Goal: Information Seeking & Learning: Check status

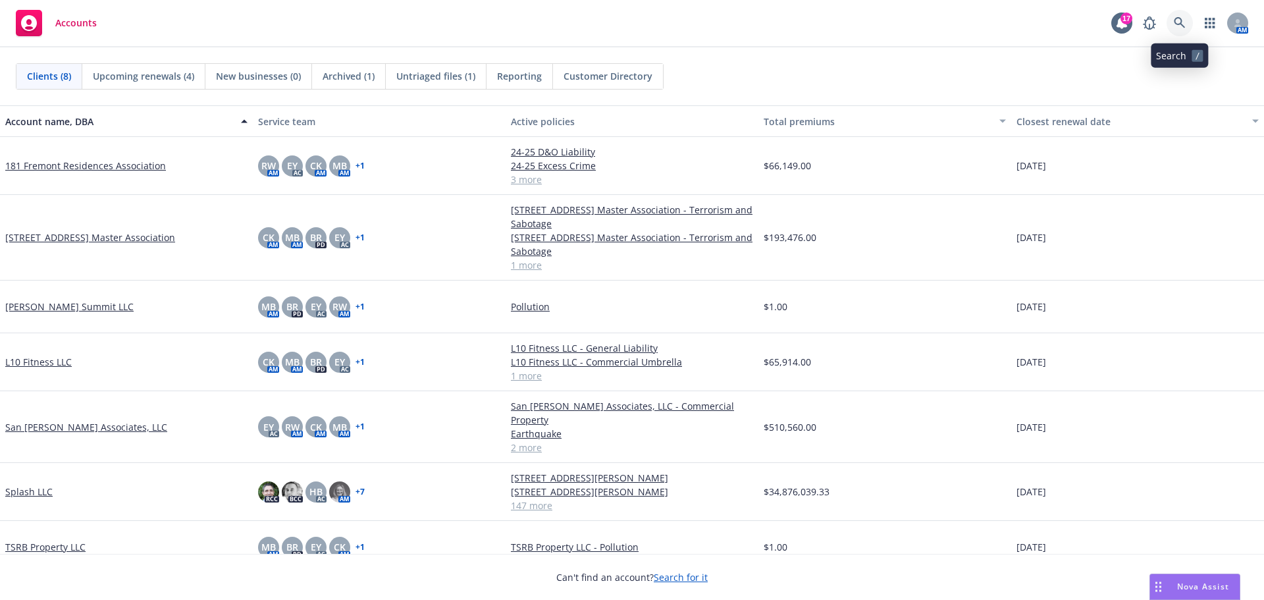
click at [1177, 28] on icon at bounding box center [1180, 23] width 12 height 12
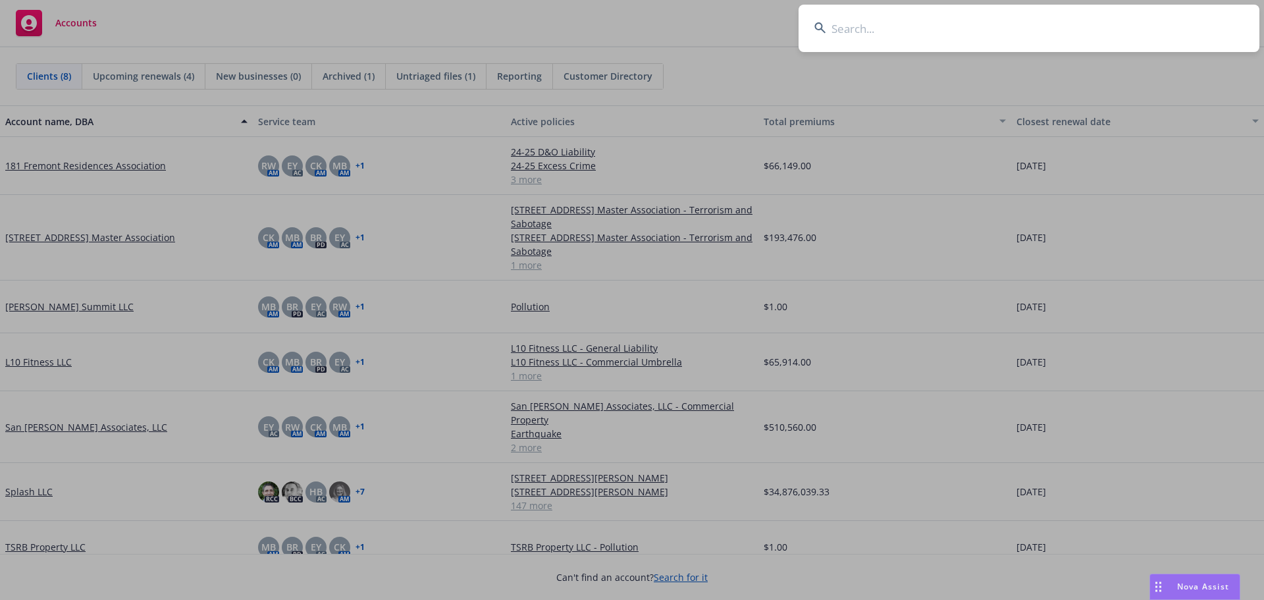
click at [848, 29] on input at bounding box center [1029, 28] width 461 height 47
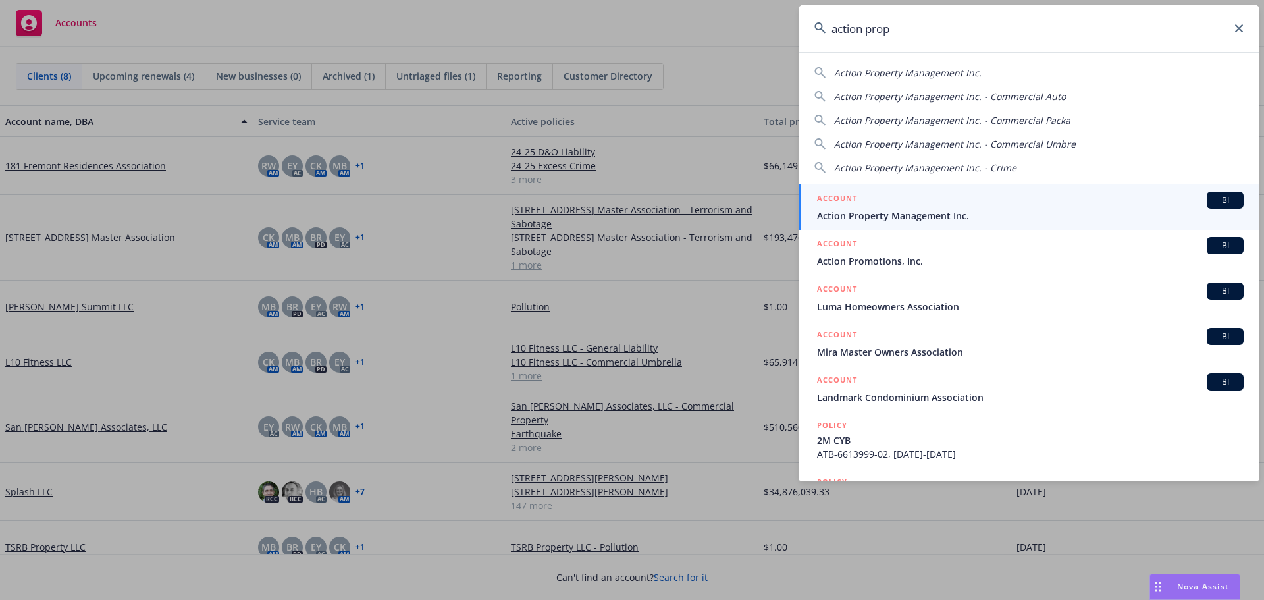
click at [924, 163] on span "Action Property Management Inc. - Crime" at bounding box center [925, 167] width 182 height 13
type input "Action Property Management Inc. - Crime"
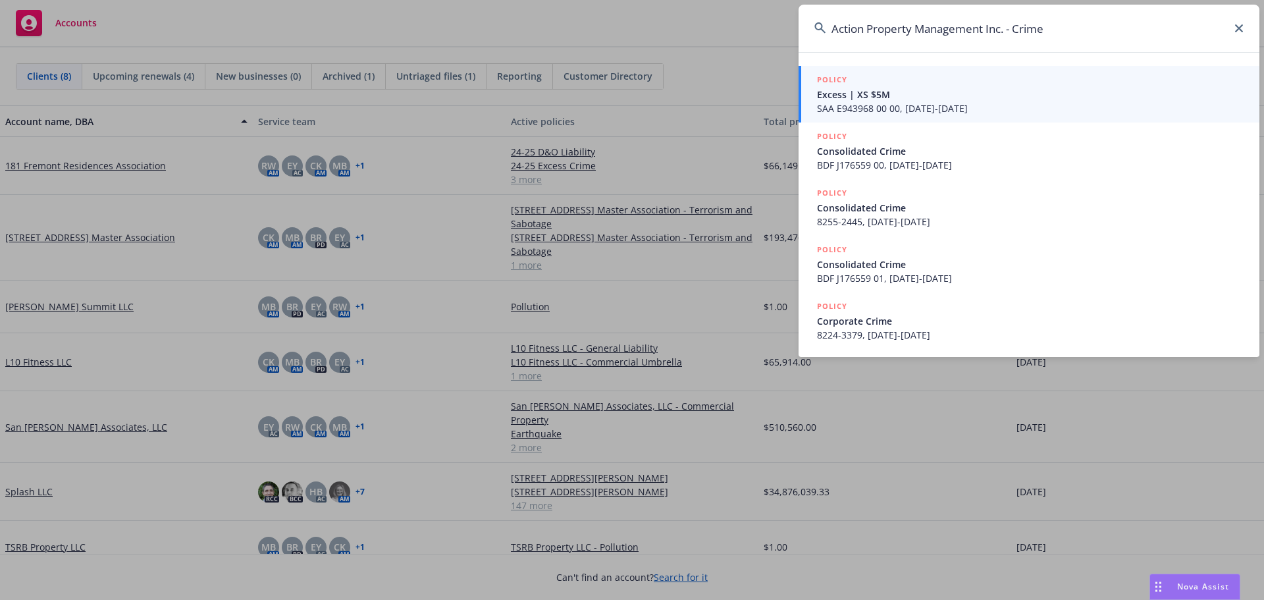
click at [1082, 30] on input "Action Property Management Inc. - Crime" at bounding box center [1029, 28] width 461 height 47
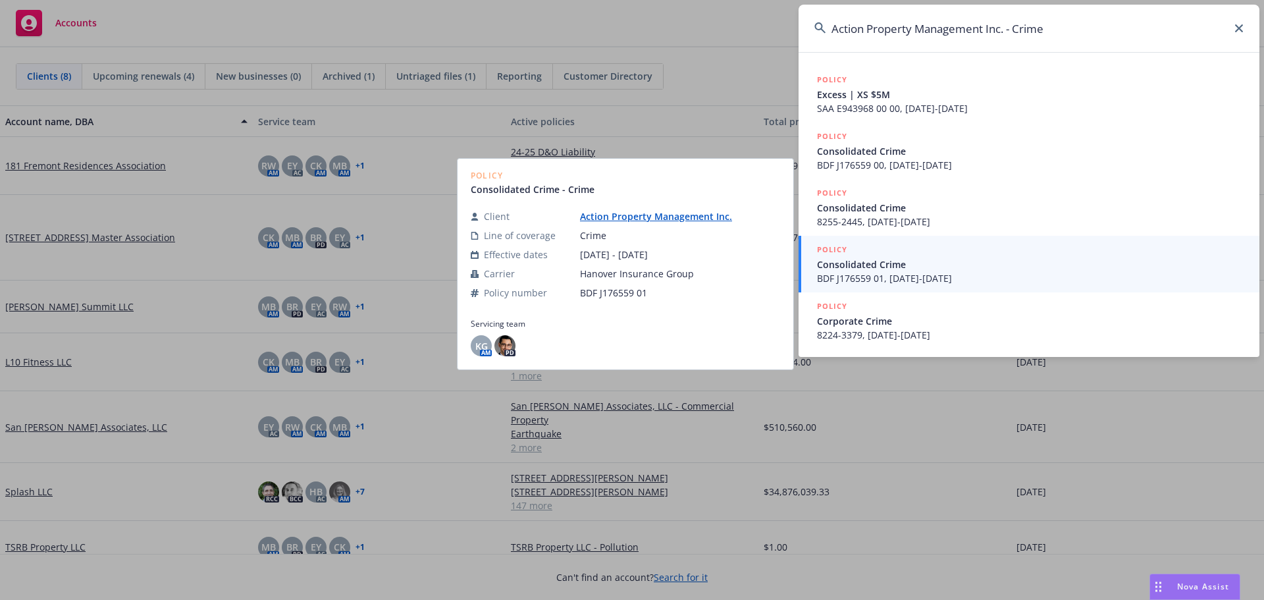
click at [991, 273] on span "BDF J176559 01, [DATE]-[DATE]" at bounding box center [1030, 278] width 427 height 14
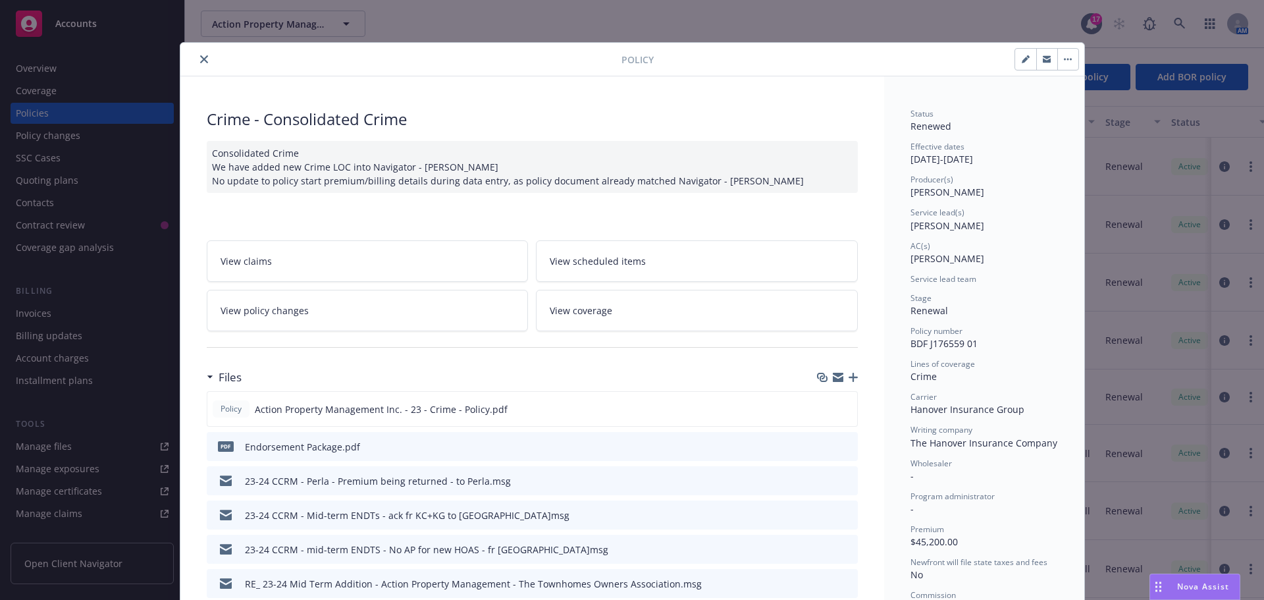
click at [200, 60] on icon "close" at bounding box center [204, 59] width 8 height 8
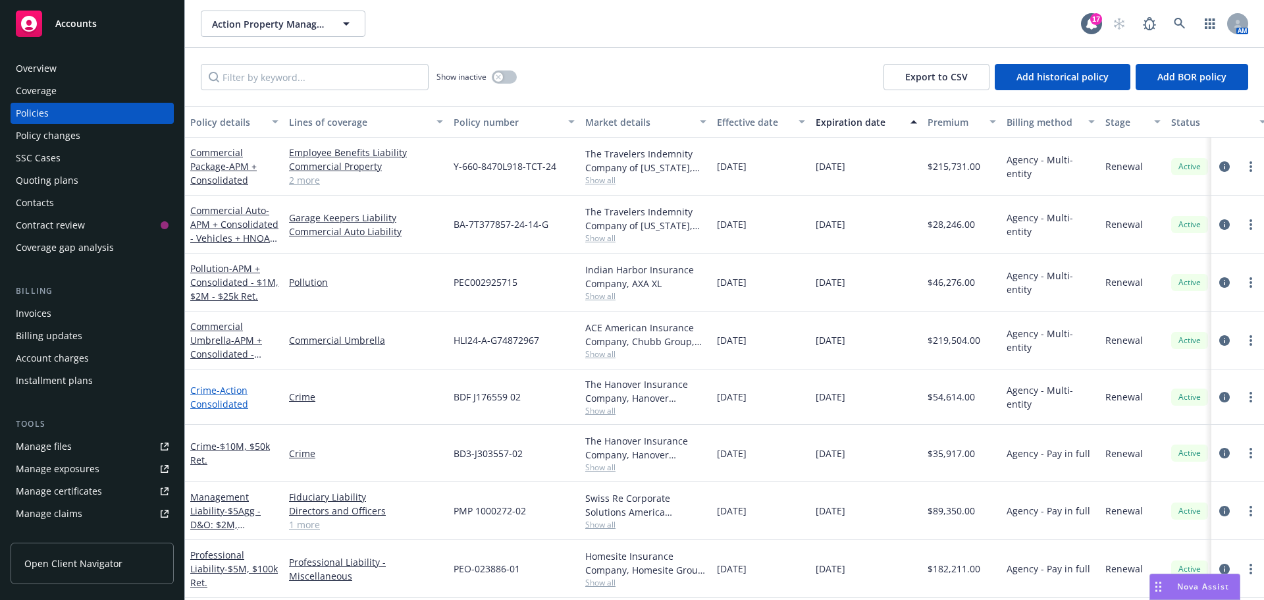
click at [218, 399] on span "- Action Consolidated" at bounding box center [219, 397] width 58 height 26
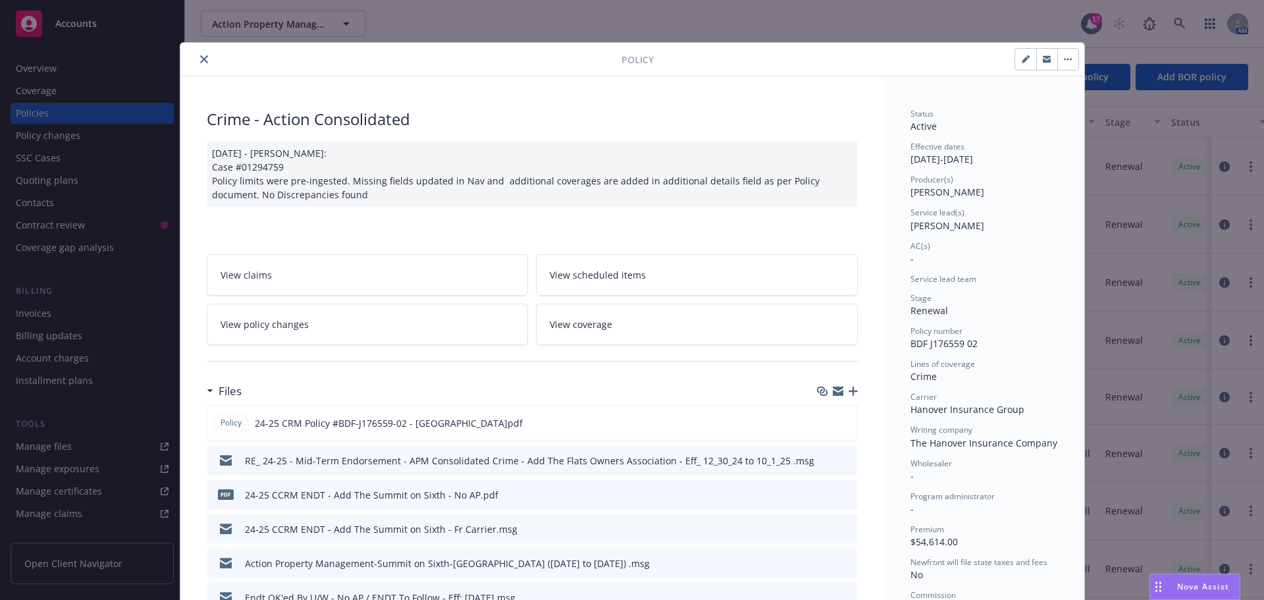
click at [199, 53] on button "close" at bounding box center [204, 59] width 16 height 16
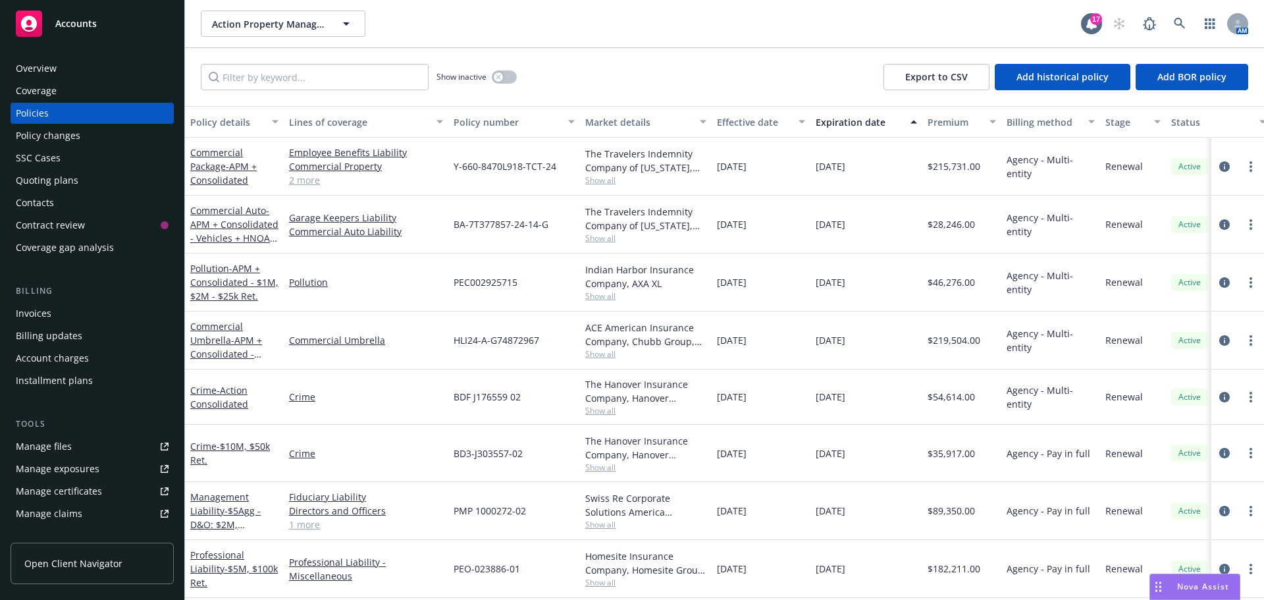
click at [591, 411] on span "Show all" at bounding box center [645, 410] width 121 height 11
click at [373, 404] on link "Crime" at bounding box center [366, 397] width 154 height 14
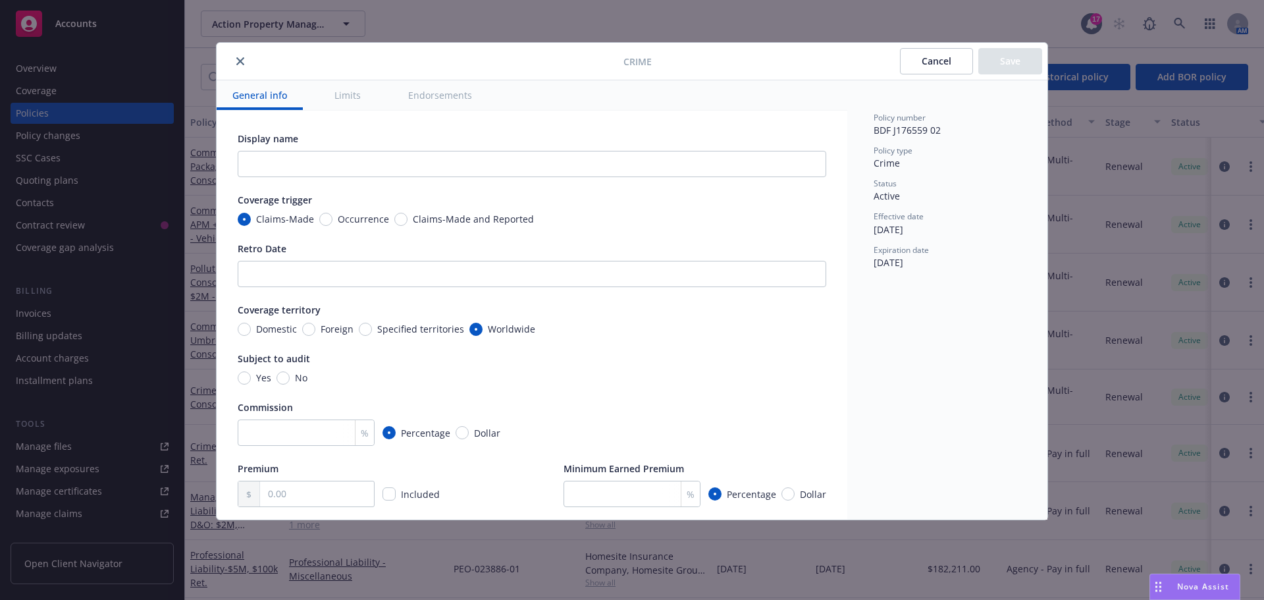
click at [935, 67] on button "Cancel" at bounding box center [936, 61] width 73 height 26
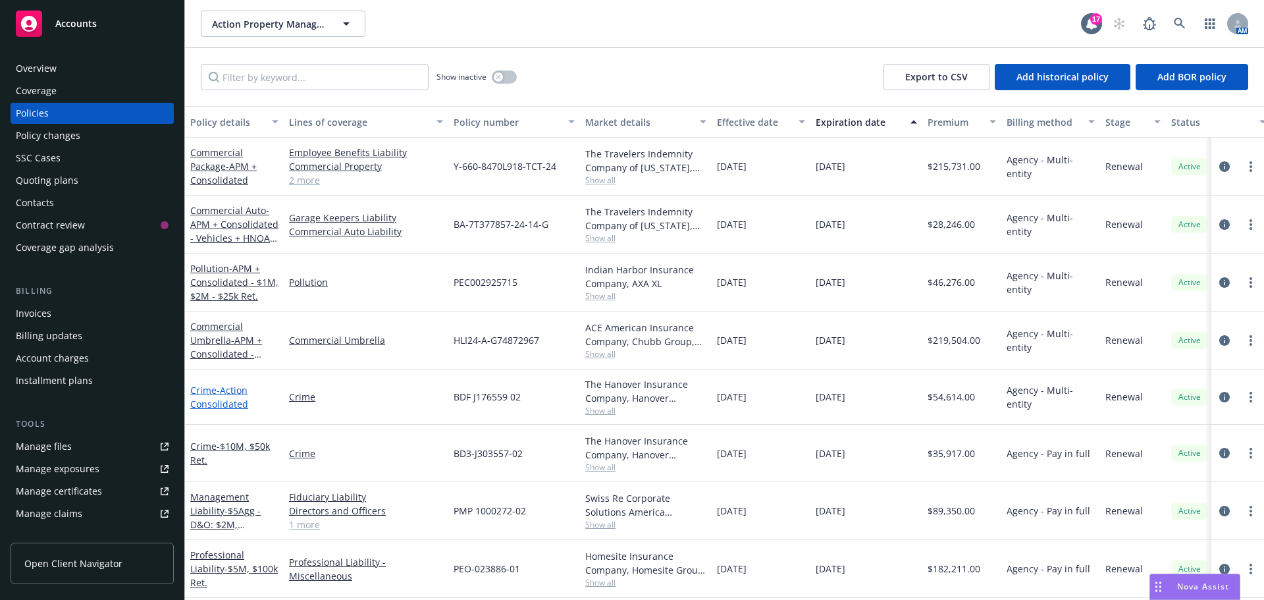
click at [230, 397] on span "- Action Consolidated" at bounding box center [219, 397] width 58 height 26
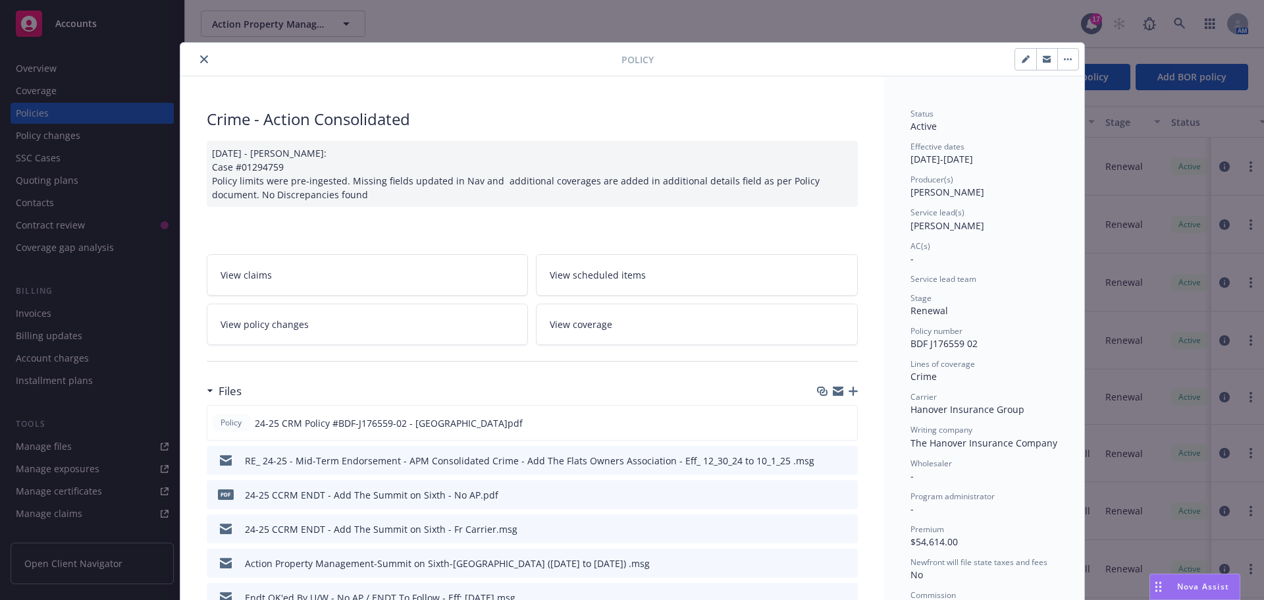
click at [203, 60] on button "close" at bounding box center [204, 59] width 16 height 16
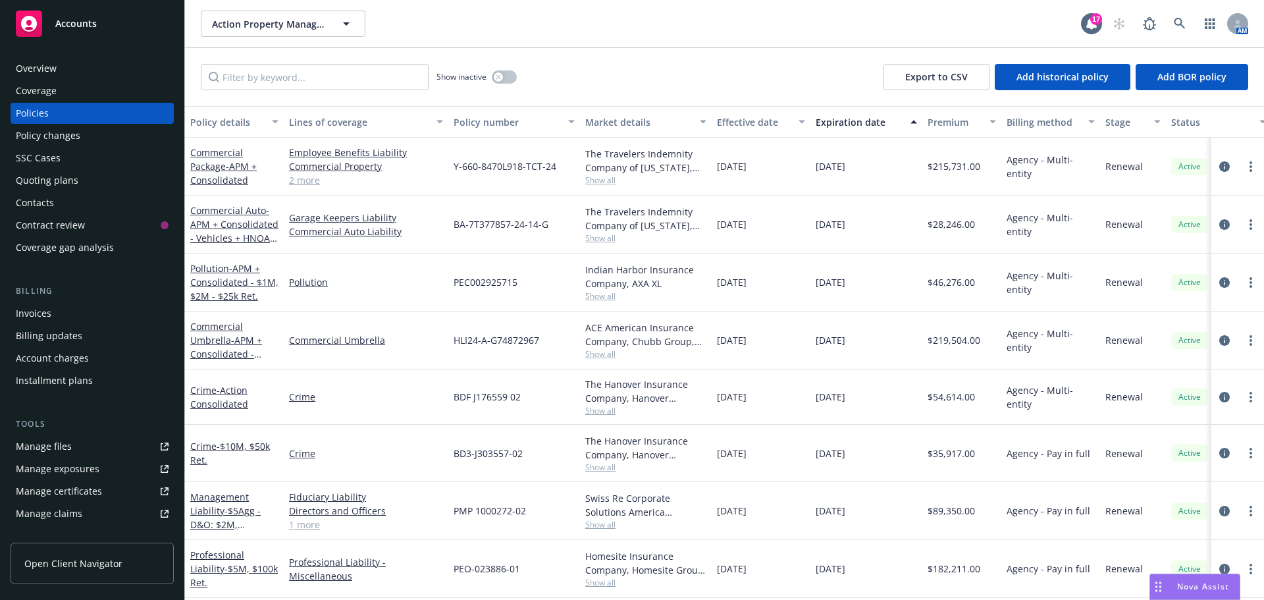
scroll to position [65, 0]
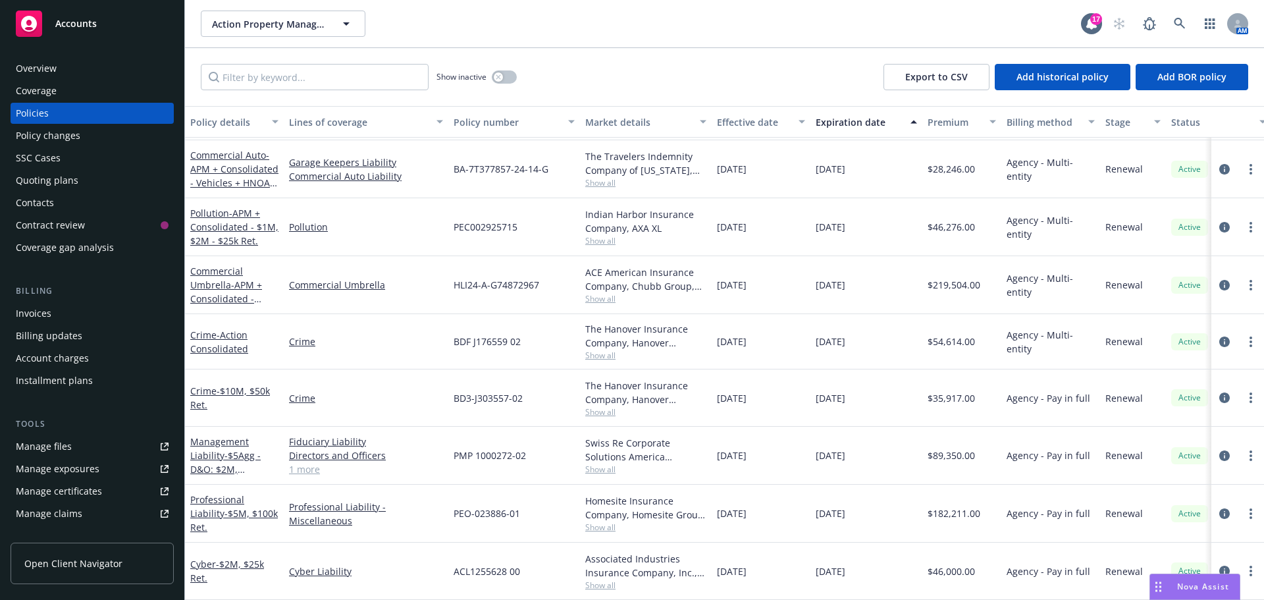
click at [605, 293] on span "Show all" at bounding box center [645, 298] width 121 height 11
click at [659, 267] on div "ACE American Insurance Company, Chubb Group, Distinguished Programs Group, LLC" at bounding box center [645, 279] width 121 height 28
click at [332, 278] on link "Commercial Umbrella" at bounding box center [366, 285] width 154 height 14
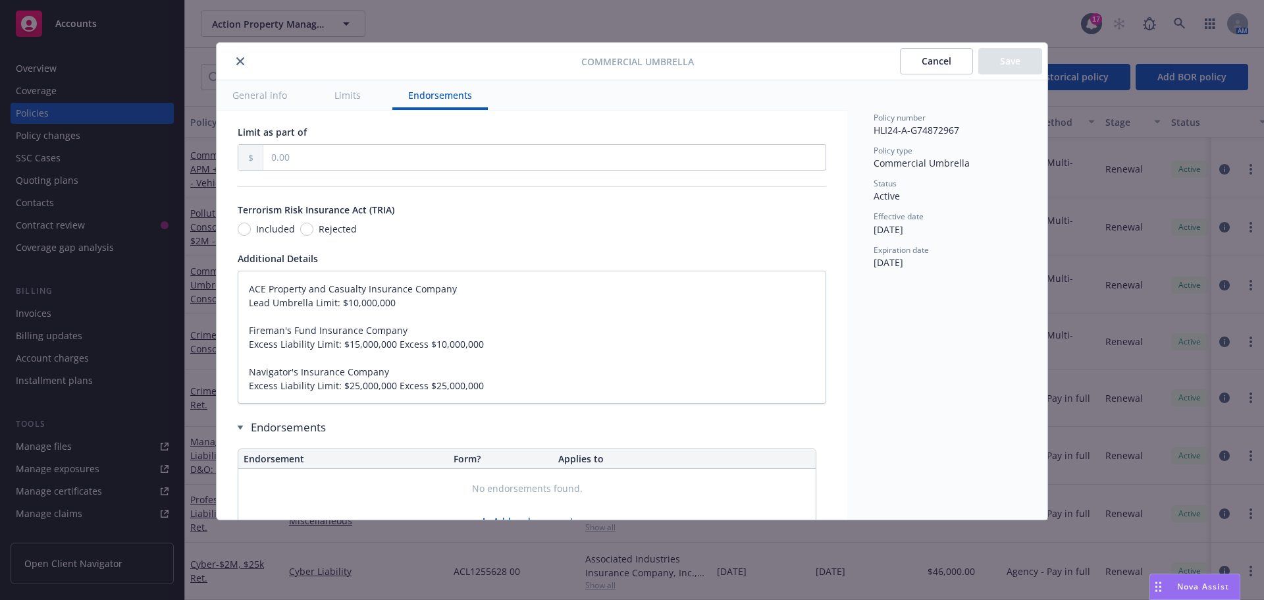
scroll to position [843, 0]
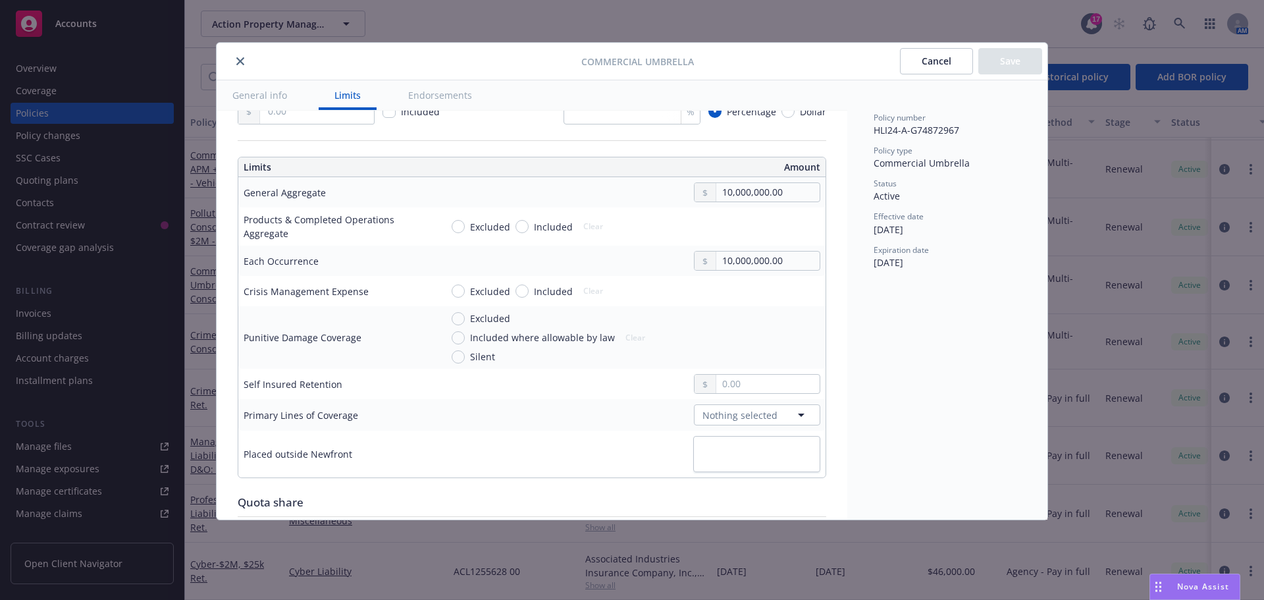
type textarea "x"
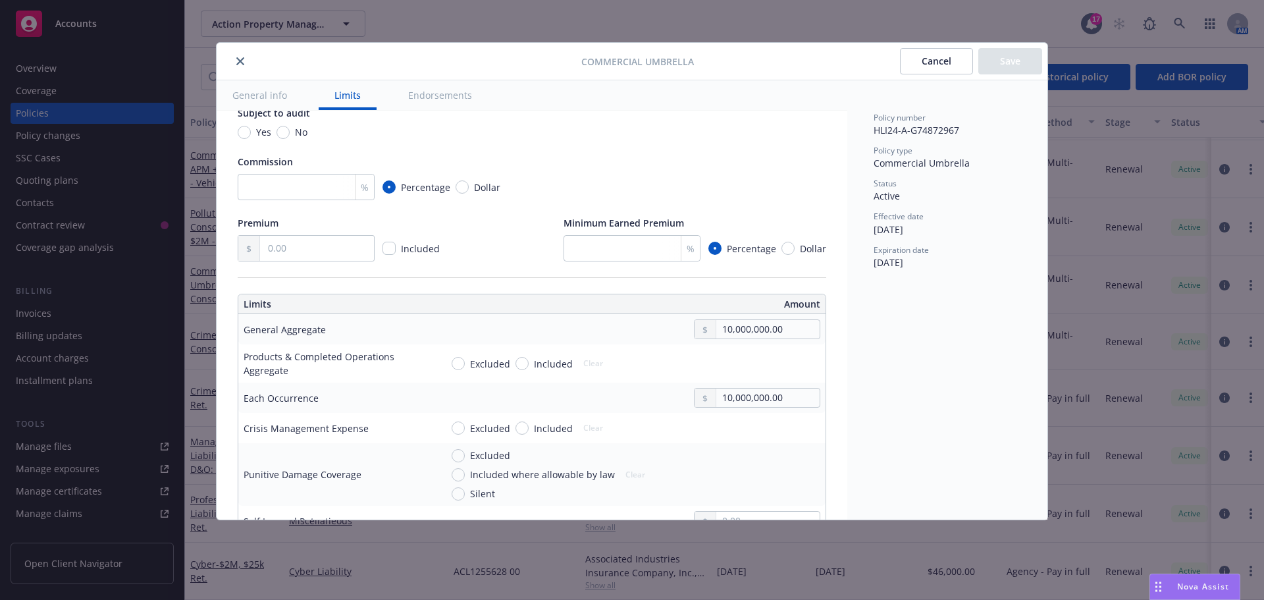
click at [240, 64] on icon "close" at bounding box center [240, 61] width 8 height 8
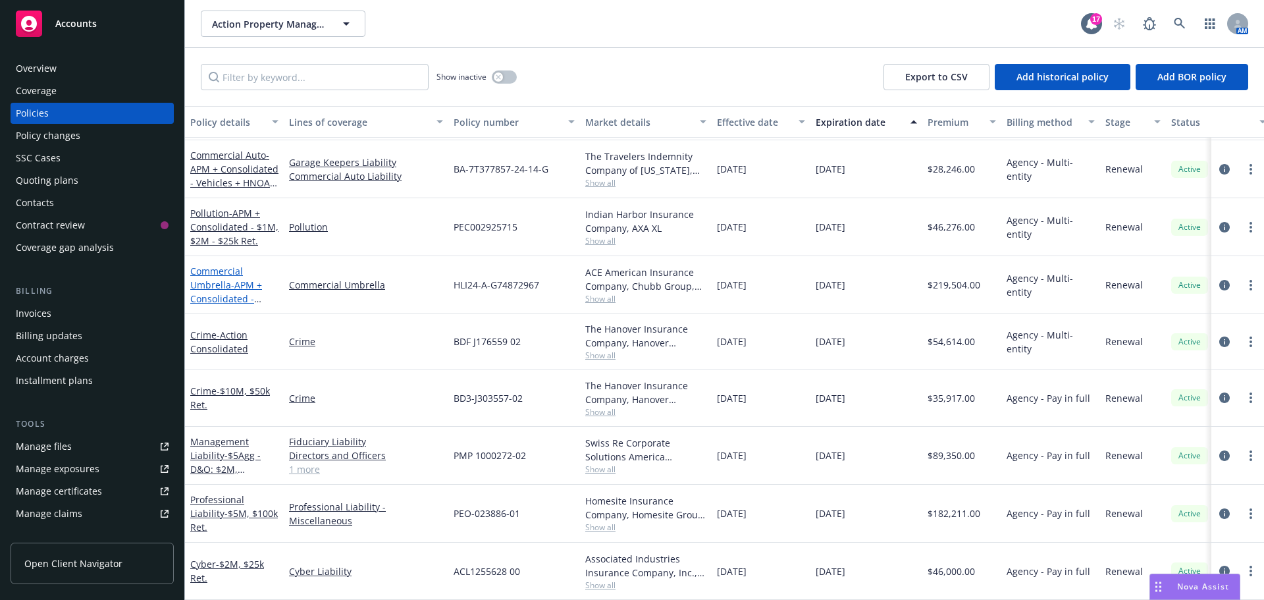
click at [221, 265] on link "Commercial Umbrella - APM + Consolidated - $50M" at bounding box center [226, 292] width 72 height 54
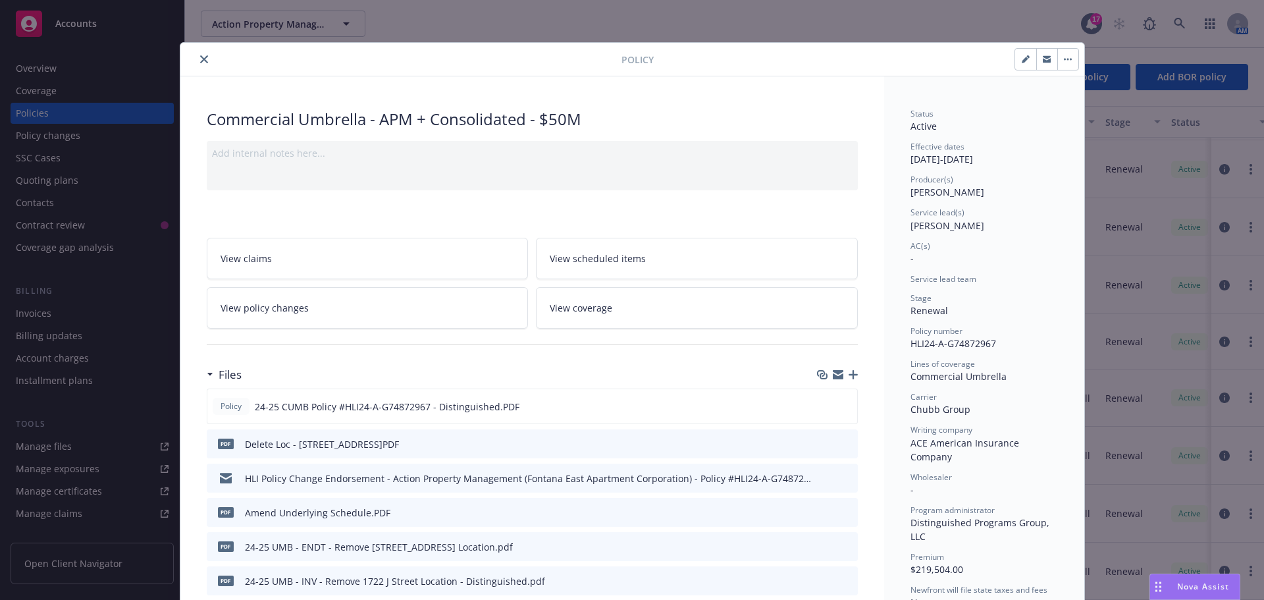
click at [200, 57] on icon "close" at bounding box center [204, 59] width 8 height 8
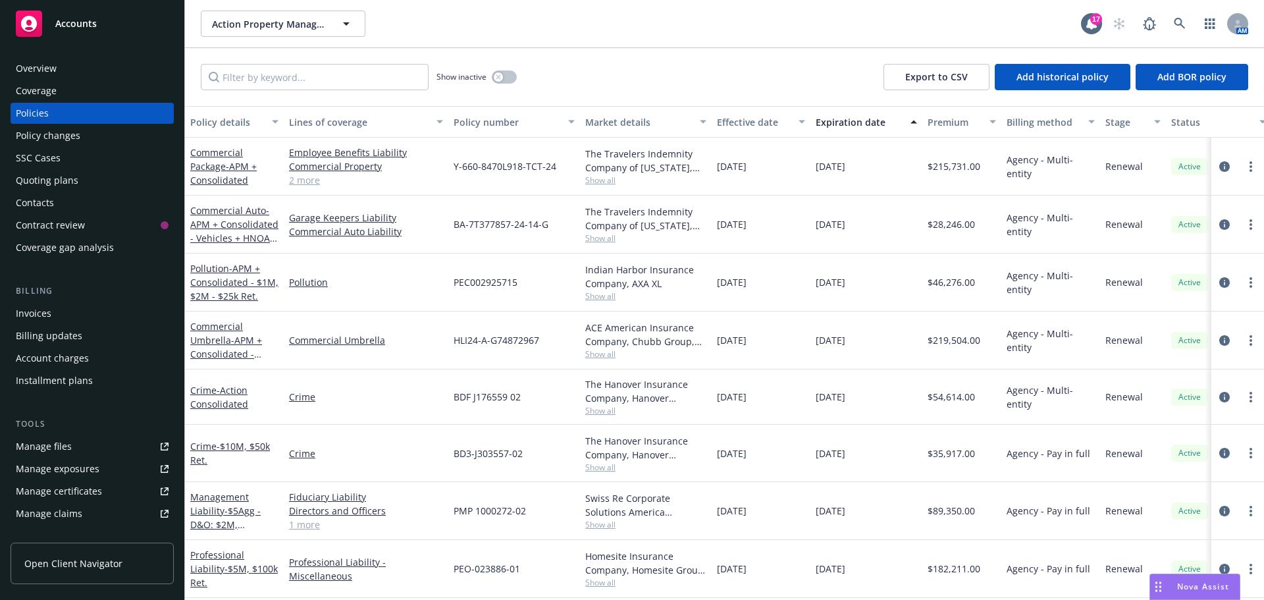
scroll to position [65, 0]
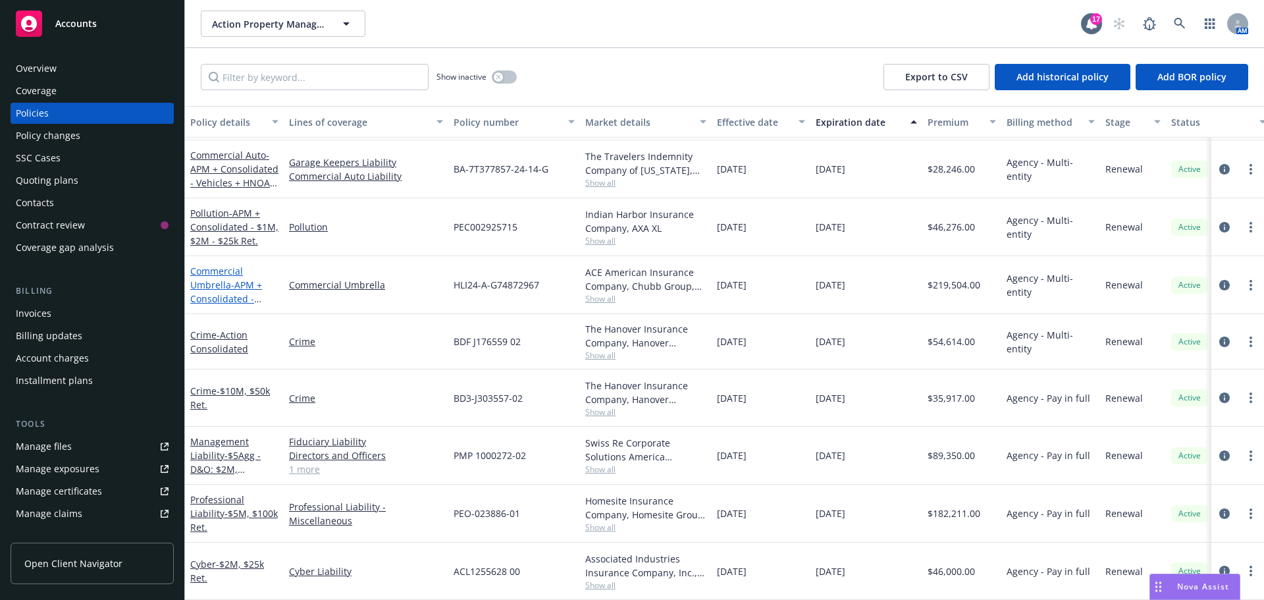
click at [230, 288] on span "- APM + Consolidated - $50M" at bounding box center [226, 298] width 72 height 40
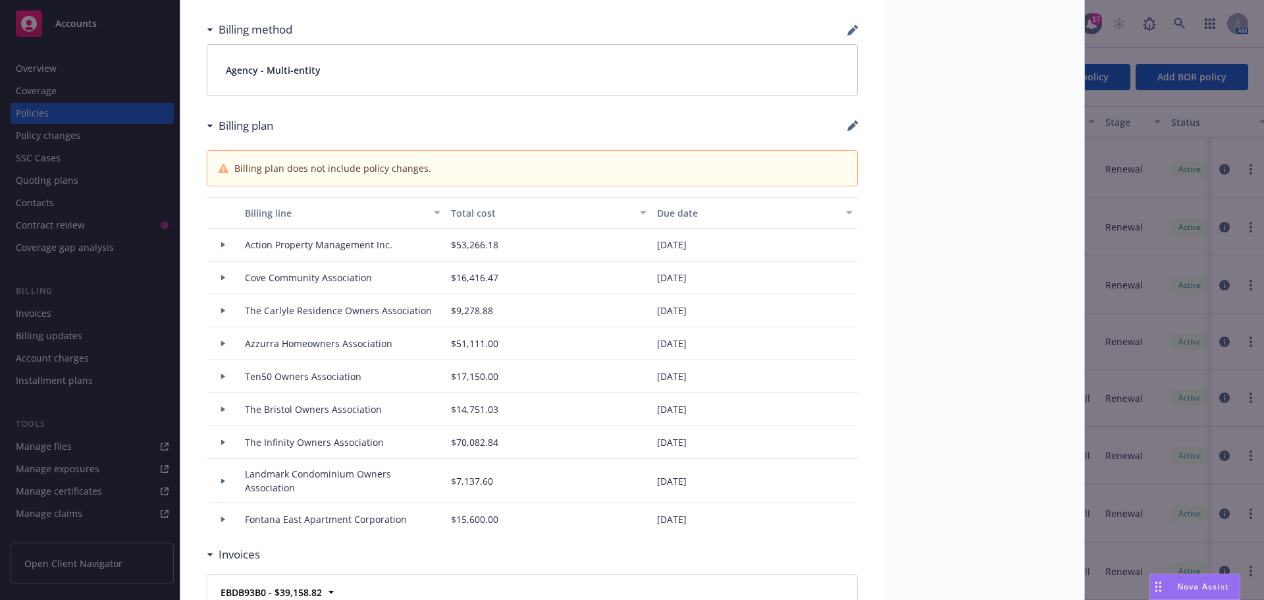
scroll to position [1053, 0]
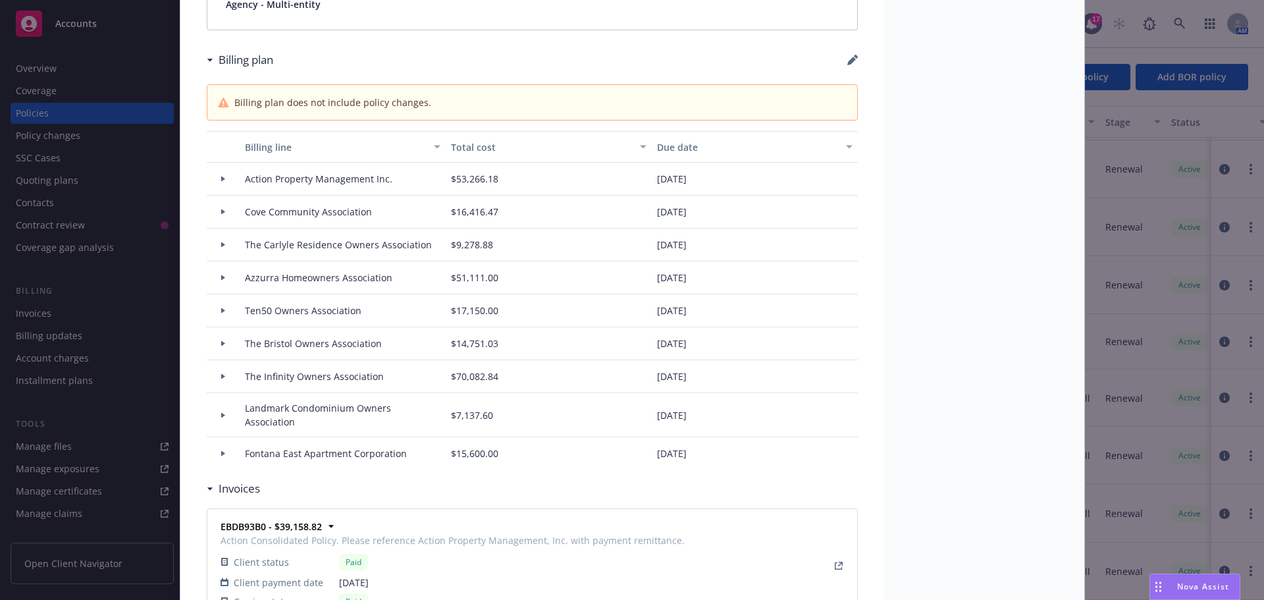
click at [947, 361] on div "Status Active Effective dates 10/01/2024 - 10/01/2025 Producer(s) Jonathan Nara…" at bounding box center [984, 451] width 200 height 2856
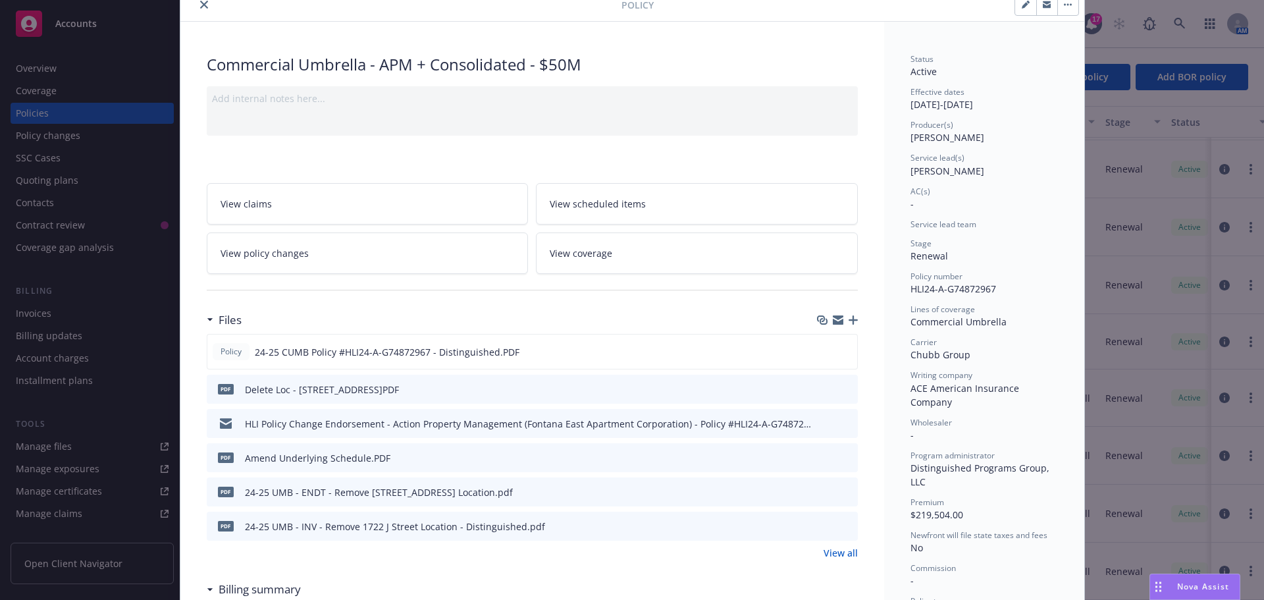
scroll to position [0, 0]
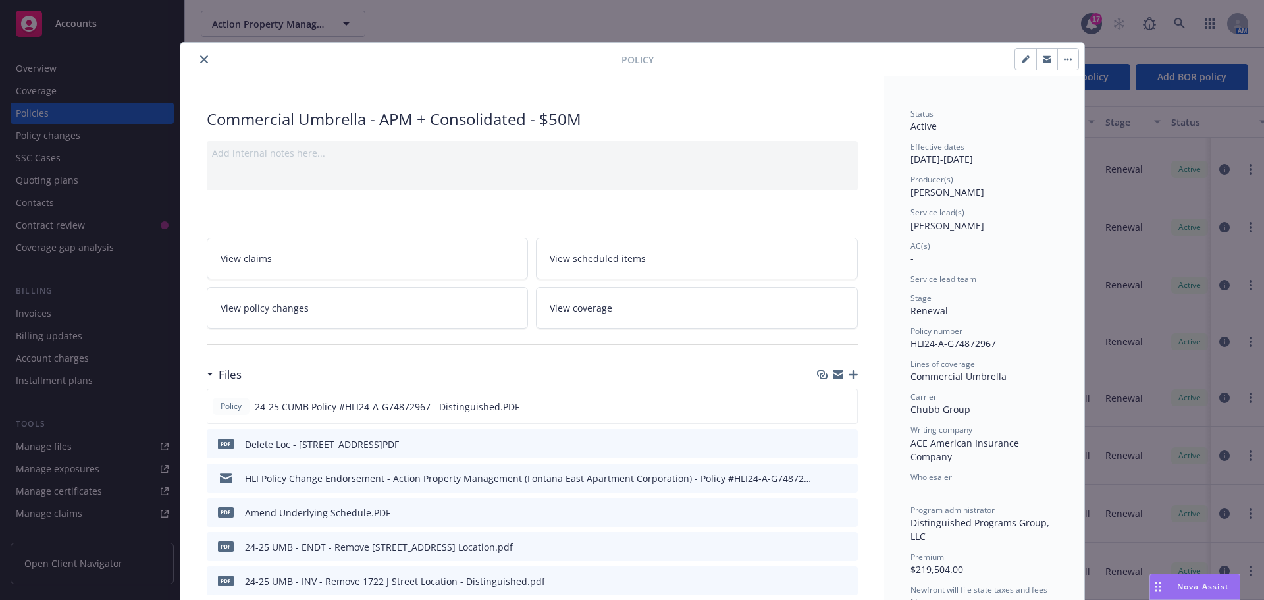
click at [200, 59] on icon "close" at bounding box center [204, 59] width 8 height 8
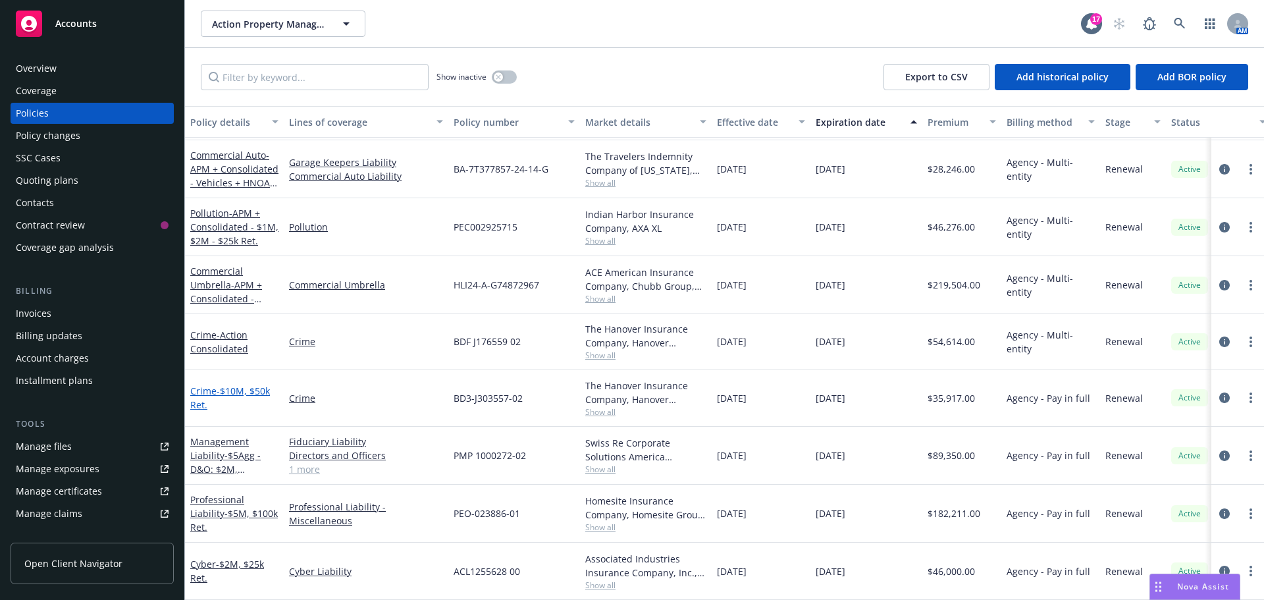
click at [261, 384] on span "- $10M, $50k Ret." at bounding box center [230, 397] width 80 height 26
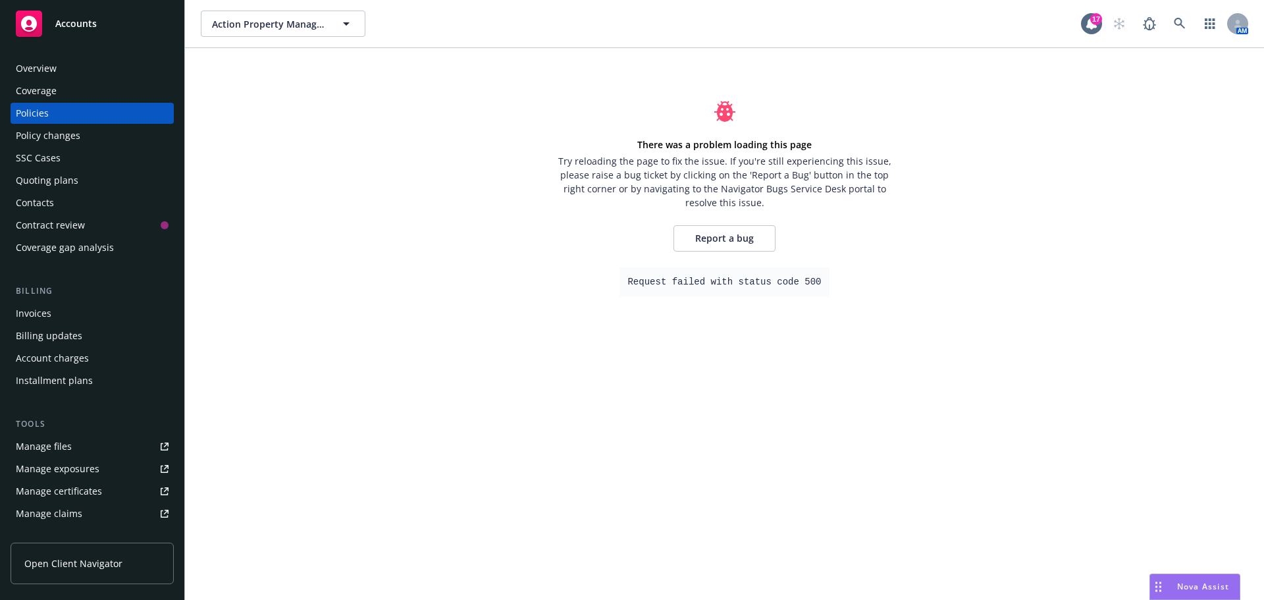
click at [36, 109] on div "Policies" at bounding box center [32, 113] width 33 height 21
click at [42, 113] on div "Policies" at bounding box center [32, 113] width 33 height 21
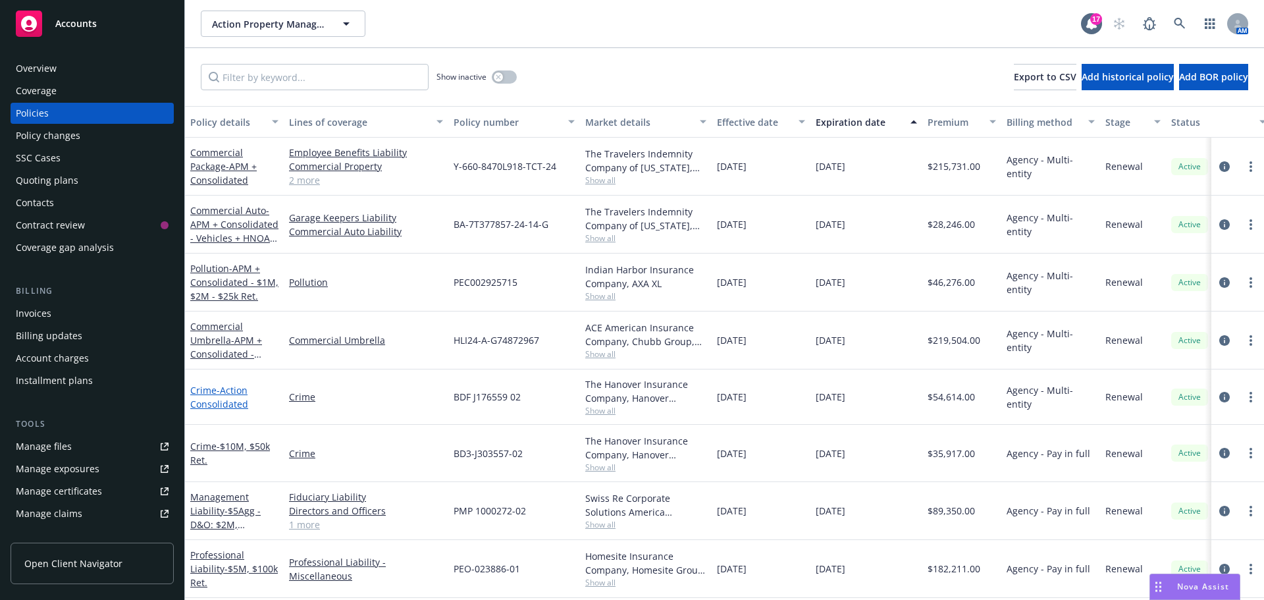
click at [205, 398] on span "- Action Consolidated" at bounding box center [219, 397] width 58 height 26
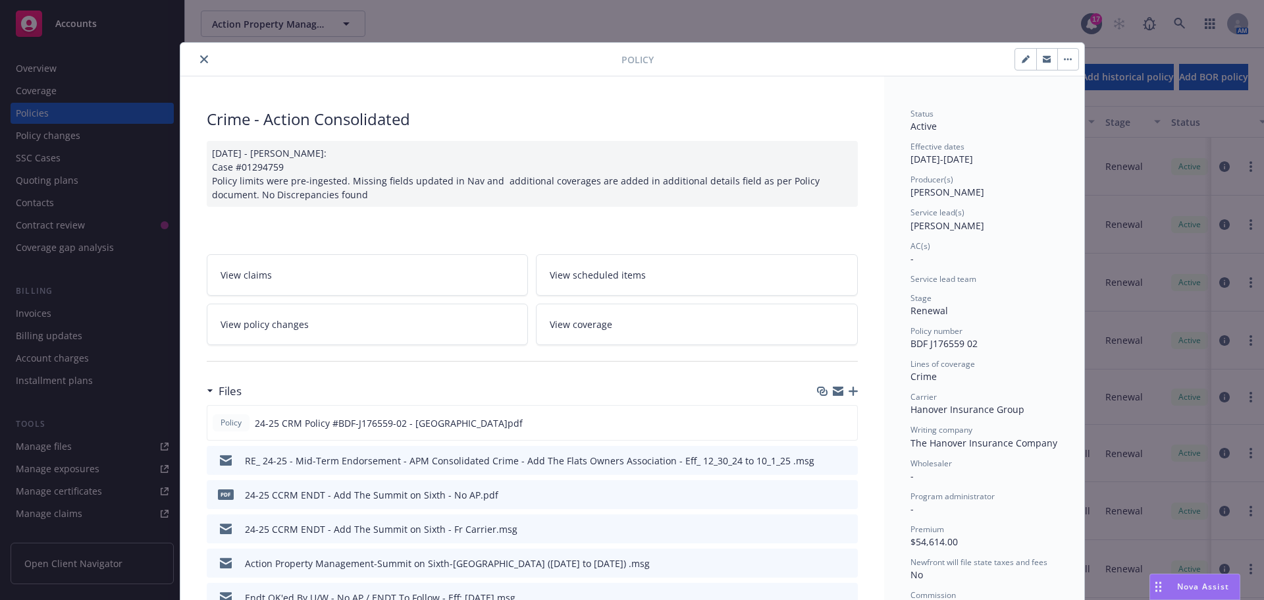
click at [204, 54] on button "close" at bounding box center [204, 59] width 16 height 16
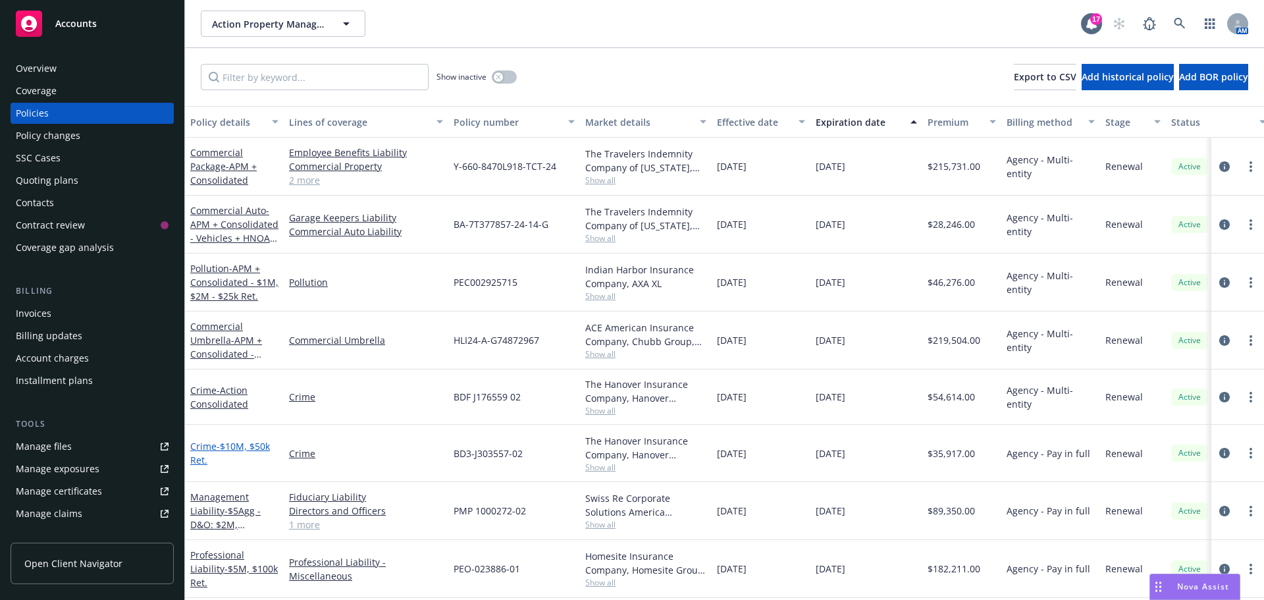
click at [230, 444] on span "- $10M, $50k Ret." at bounding box center [230, 453] width 80 height 26
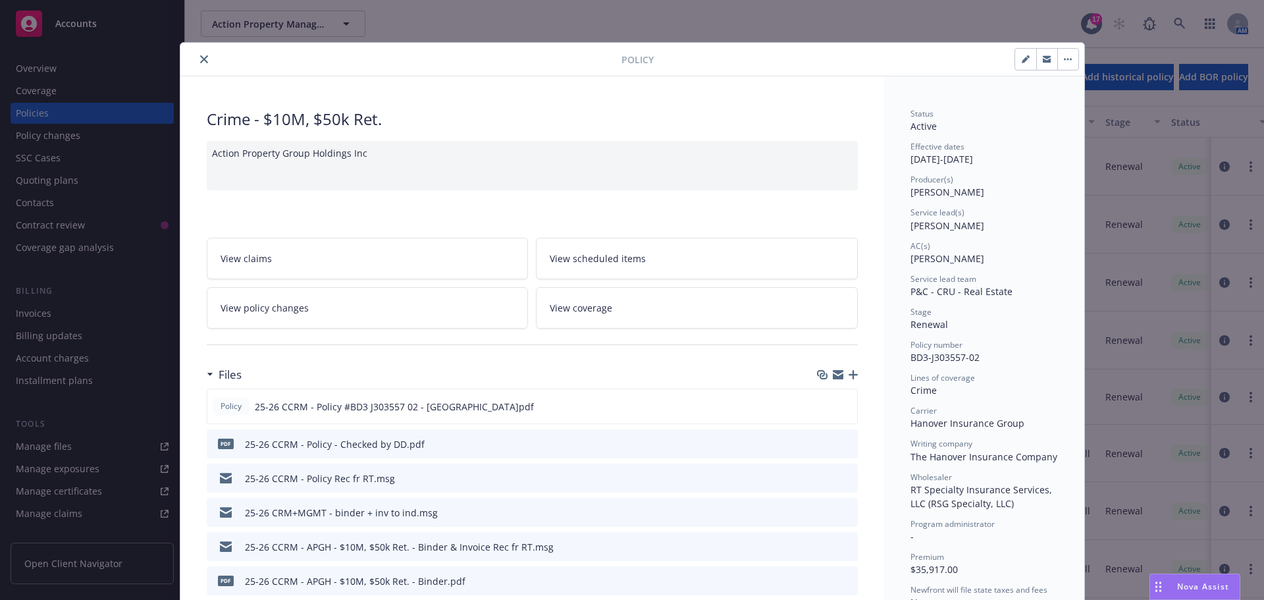
click at [200, 63] on icon "close" at bounding box center [204, 59] width 8 height 8
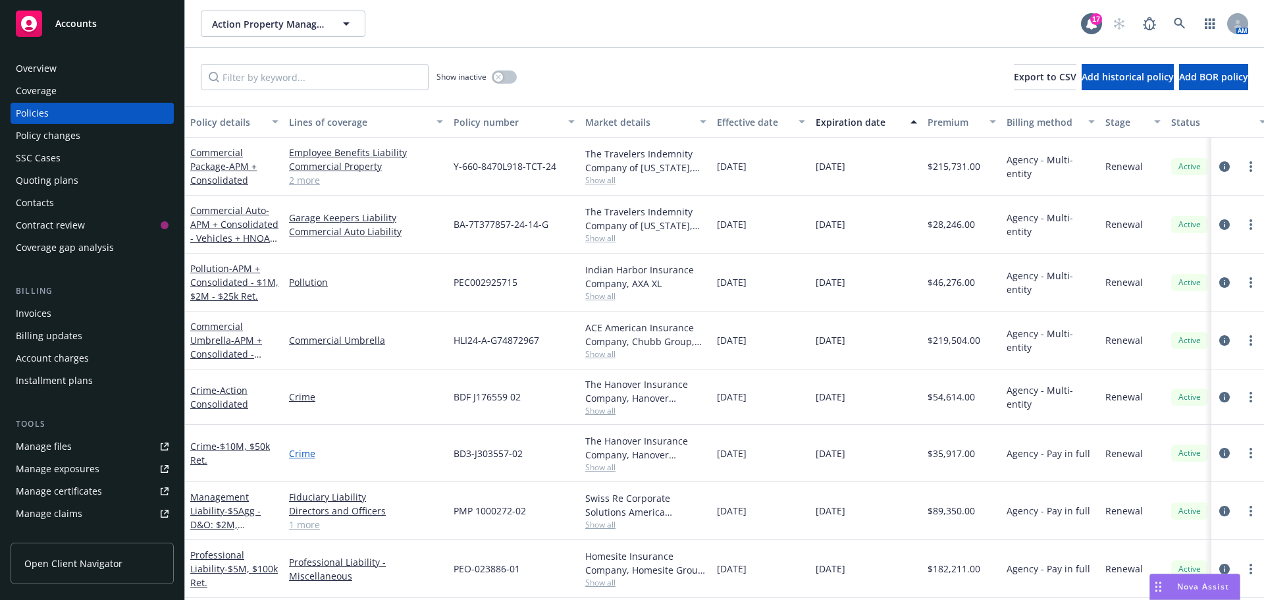
click at [301, 454] on link "Crime" at bounding box center [366, 453] width 154 height 14
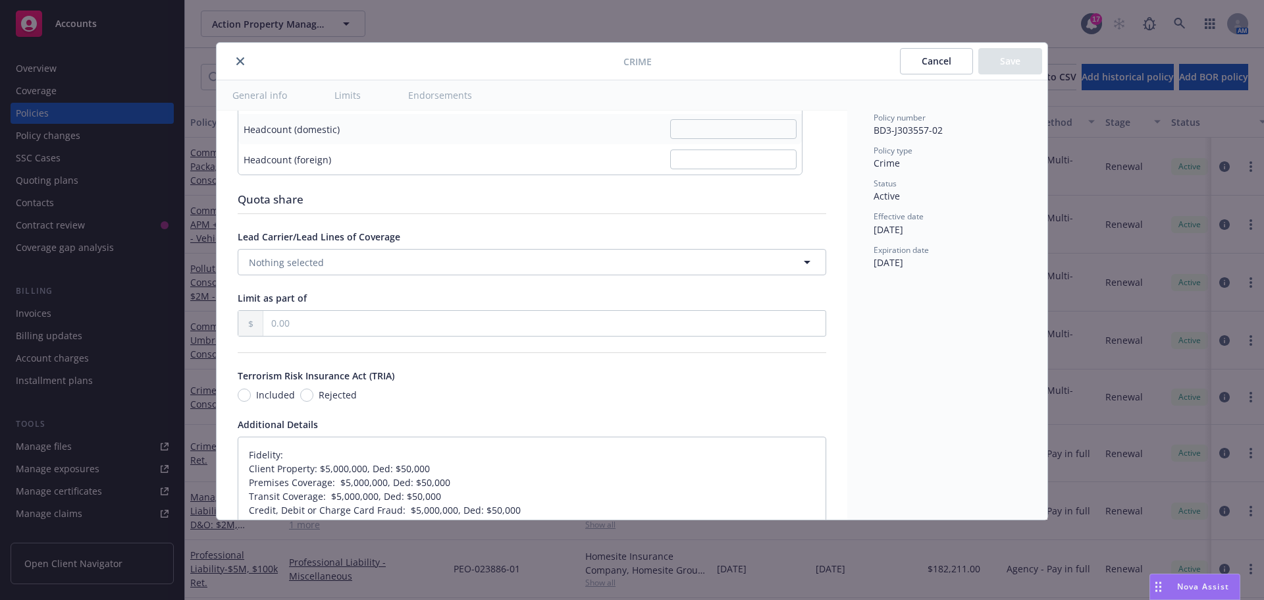
scroll to position [1119, 0]
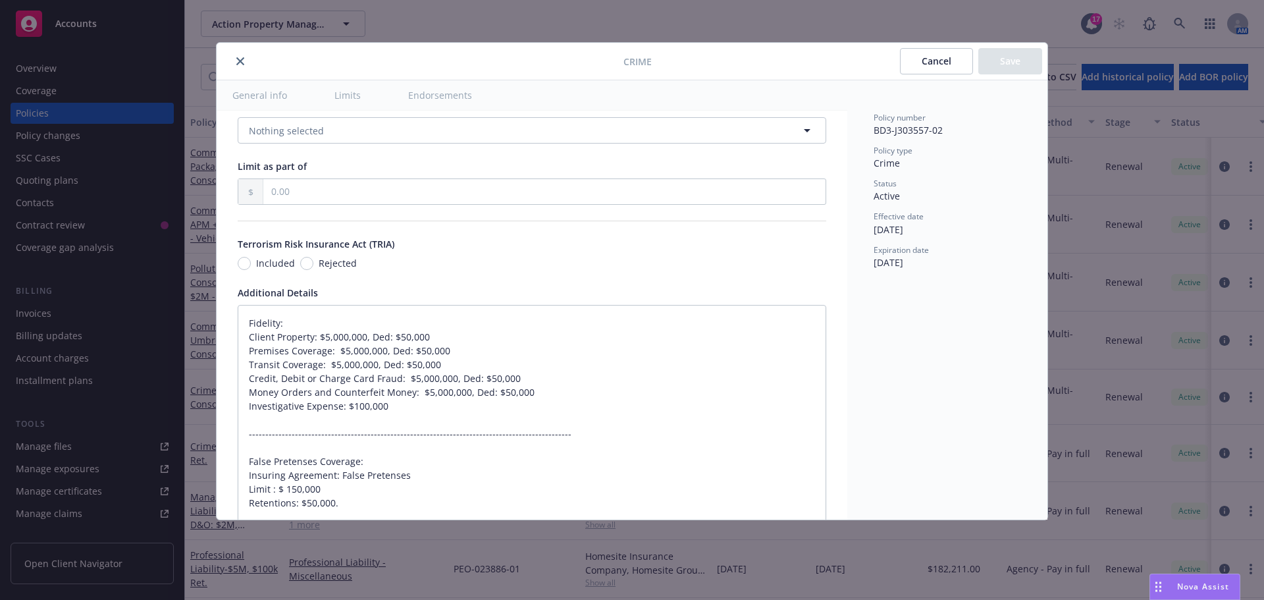
click at [242, 61] on icon "close" at bounding box center [240, 61] width 8 height 8
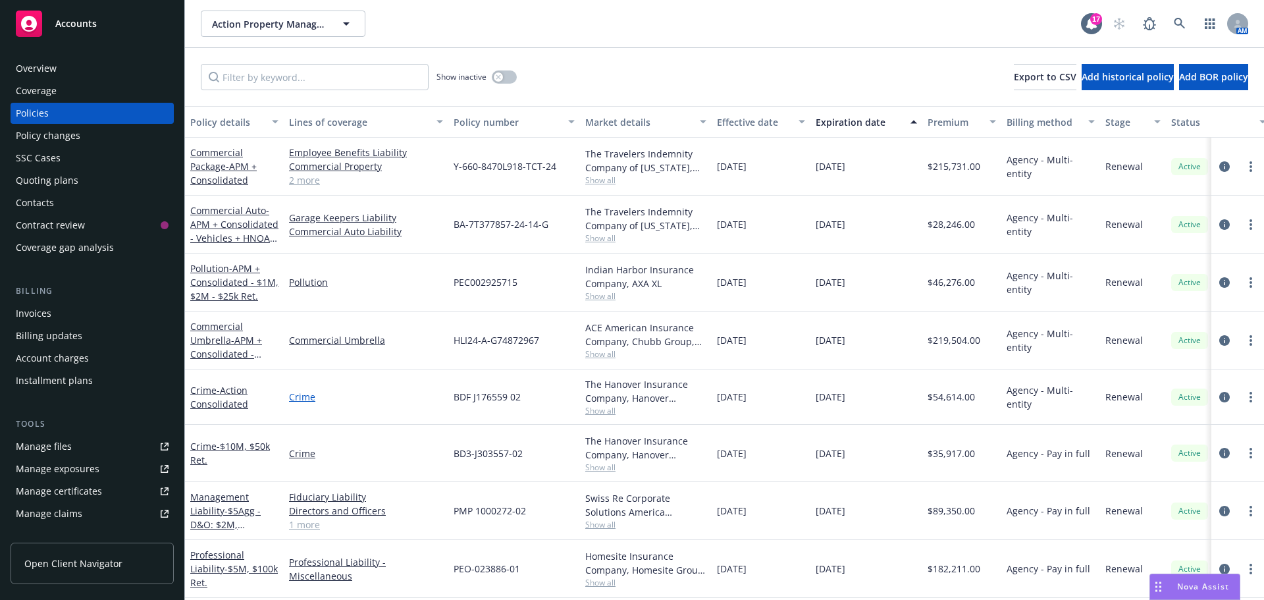
click at [302, 399] on link "Crime" at bounding box center [366, 397] width 154 height 14
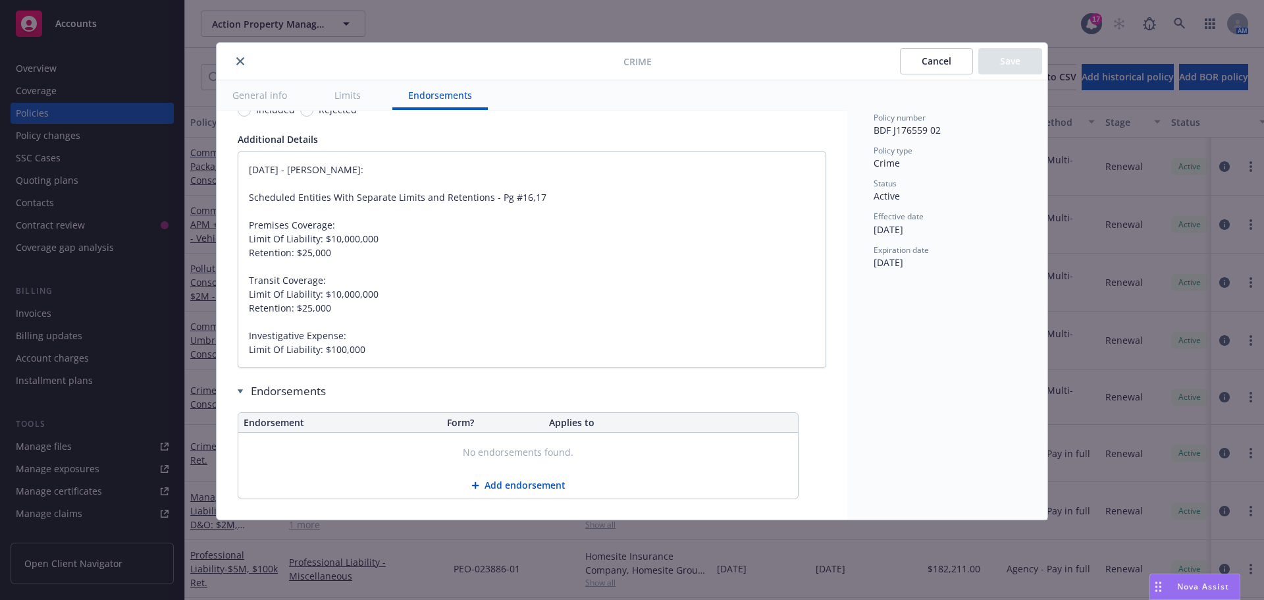
scroll to position [1350, 0]
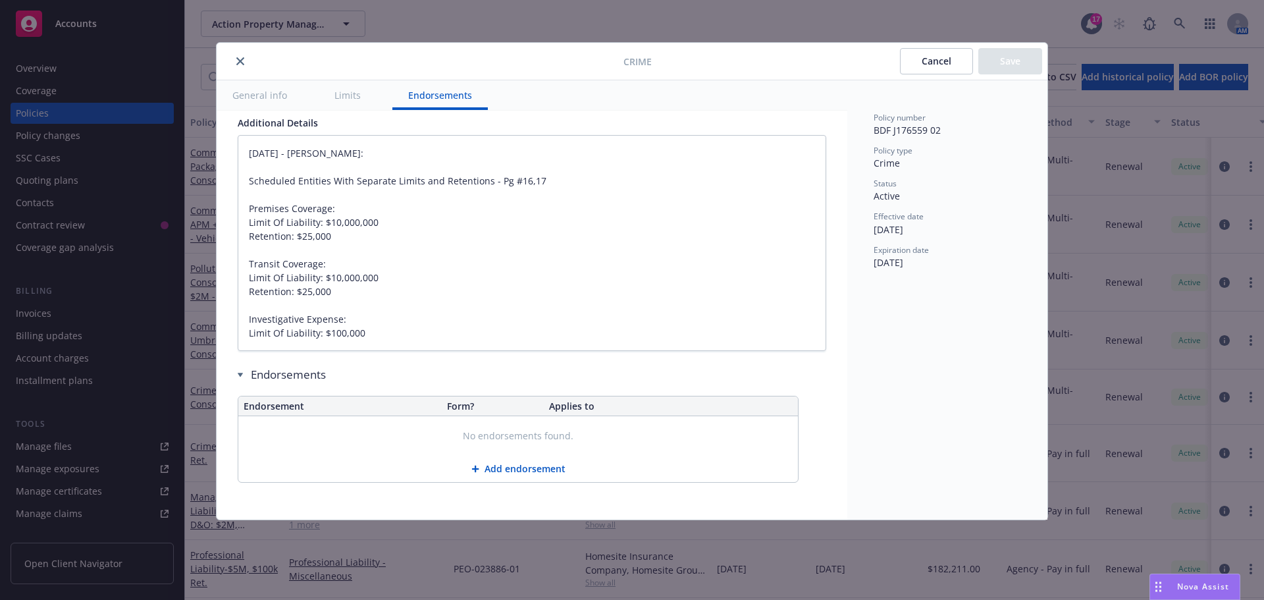
click at [263, 96] on button "General info" at bounding box center [260, 95] width 86 height 30
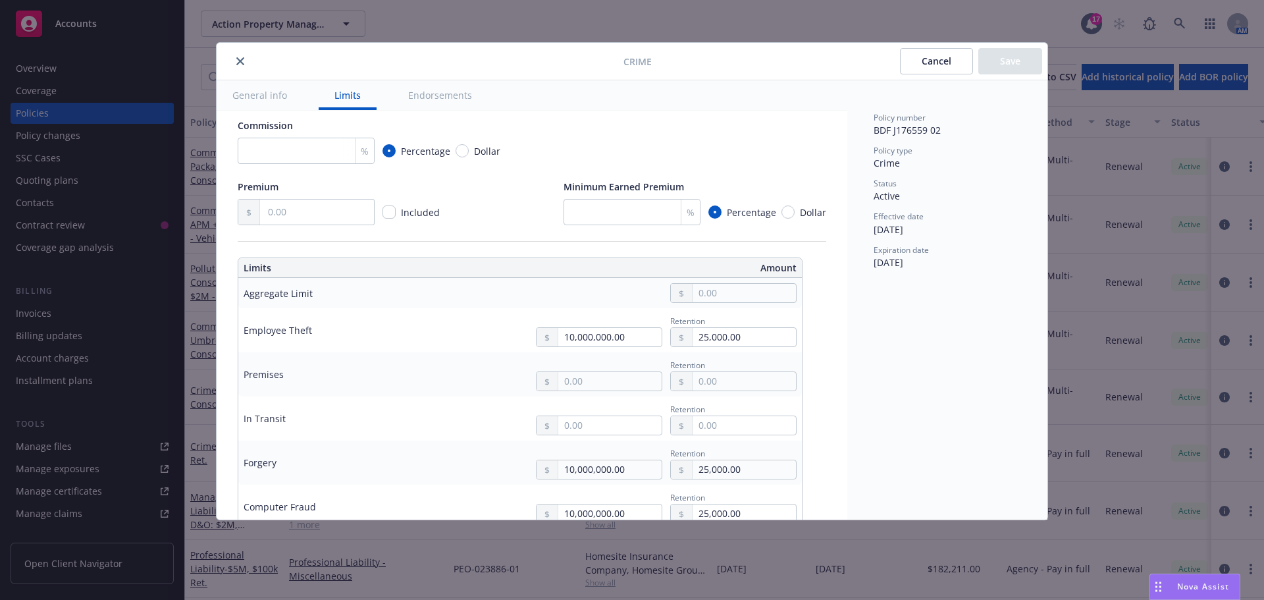
scroll to position [272, 0]
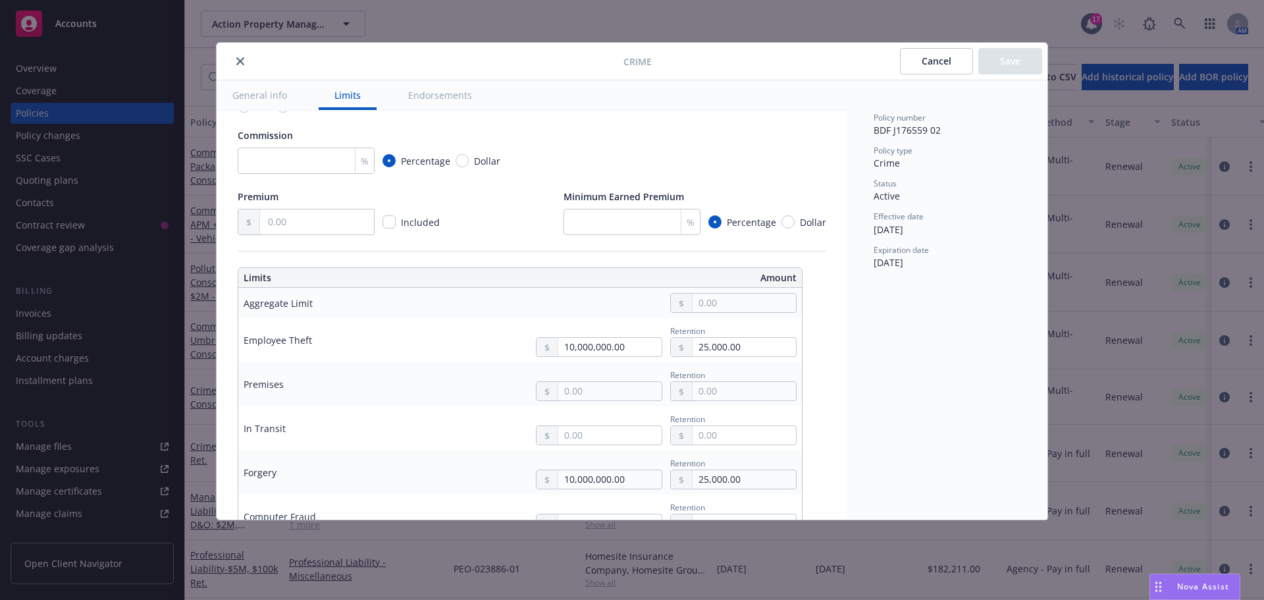
click at [268, 95] on button "General info" at bounding box center [260, 95] width 86 height 30
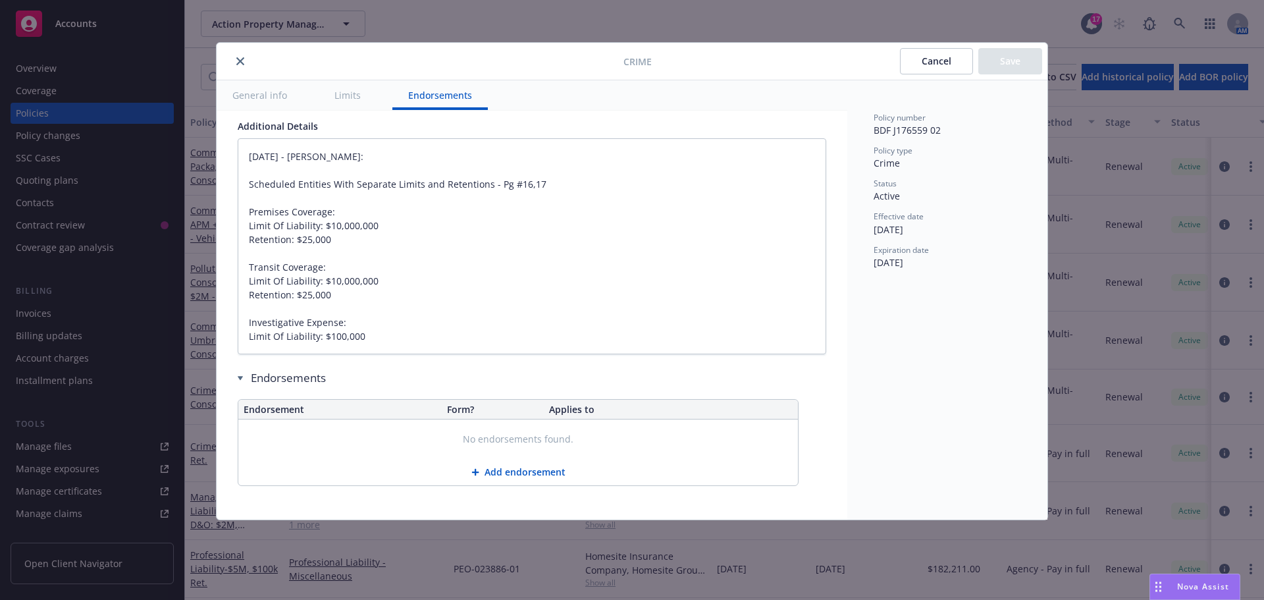
scroll to position [1350, 0]
click at [246, 59] on button "close" at bounding box center [240, 61] width 16 height 16
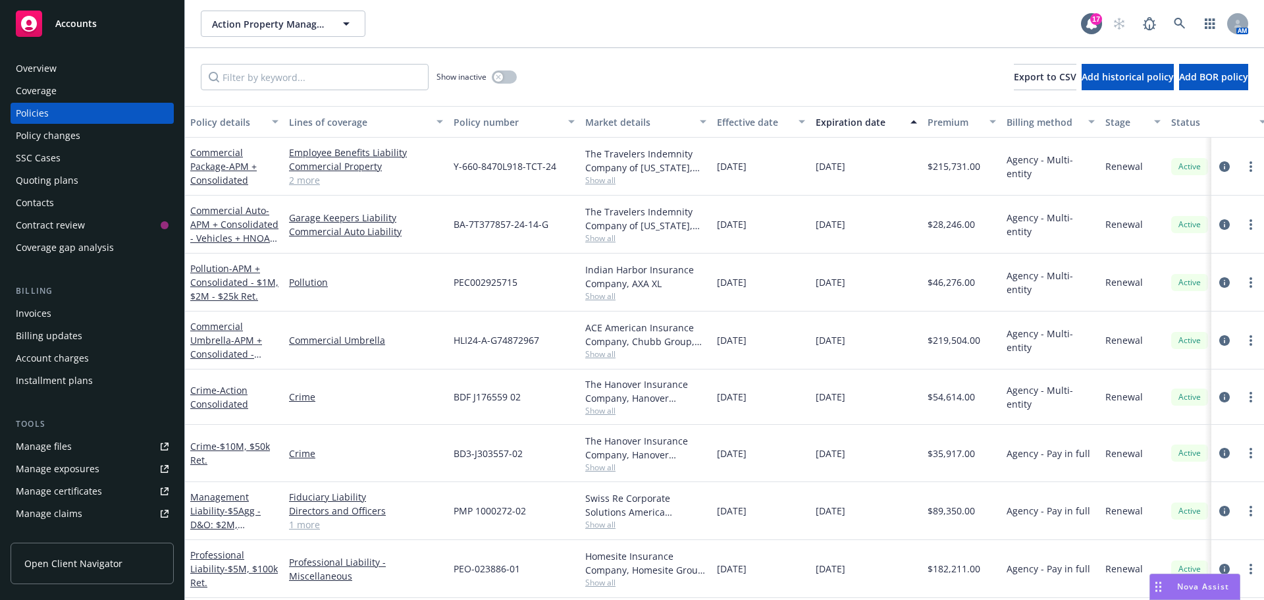
click at [230, 396] on div "Crime - Action Consolidated" at bounding box center [234, 397] width 88 height 28
click at [230, 392] on span "- Action Consolidated" at bounding box center [219, 397] width 58 height 26
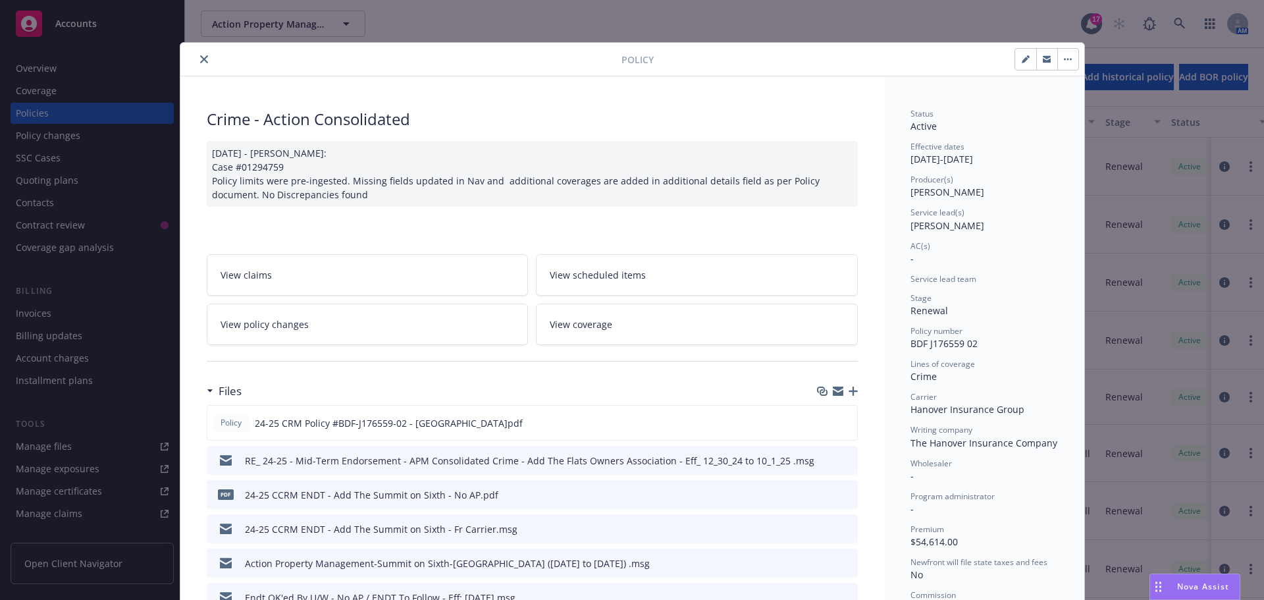
click at [197, 65] on button "close" at bounding box center [204, 59] width 16 height 16
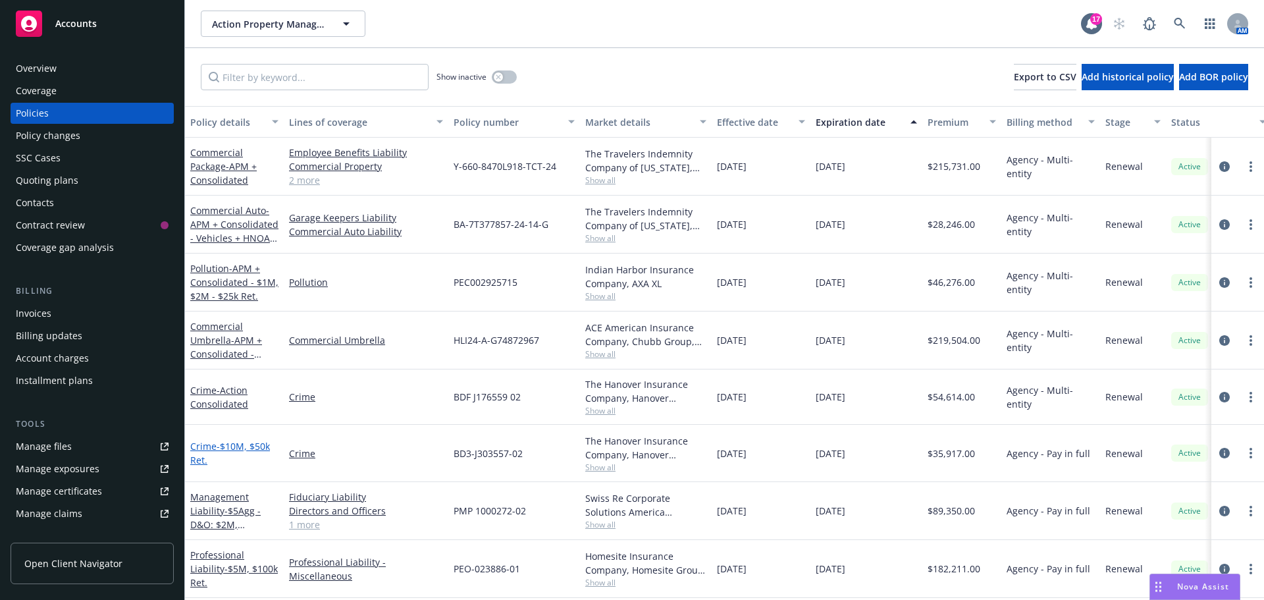
click at [217, 442] on span "- $10M, $50k Ret." at bounding box center [230, 453] width 80 height 26
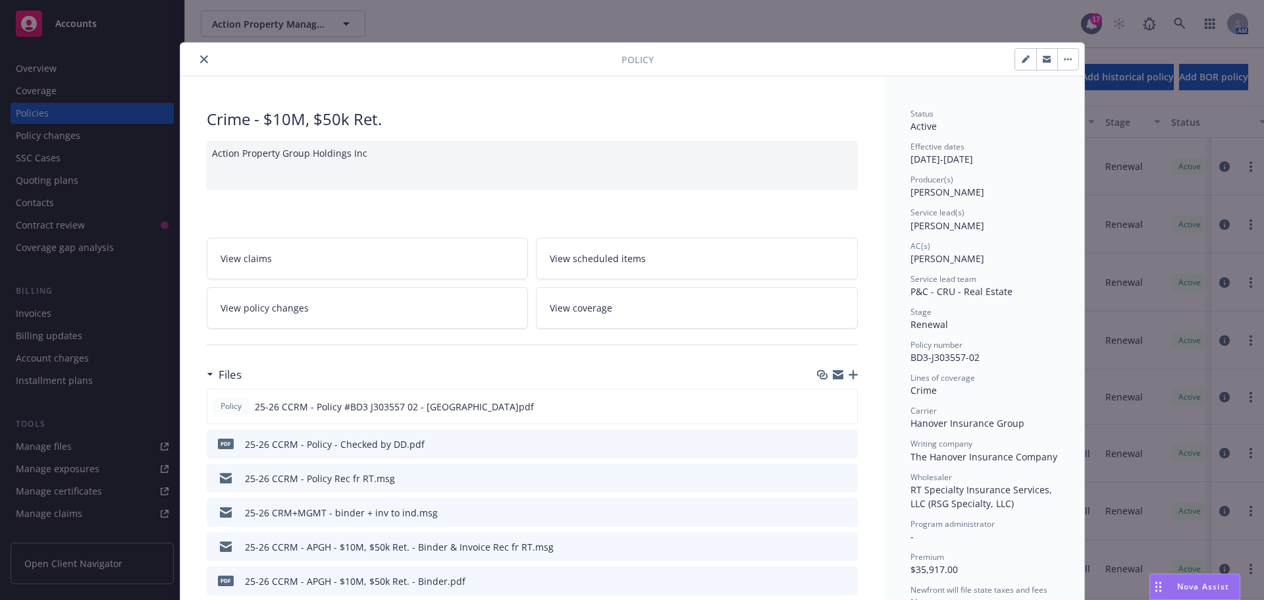
click at [196, 59] on button "close" at bounding box center [204, 59] width 16 height 16
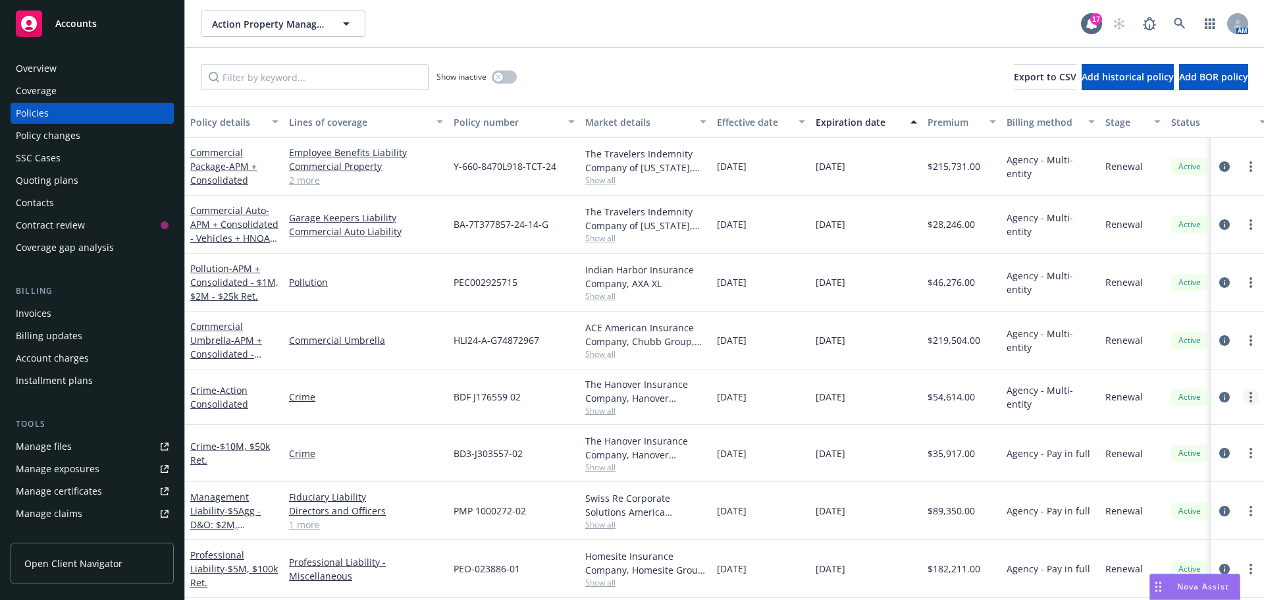
click at [1244, 399] on link "more" at bounding box center [1251, 397] width 16 height 16
click at [398, 386] on div "Crime" at bounding box center [366, 396] width 165 height 55
click at [300, 399] on link "Crime" at bounding box center [366, 397] width 154 height 14
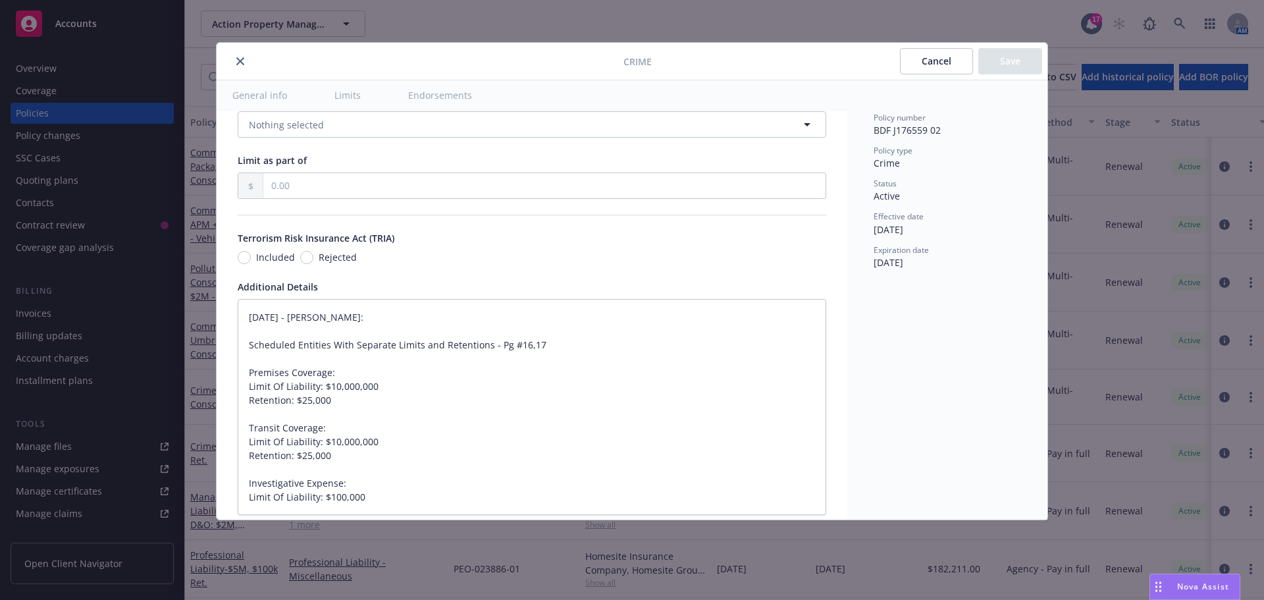
scroll to position [1021, 0]
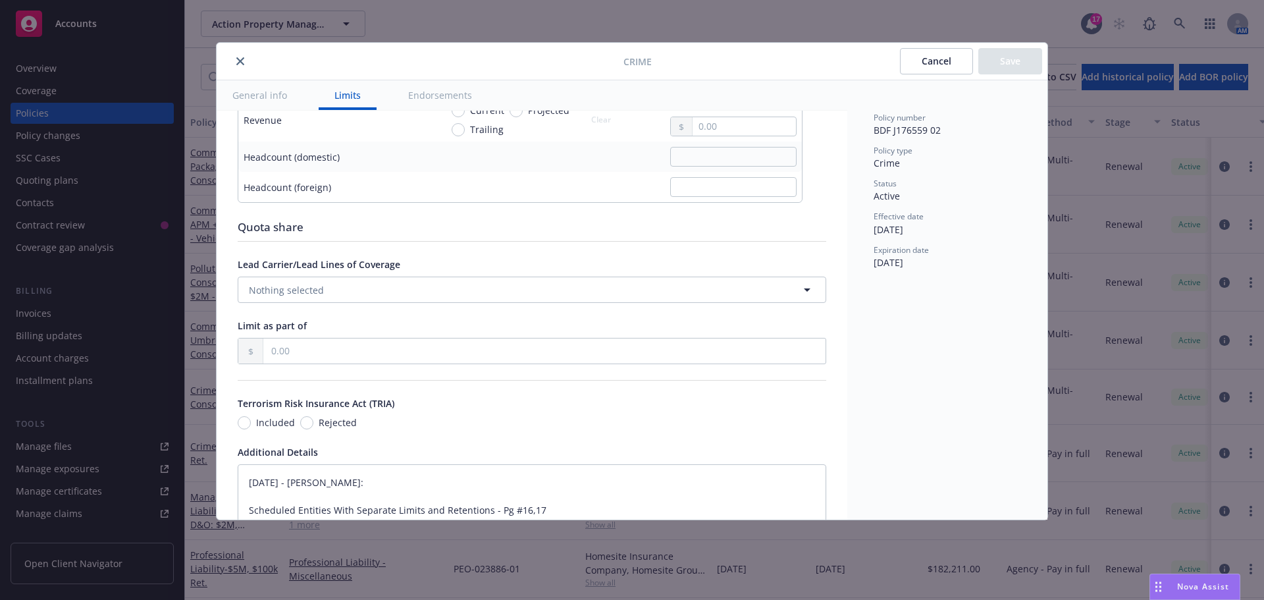
click at [275, 95] on button "General info" at bounding box center [260, 95] width 86 height 30
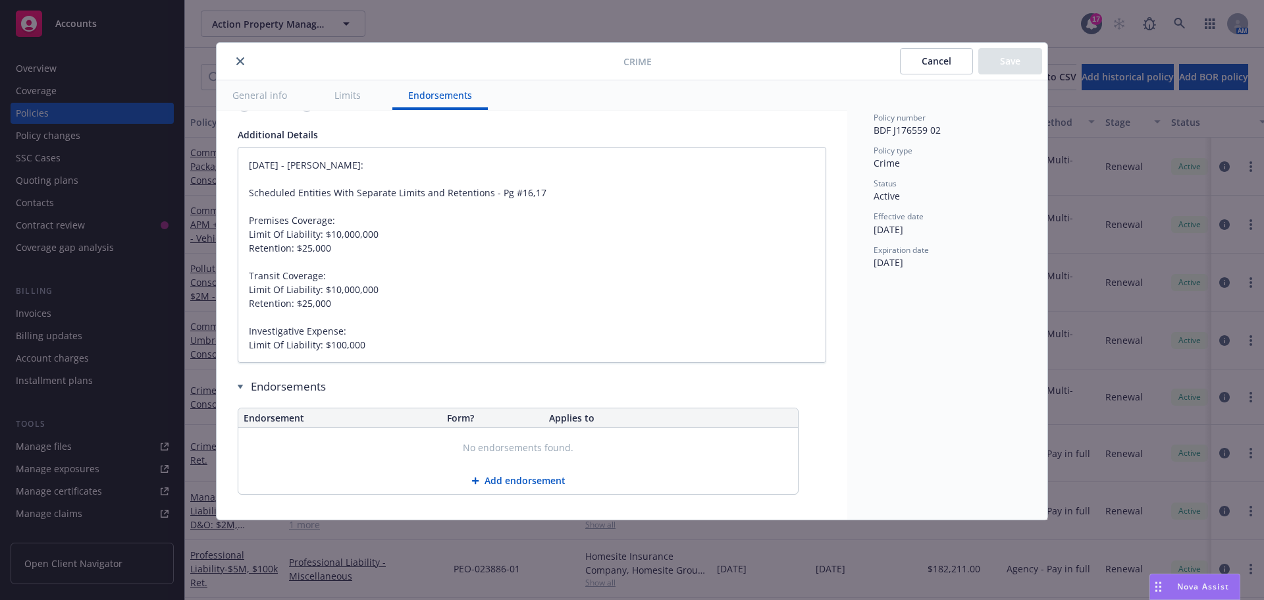
scroll to position [1350, 0]
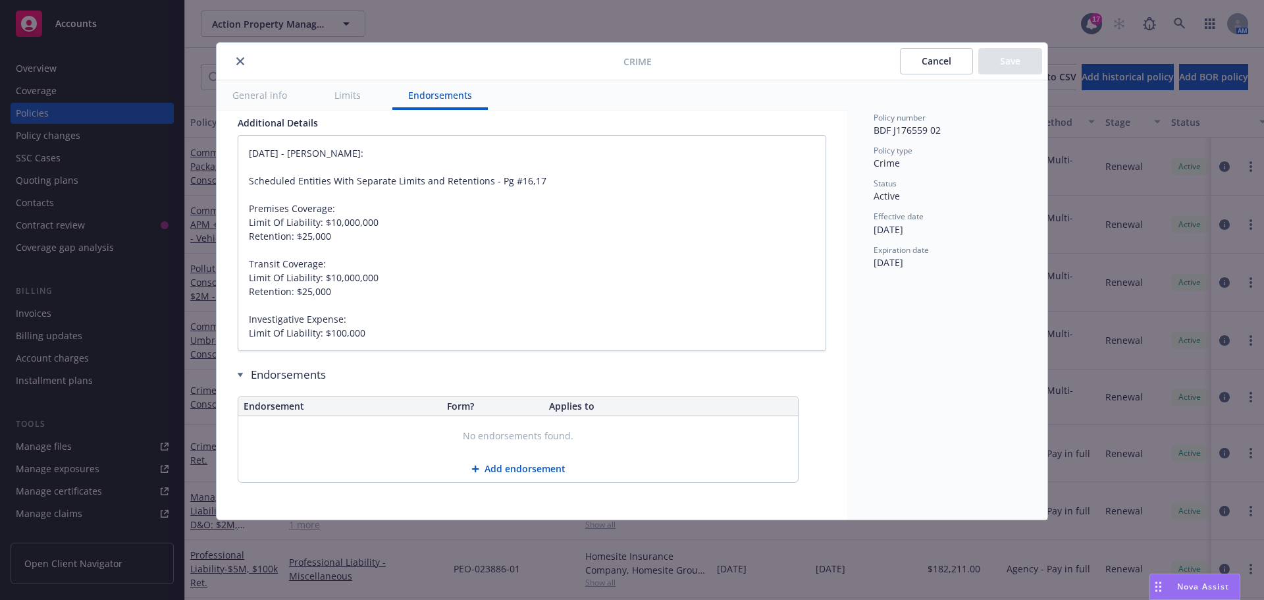
click at [238, 63] on icon "close" at bounding box center [240, 61] width 8 height 8
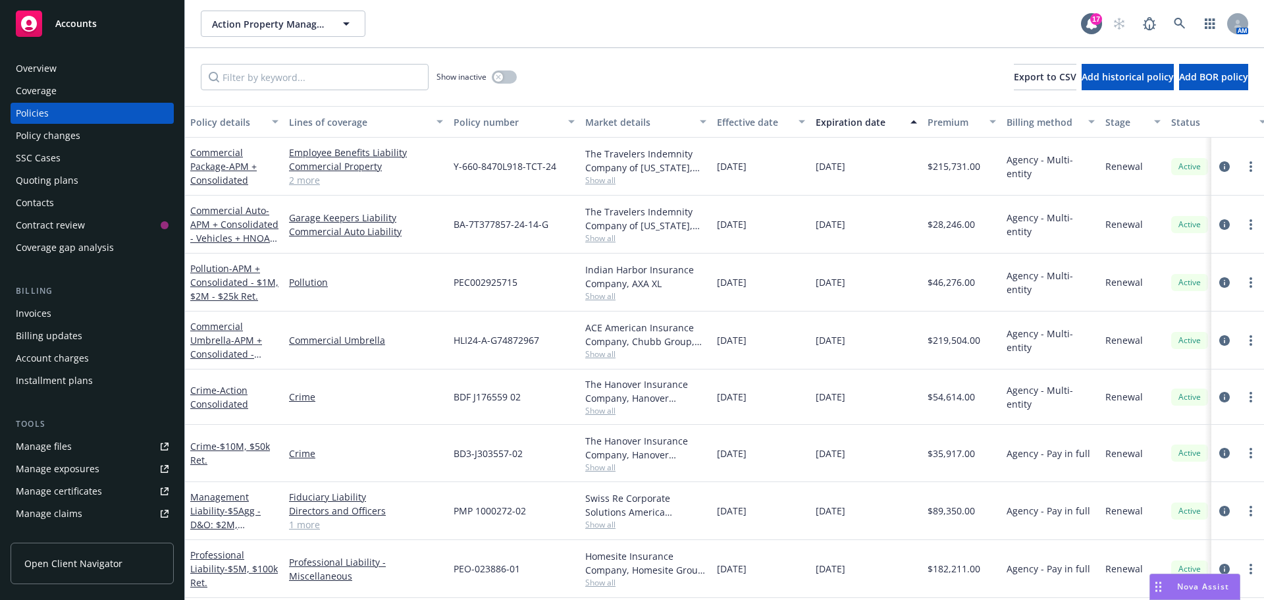
click at [608, 409] on span "Show all" at bounding box center [645, 410] width 121 height 11
click at [211, 392] on link "Crime - Action Consolidated" at bounding box center [219, 397] width 58 height 26
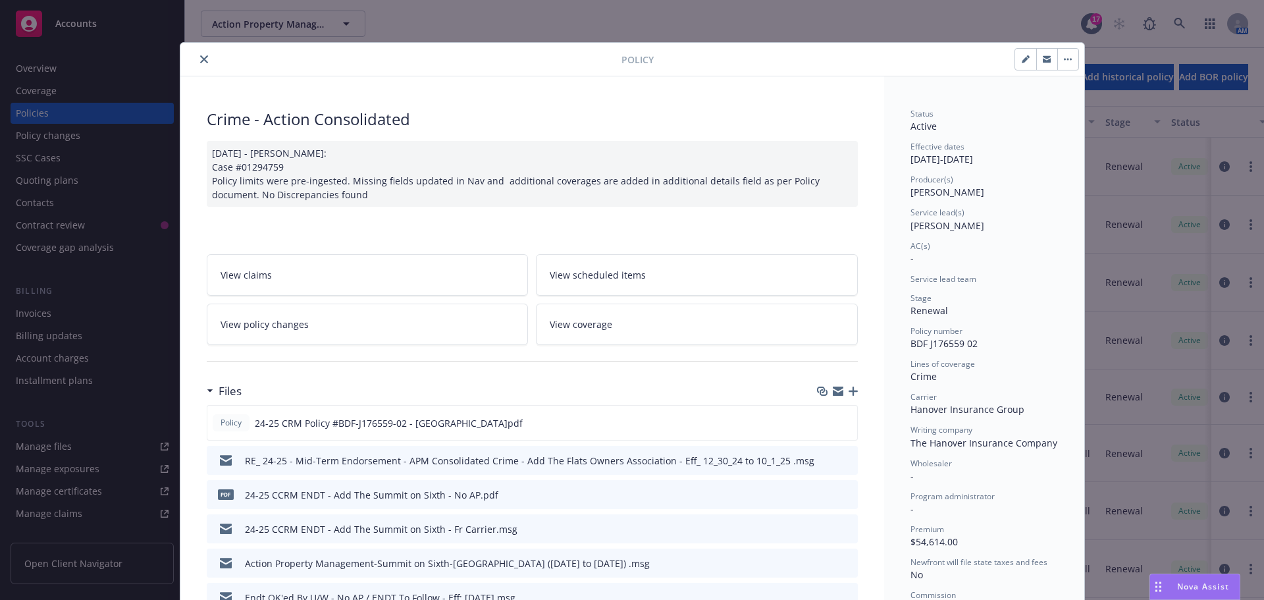
drag, startPoint x: 199, startPoint y: 53, endPoint x: 248, endPoint y: 82, distance: 56.3
click at [199, 53] on button "close" at bounding box center [204, 59] width 16 height 16
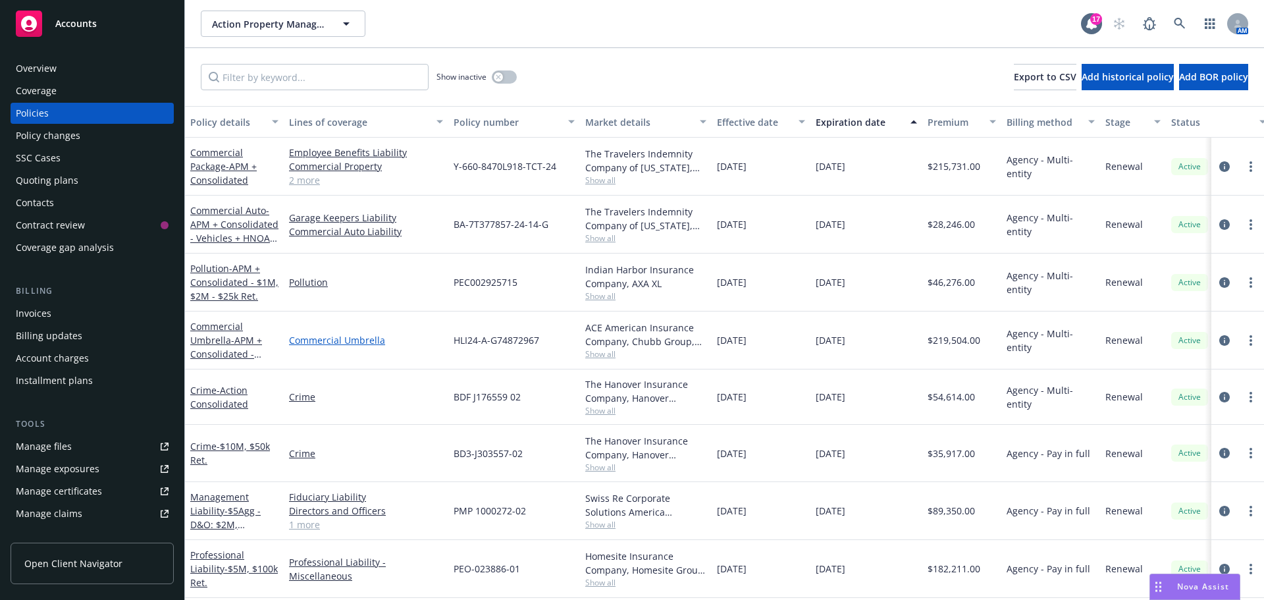
click at [347, 336] on link "Commercial Umbrella" at bounding box center [366, 340] width 154 height 14
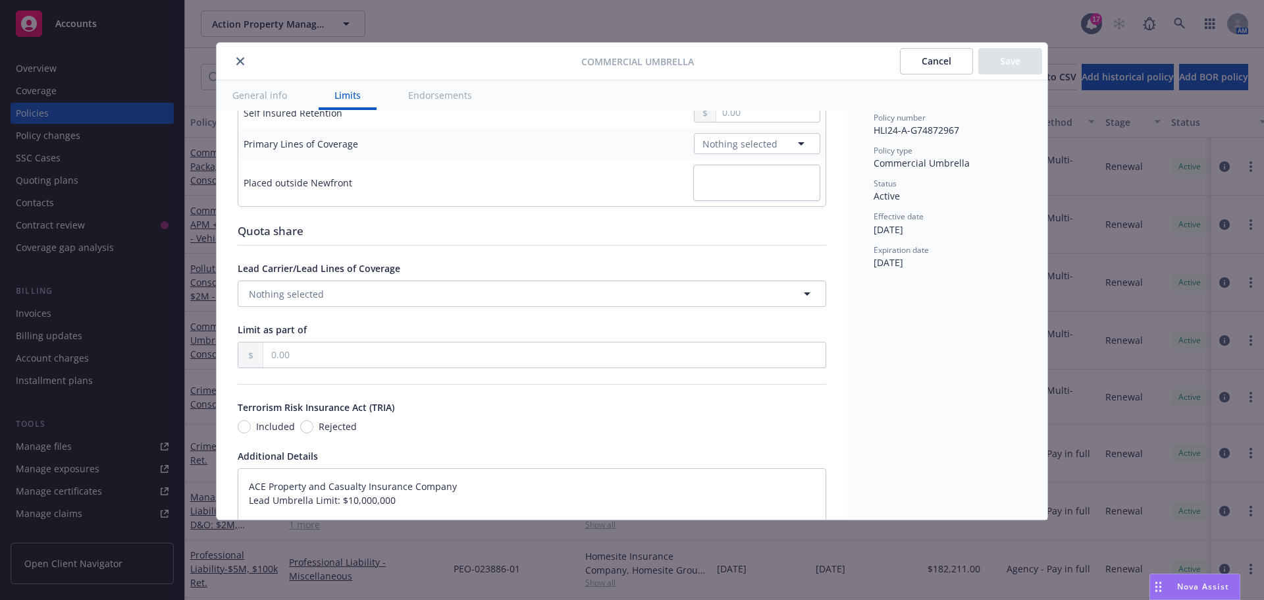
scroll to position [843, 0]
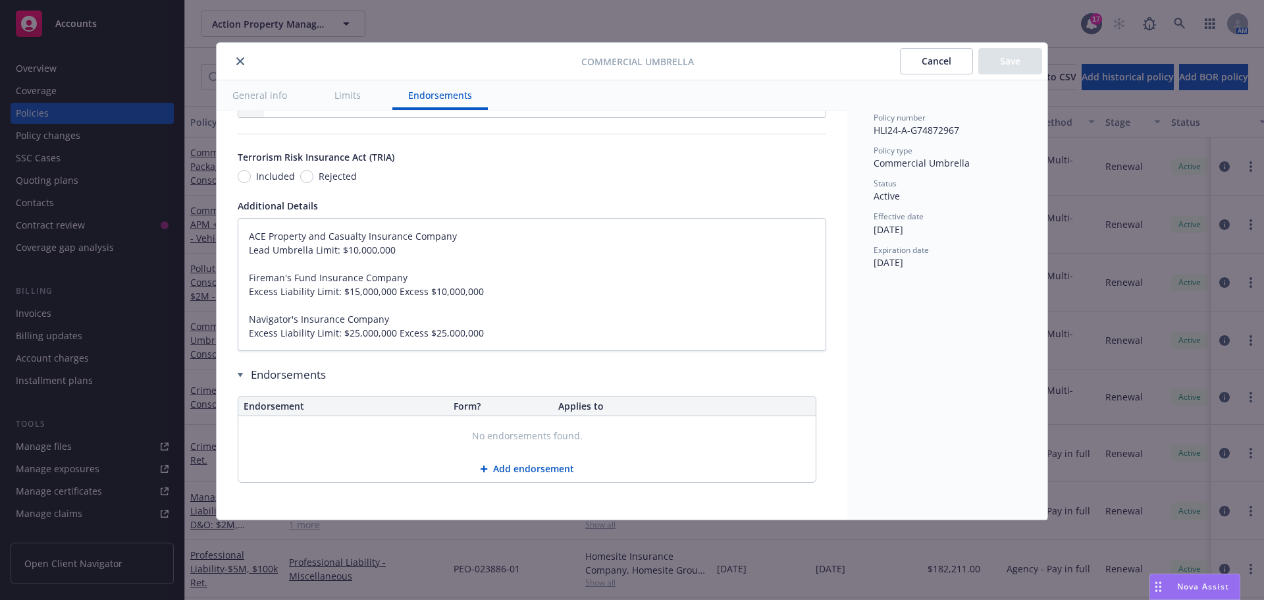
click at [254, 91] on button "General info" at bounding box center [260, 95] width 86 height 30
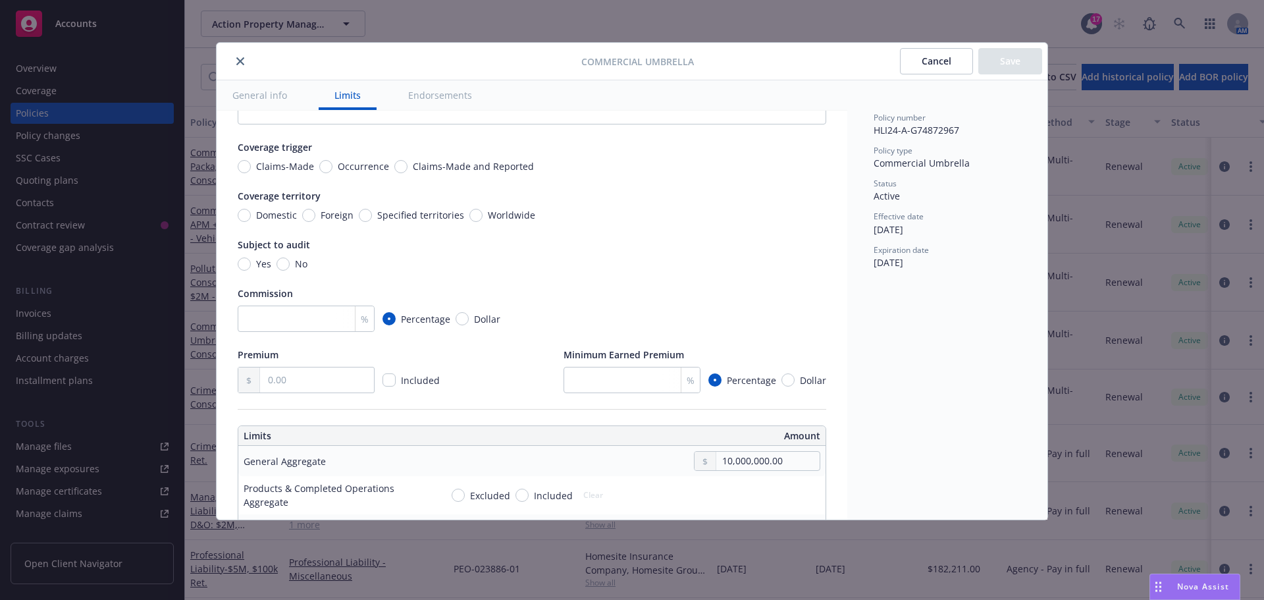
scroll to position [0, 0]
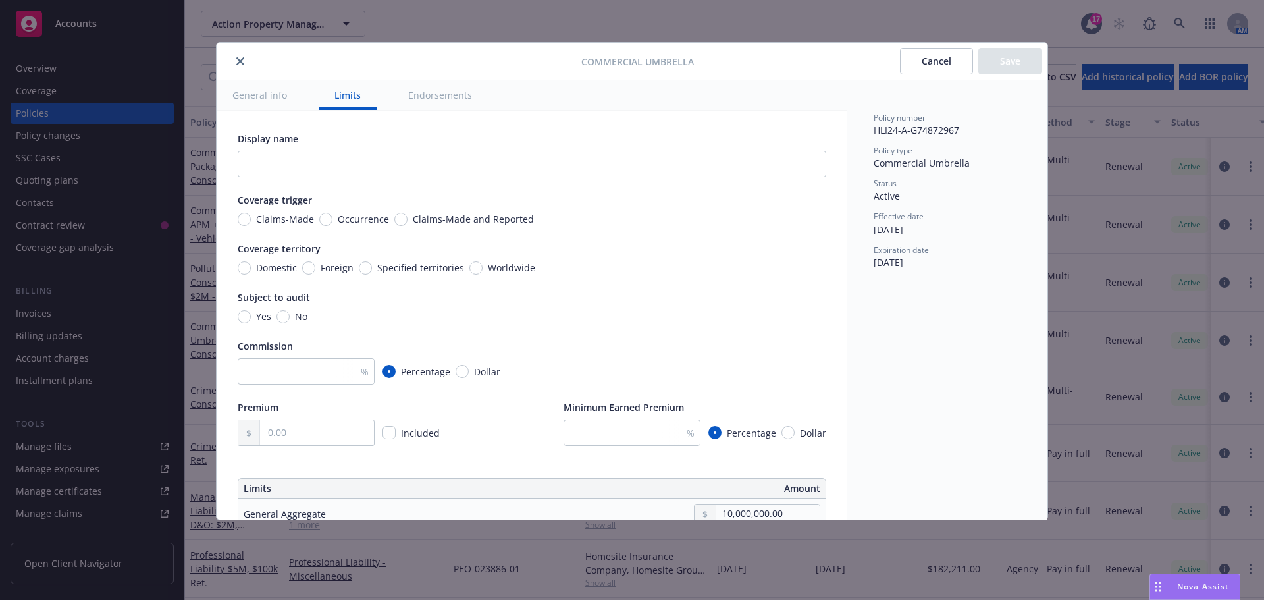
click at [261, 94] on button "General info" at bounding box center [260, 95] width 86 height 30
click at [273, 94] on button "General info" at bounding box center [260, 95] width 86 height 30
click at [240, 58] on icon "close" at bounding box center [240, 61] width 8 height 8
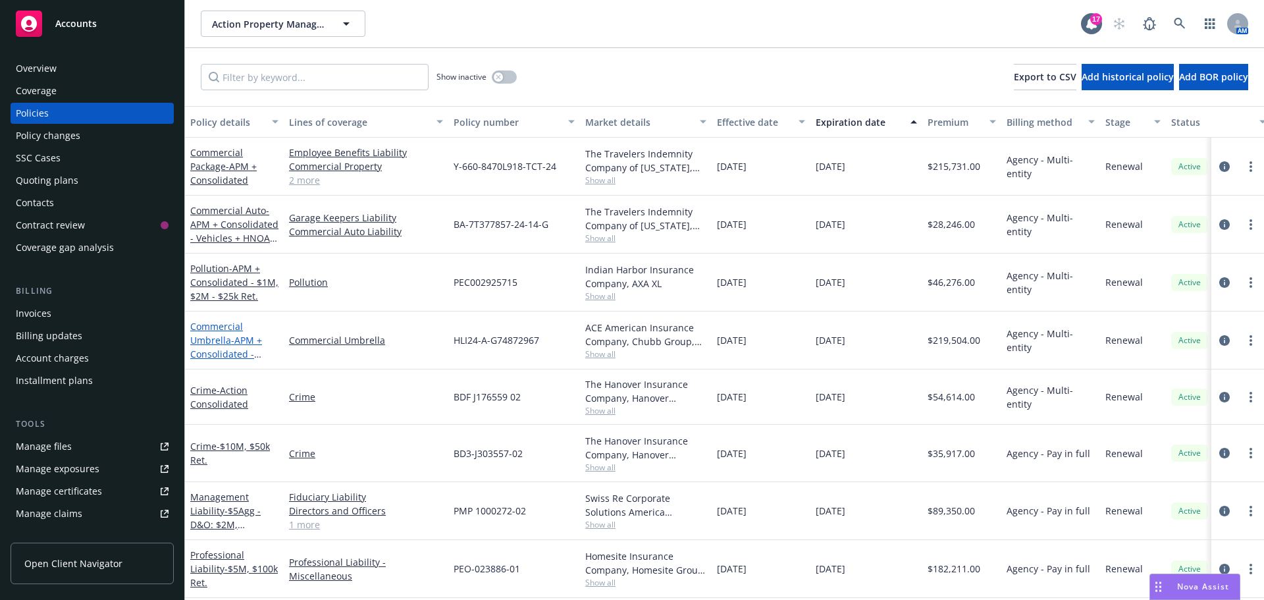
click at [231, 344] on span "- APM + Consolidated - $50M" at bounding box center [226, 354] width 72 height 40
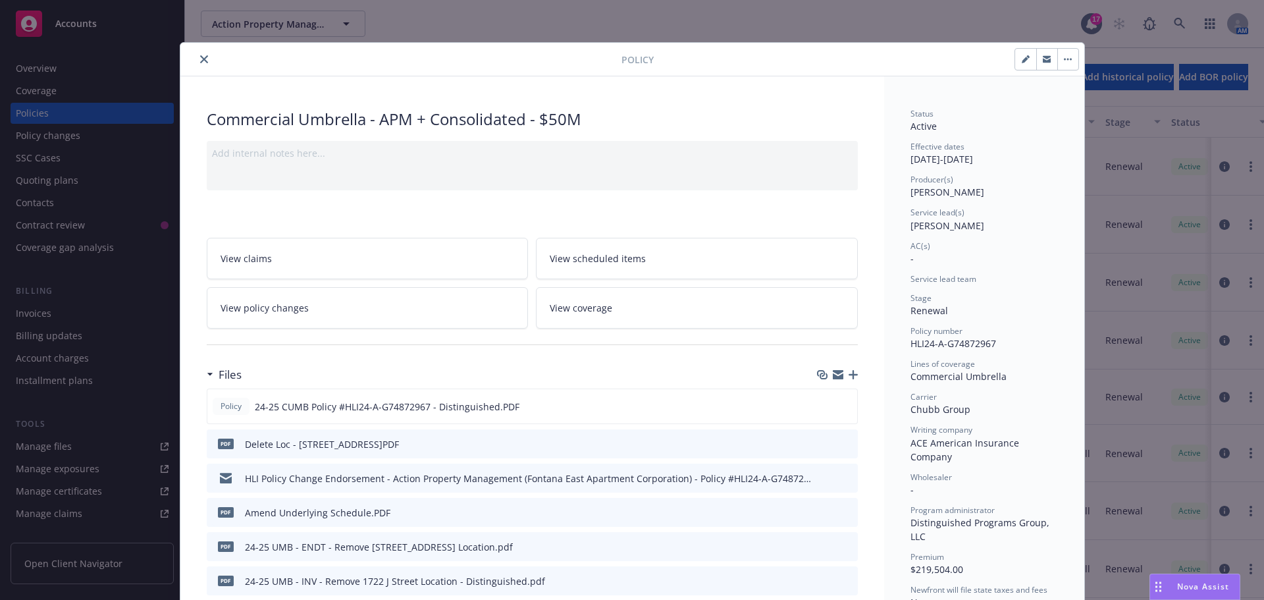
click at [200, 61] on icon "close" at bounding box center [204, 59] width 8 height 8
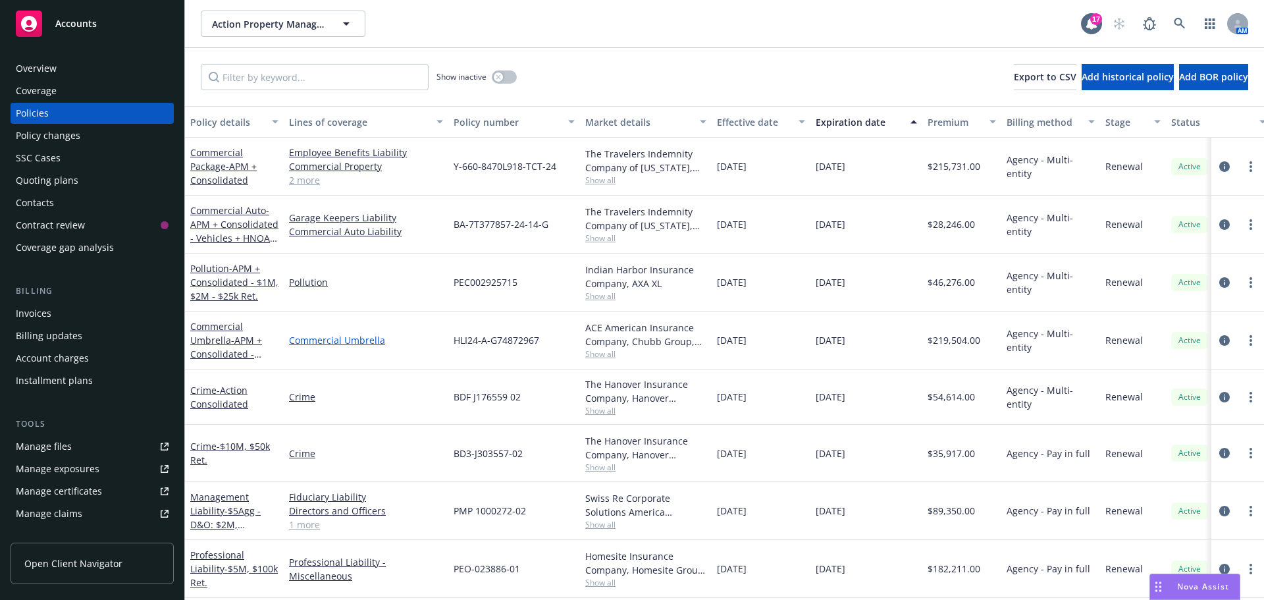
click at [331, 340] on link "Commercial Umbrella" at bounding box center [366, 340] width 154 height 14
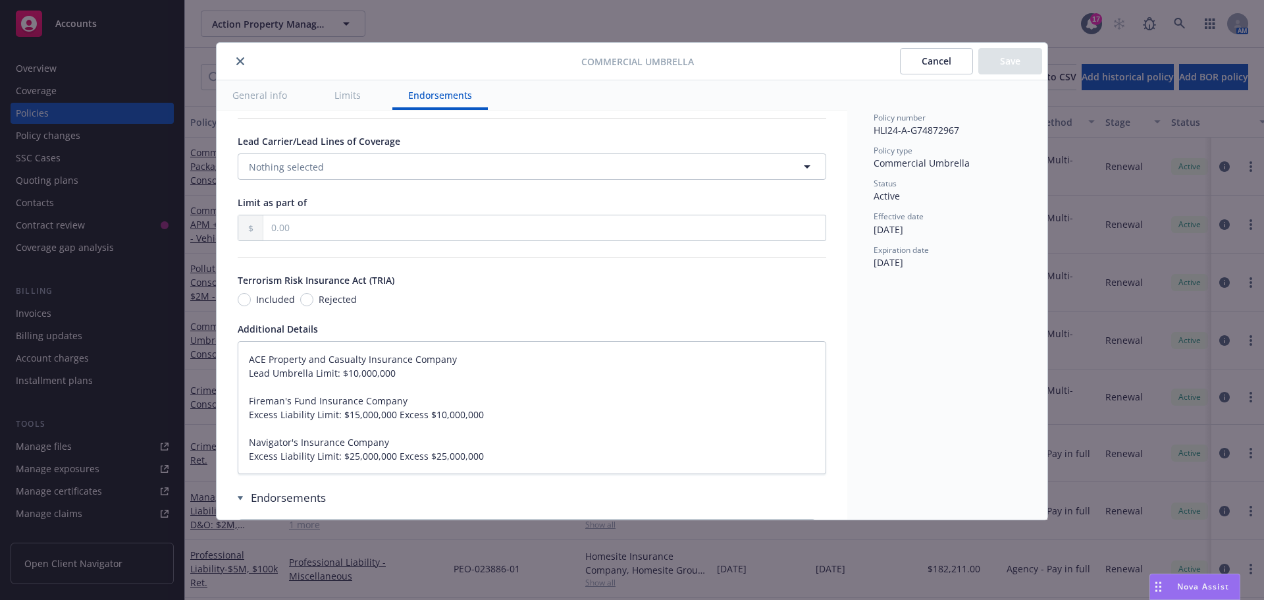
scroll to position [790, 0]
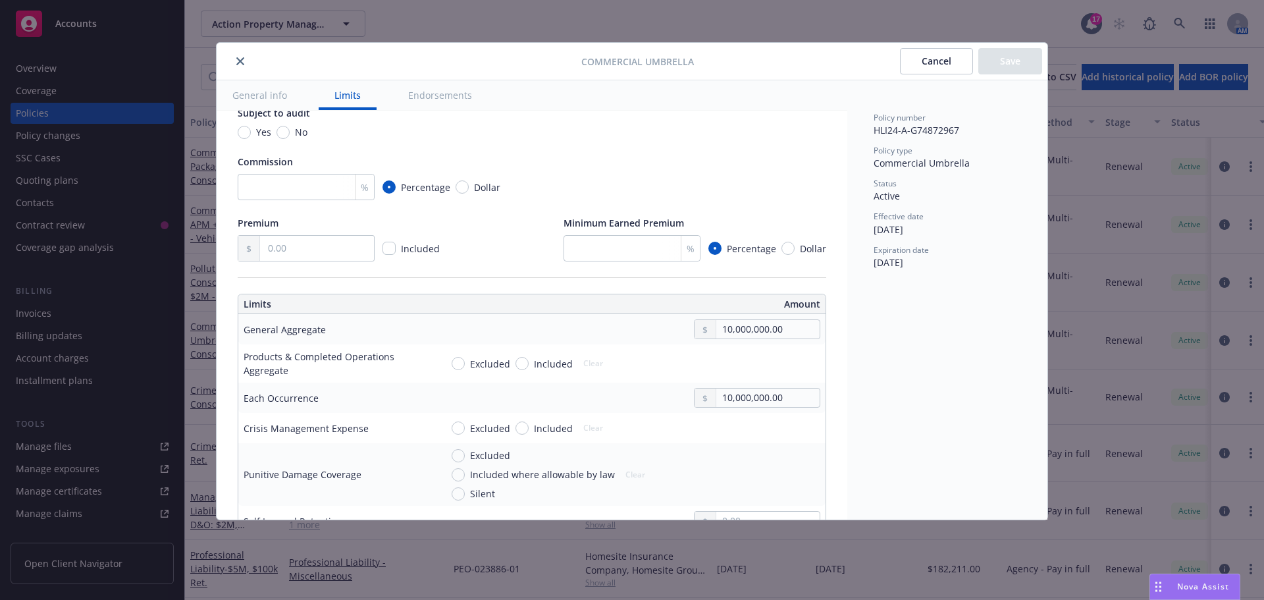
click at [251, 90] on button "General info" at bounding box center [260, 95] width 86 height 30
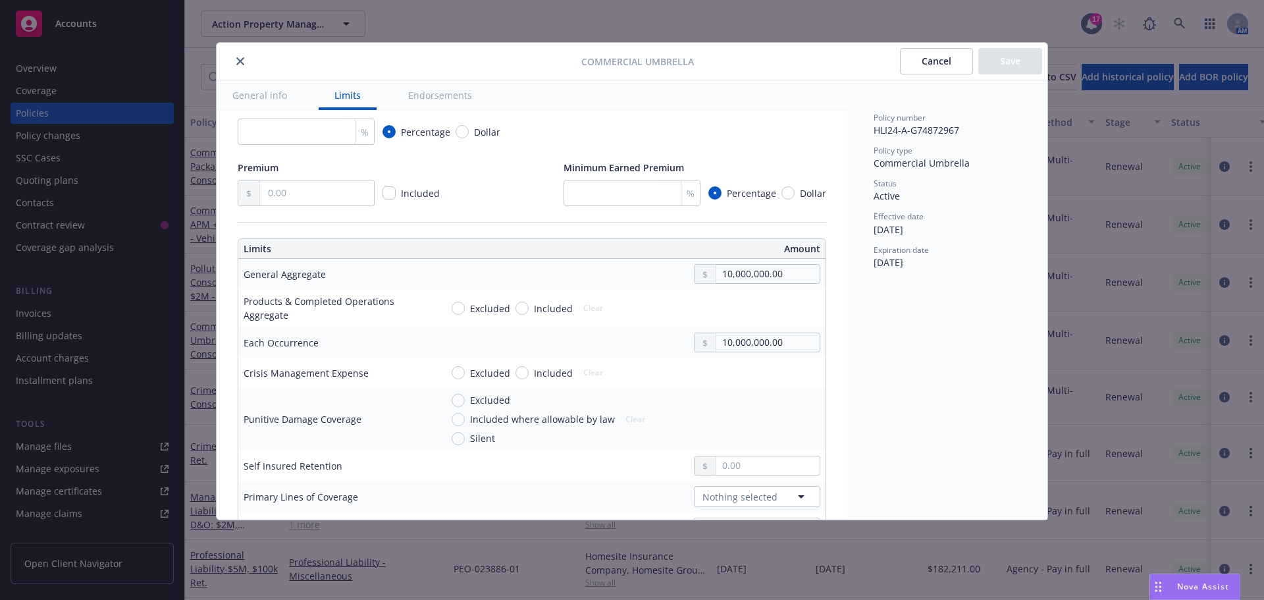
scroll to position [263, 0]
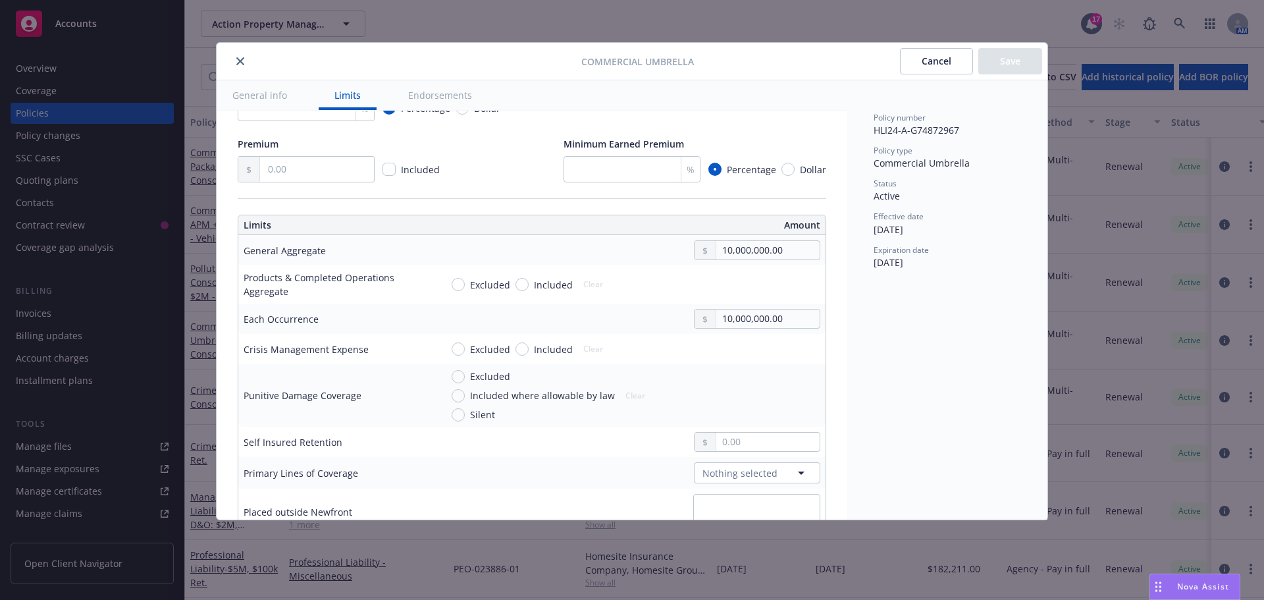
click at [234, 58] on button "close" at bounding box center [240, 61] width 16 height 16
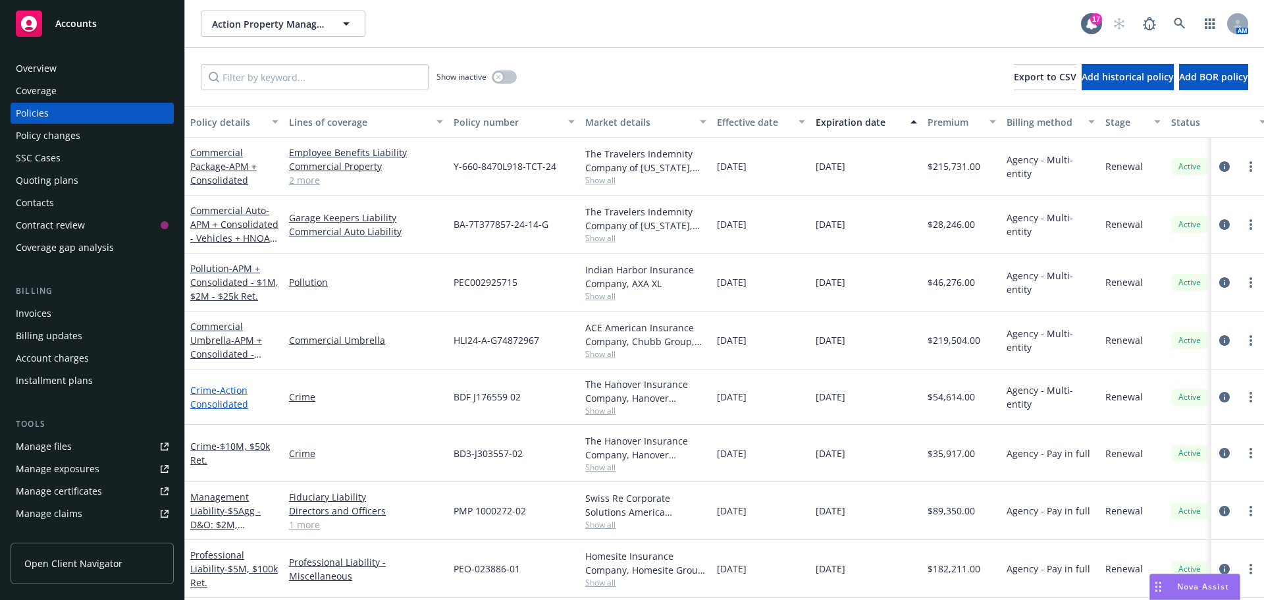
click at [236, 402] on span "- Action Consolidated" at bounding box center [219, 397] width 58 height 26
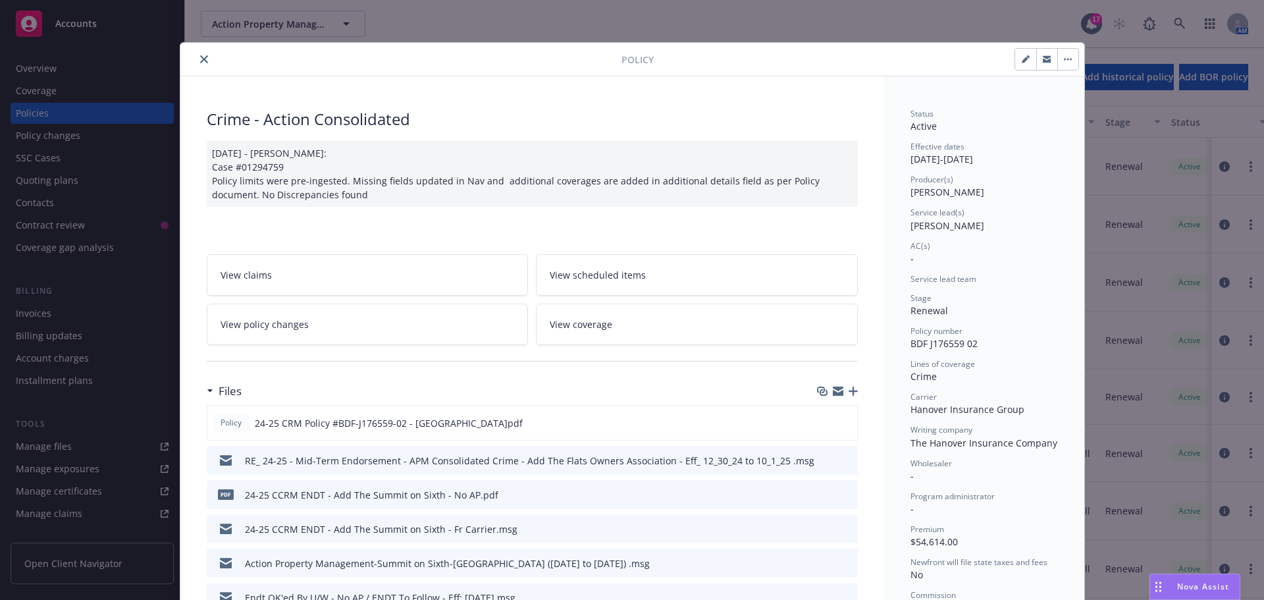
click at [200, 59] on icon "close" at bounding box center [204, 59] width 8 height 8
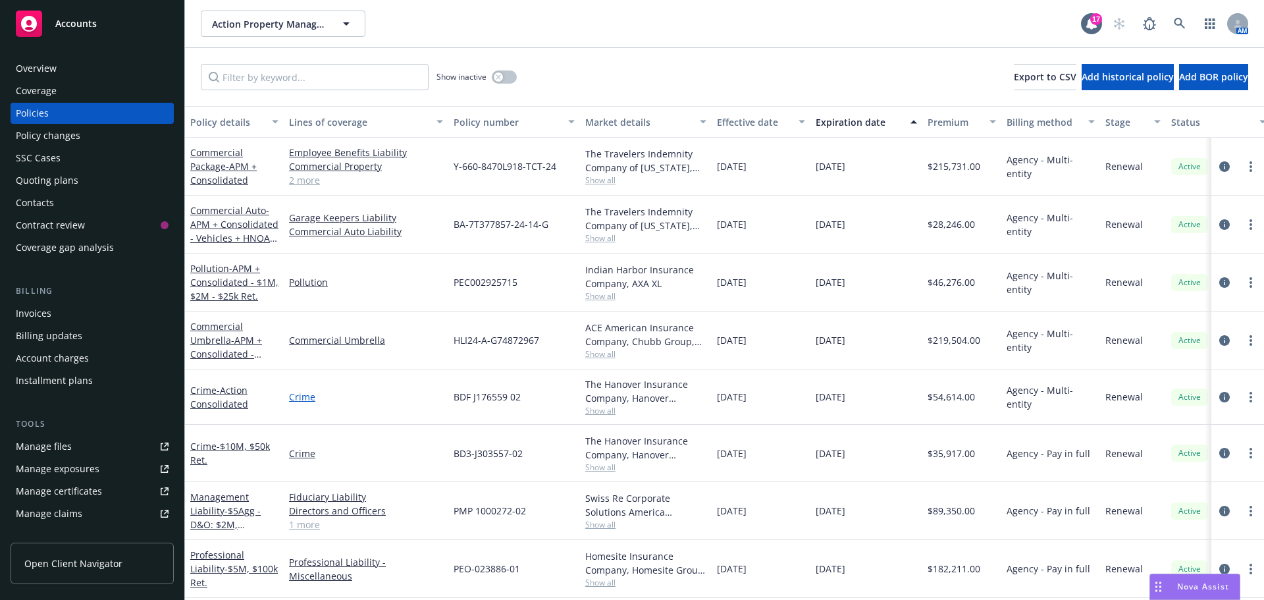
click at [304, 399] on link "Crime" at bounding box center [366, 397] width 154 height 14
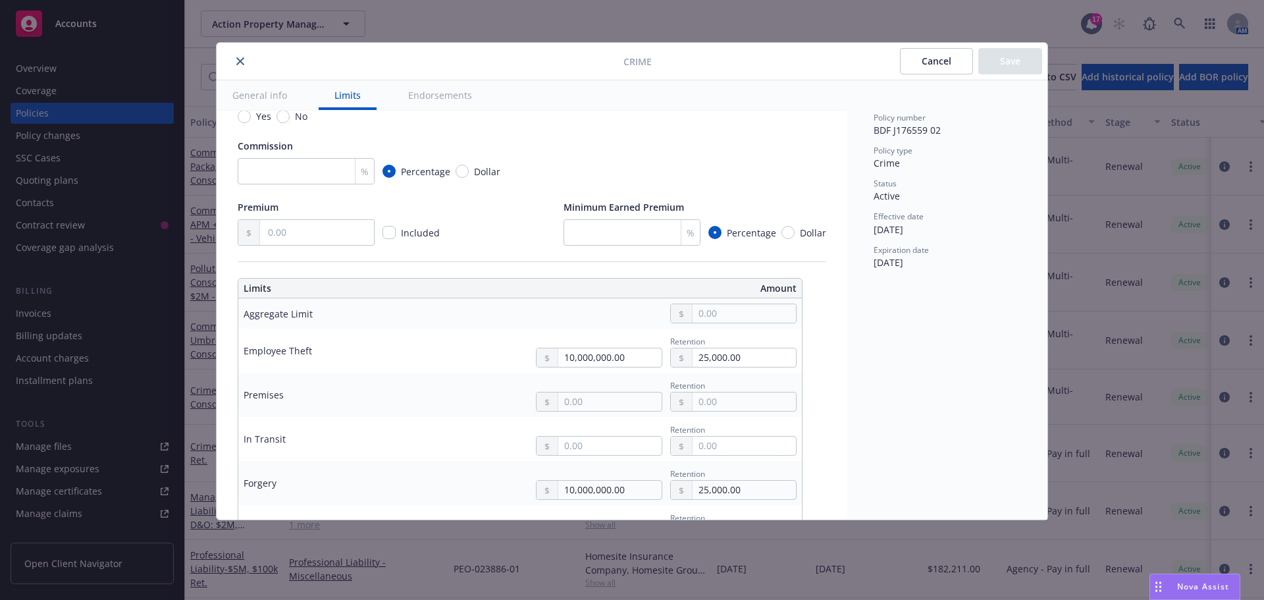
scroll to position [263, 0]
click at [238, 61] on icon "close" at bounding box center [240, 61] width 8 height 8
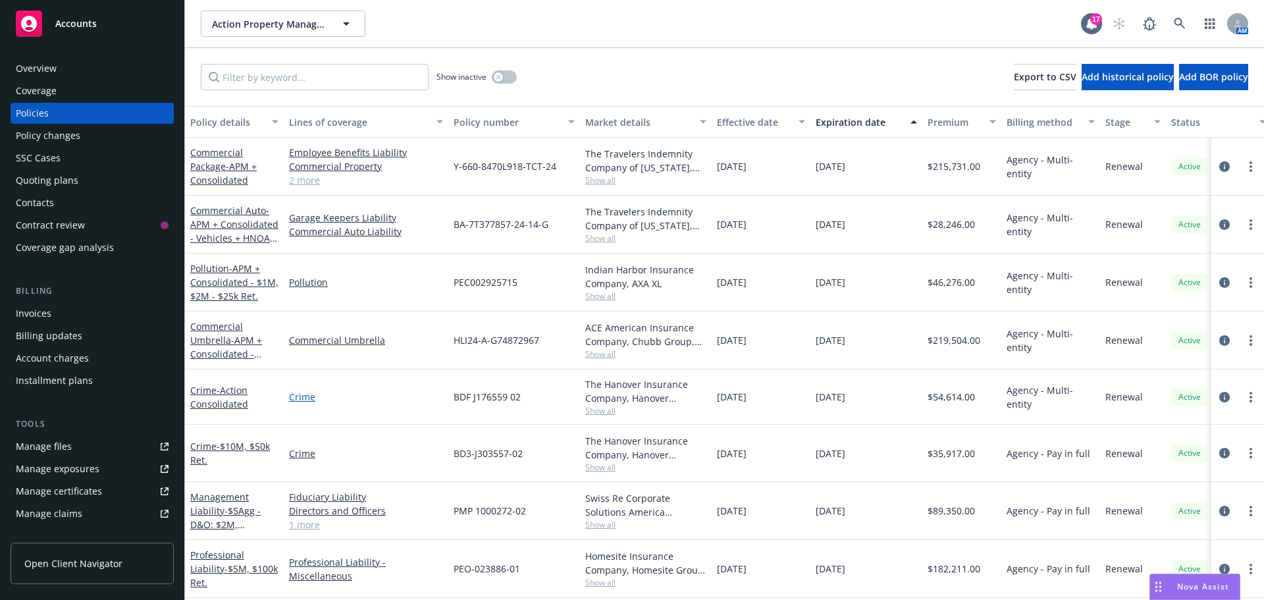
click at [303, 397] on link "Crime" at bounding box center [366, 397] width 154 height 14
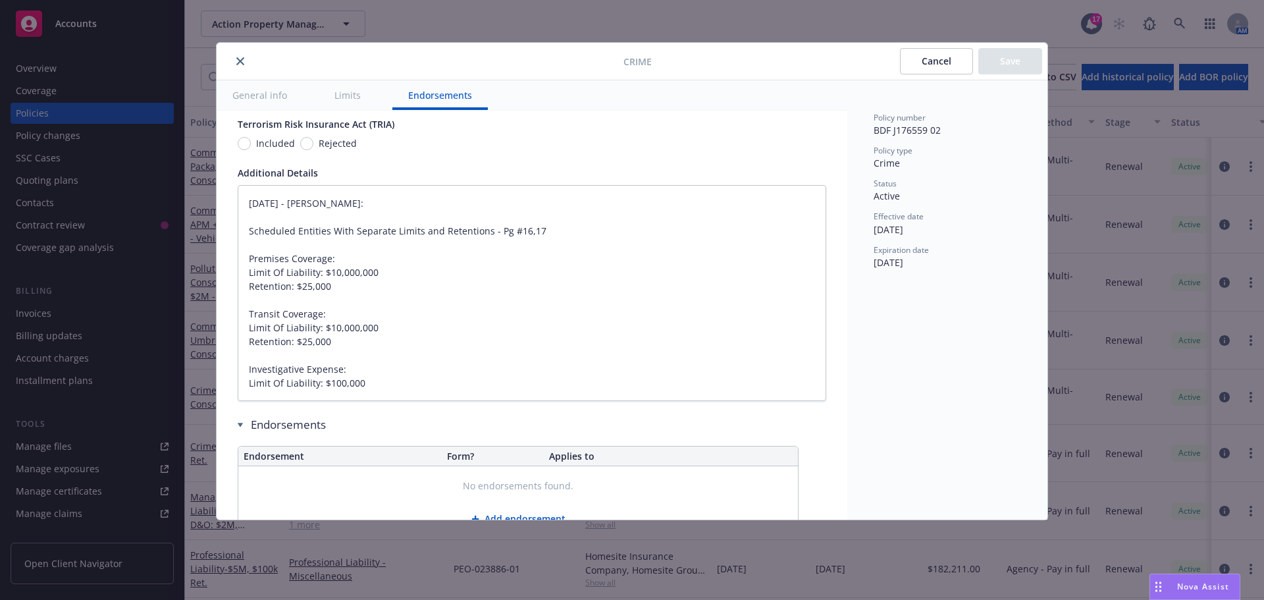
scroll to position [1350, 0]
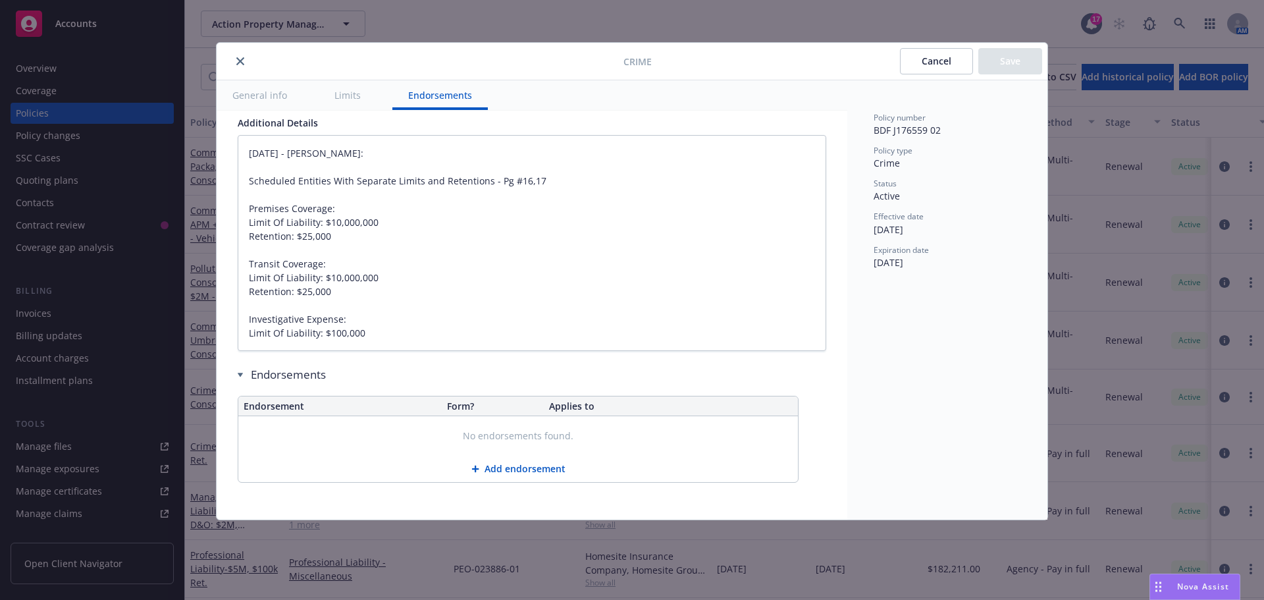
click at [244, 57] on button "close" at bounding box center [240, 61] width 16 height 16
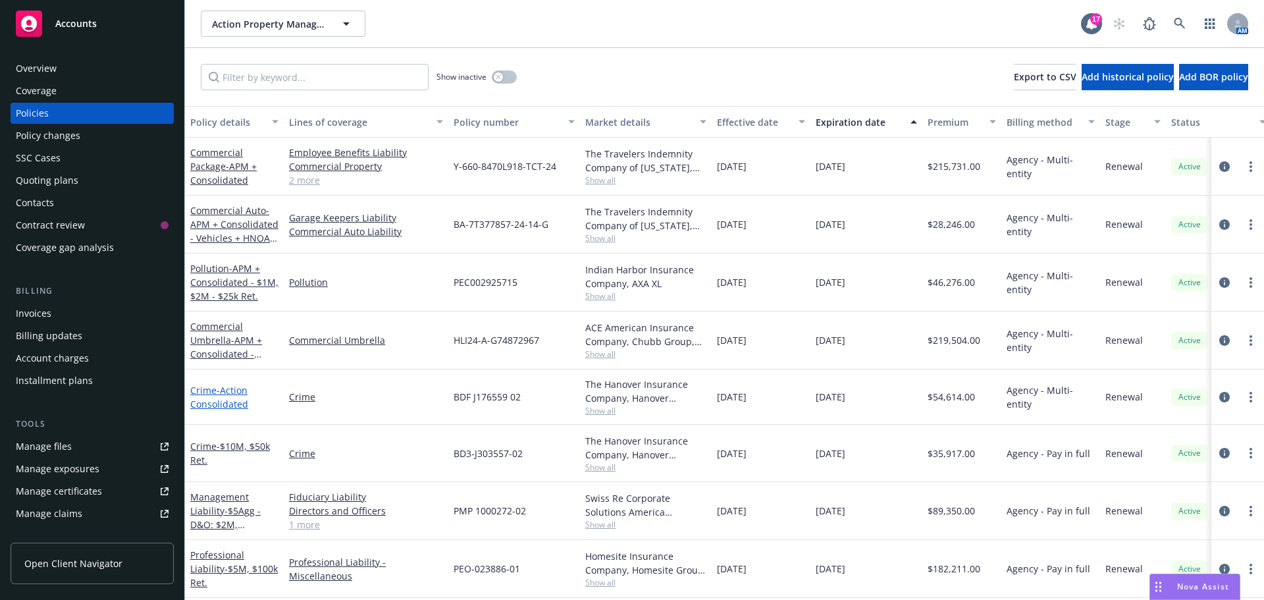
click at [227, 404] on span "- Action Consolidated" at bounding box center [219, 397] width 58 height 26
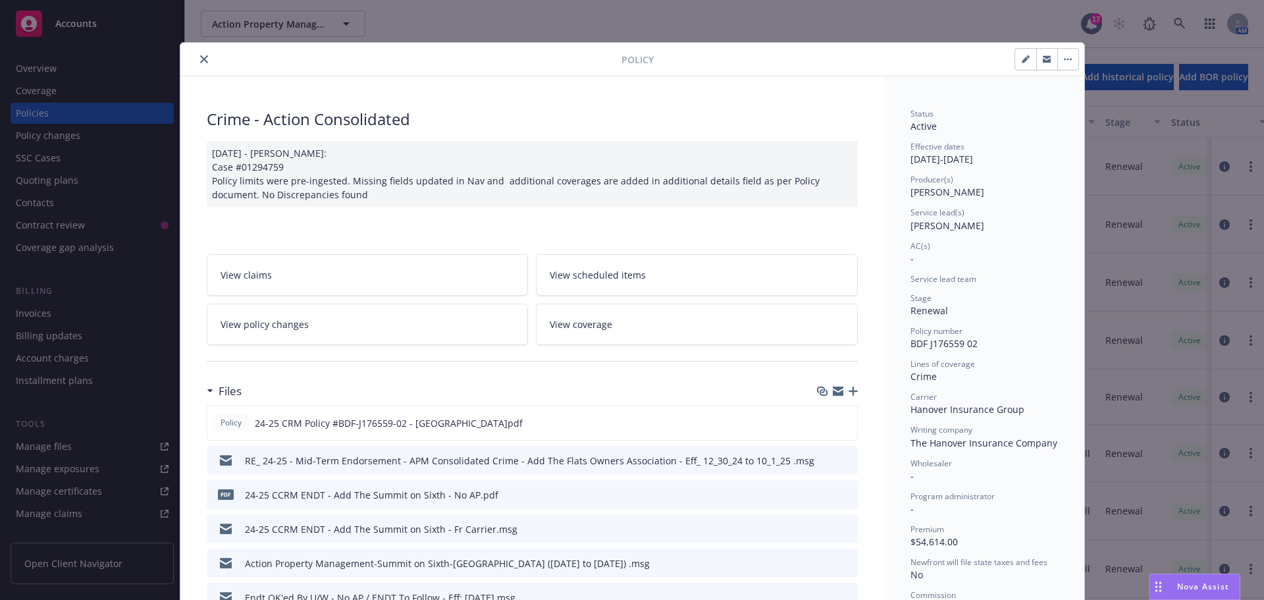
click at [200, 61] on icon "close" at bounding box center [204, 59] width 8 height 8
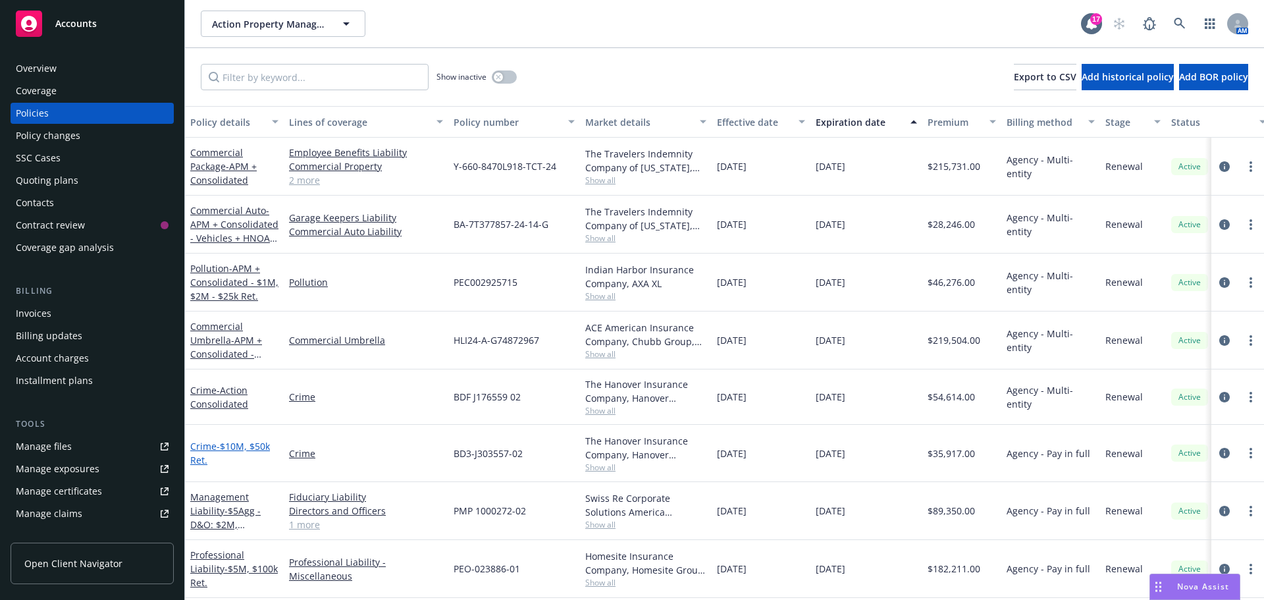
click at [257, 444] on span "- $10M, $50k Ret." at bounding box center [230, 453] width 80 height 26
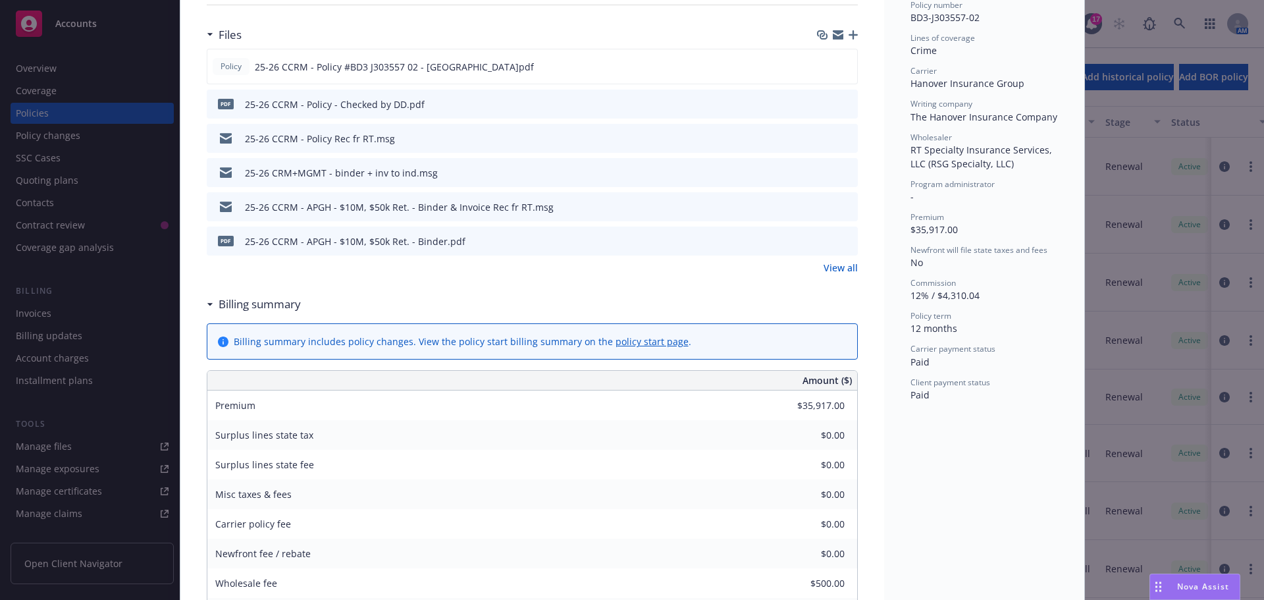
scroll to position [11, 0]
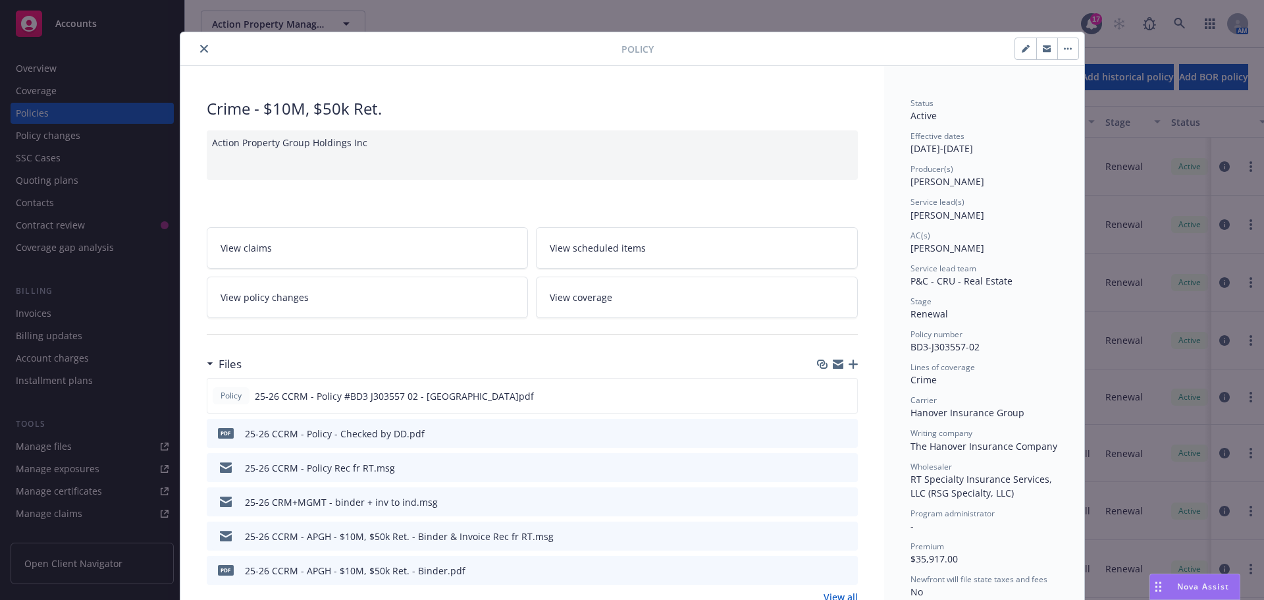
click at [200, 48] on icon "close" at bounding box center [204, 49] width 8 height 8
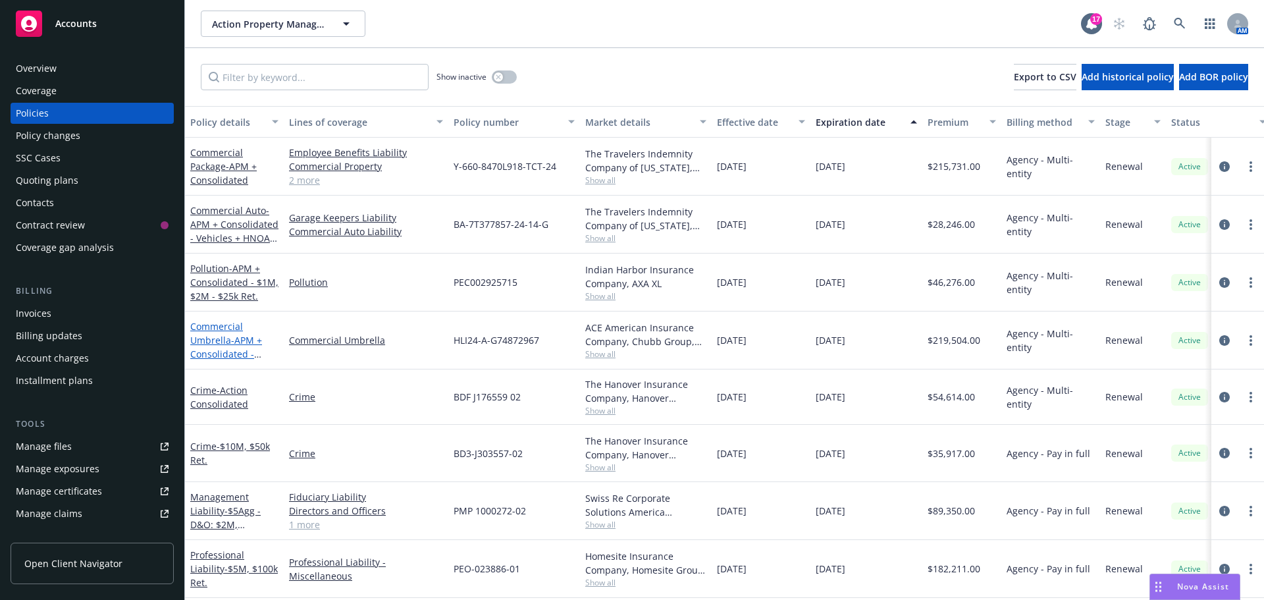
click at [239, 336] on span "- APM + Consolidated - $50M" at bounding box center [226, 354] width 72 height 40
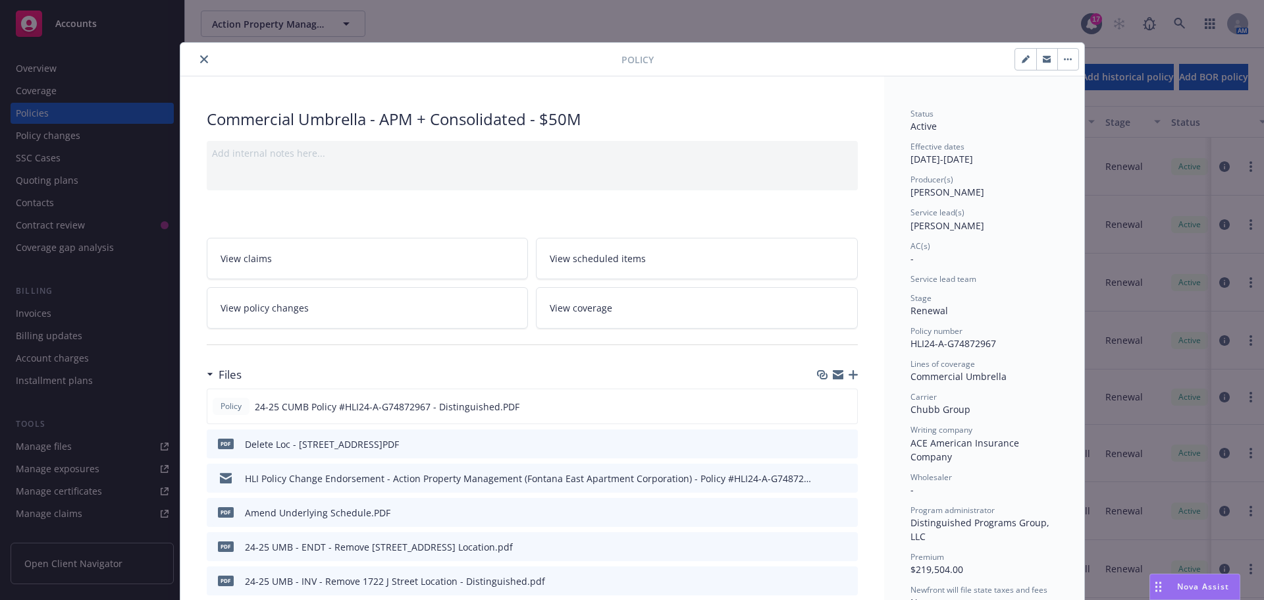
click at [200, 58] on icon "close" at bounding box center [204, 59] width 8 height 8
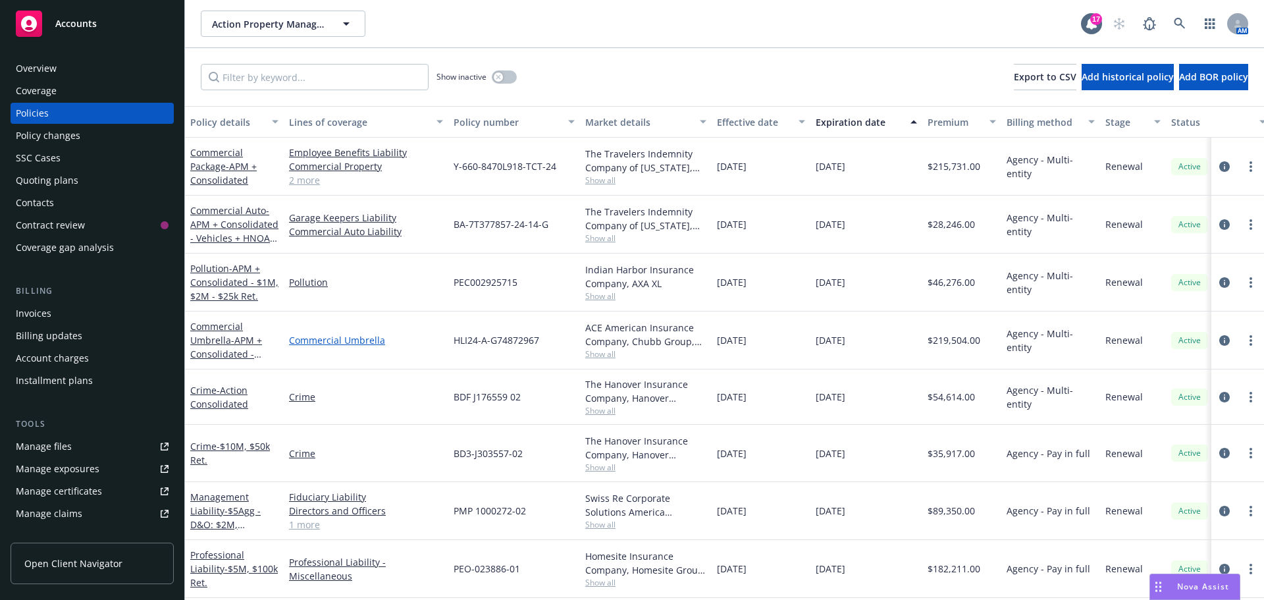
click at [355, 338] on link "Commercial Umbrella" at bounding box center [366, 340] width 154 height 14
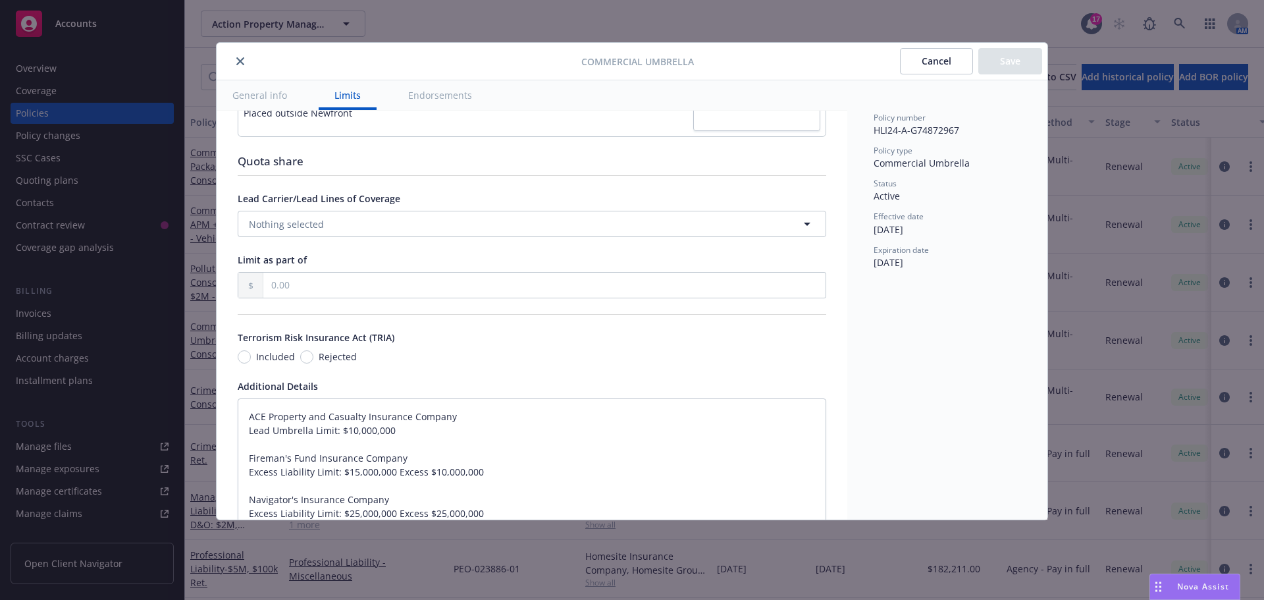
scroll to position [843, 0]
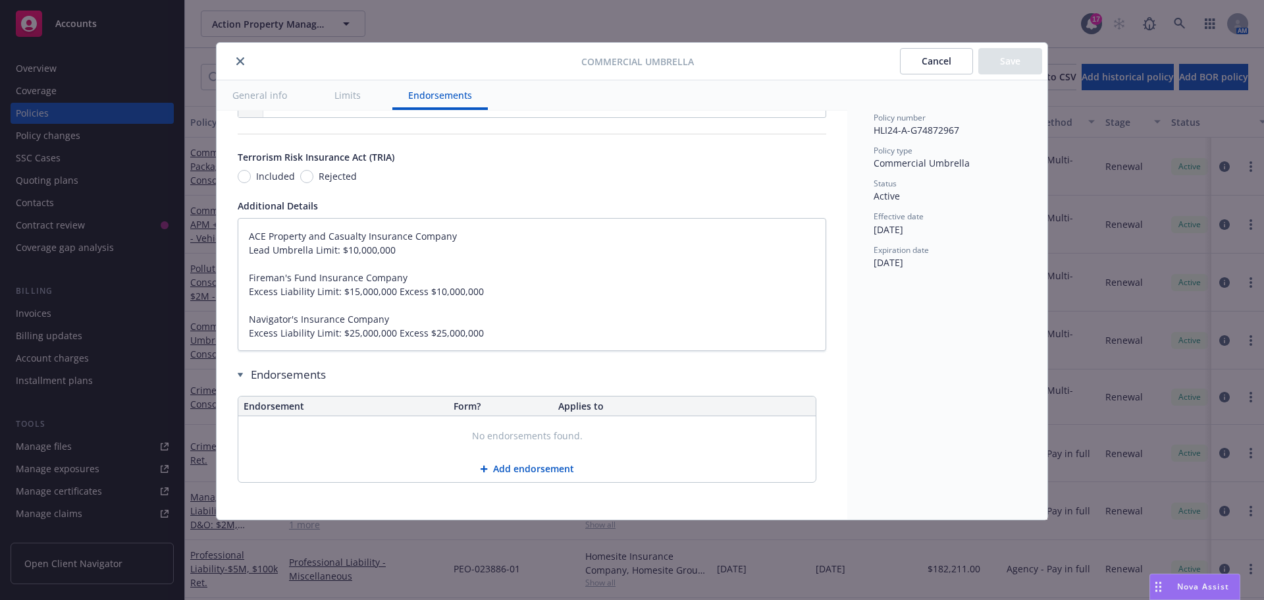
click at [241, 63] on icon "close" at bounding box center [240, 61] width 8 height 8
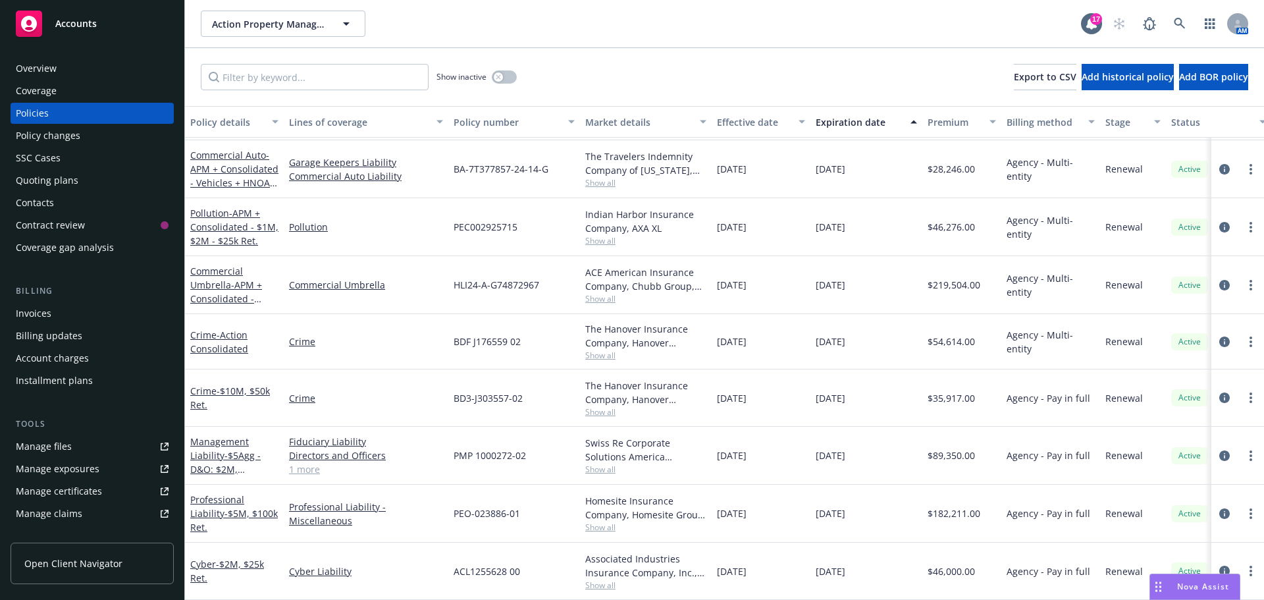
scroll to position [65, 0]
click at [336, 278] on link "Commercial Umbrella" at bounding box center [366, 285] width 154 height 14
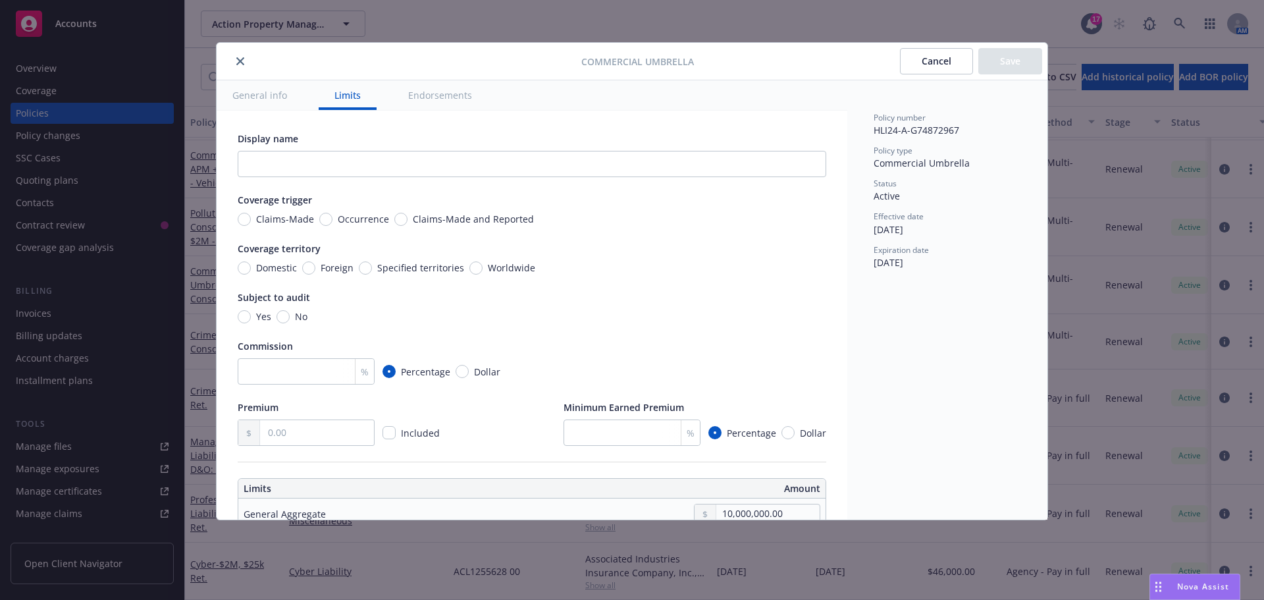
click at [243, 63] on icon "close" at bounding box center [240, 61] width 8 height 8
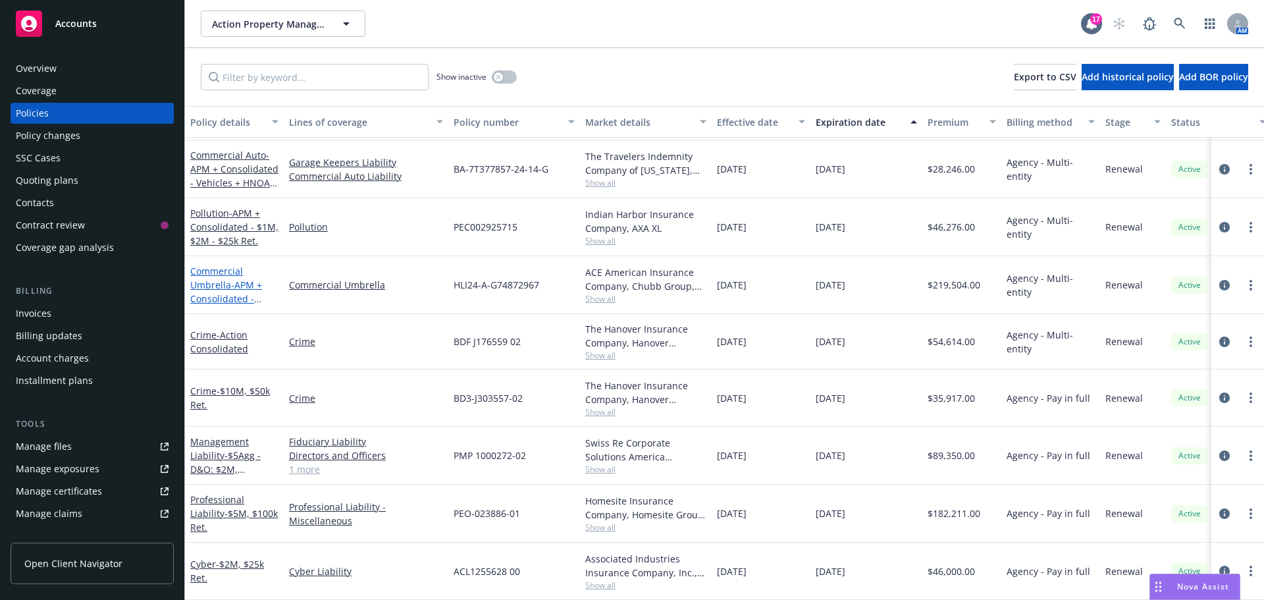
click at [240, 278] on span "- APM + Consolidated - $50M" at bounding box center [226, 298] width 72 height 40
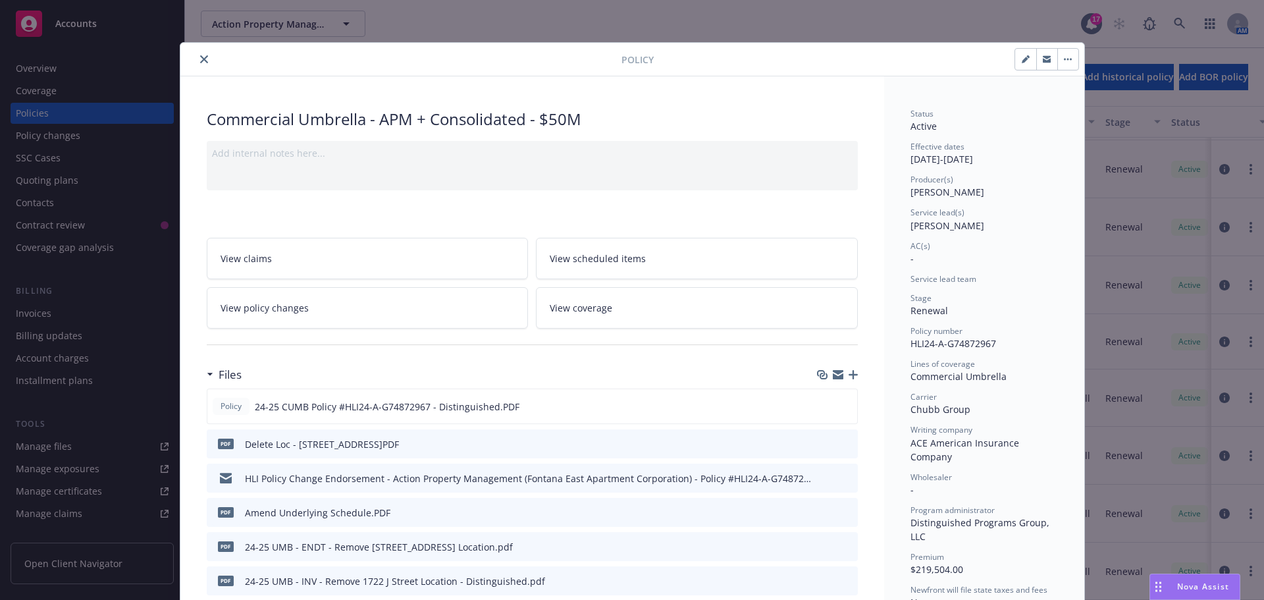
click at [200, 57] on icon "close" at bounding box center [204, 59] width 8 height 8
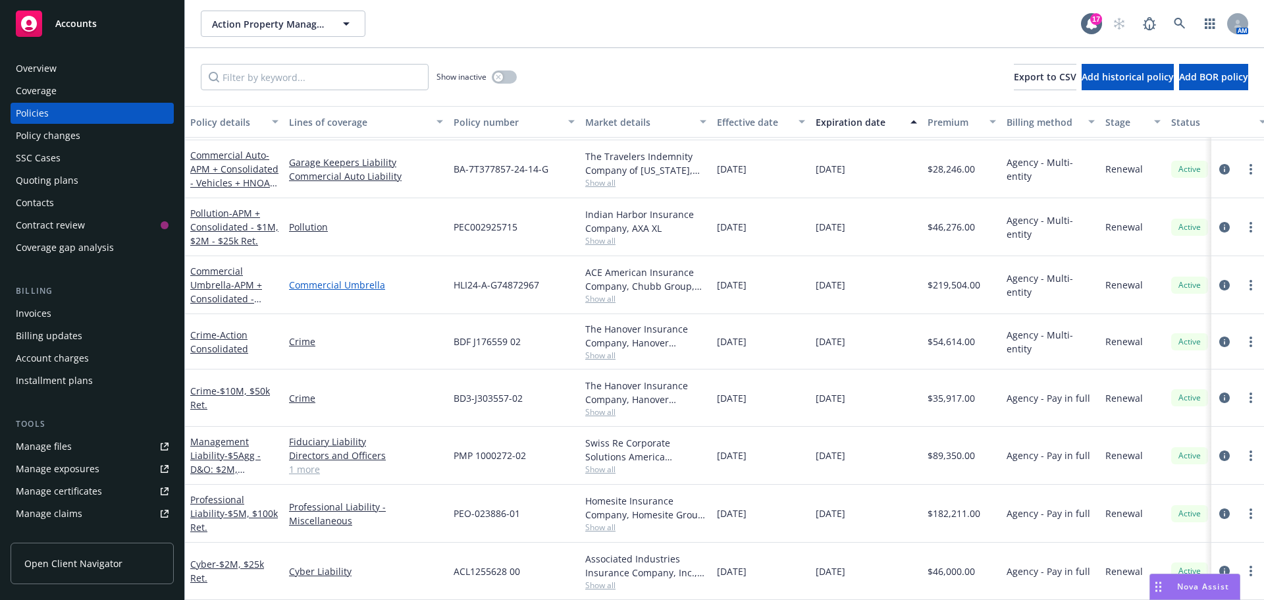
click at [318, 278] on link "Commercial Umbrella" at bounding box center [366, 285] width 154 height 14
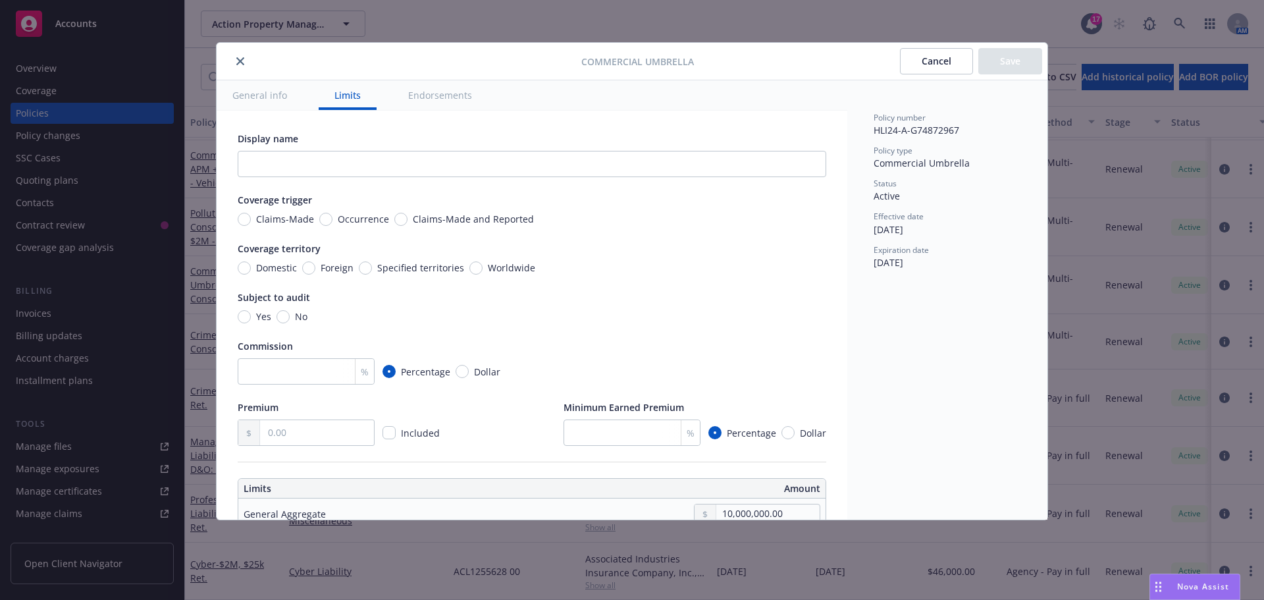
click at [239, 59] on icon "close" at bounding box center [240, 61] width 8 height 8
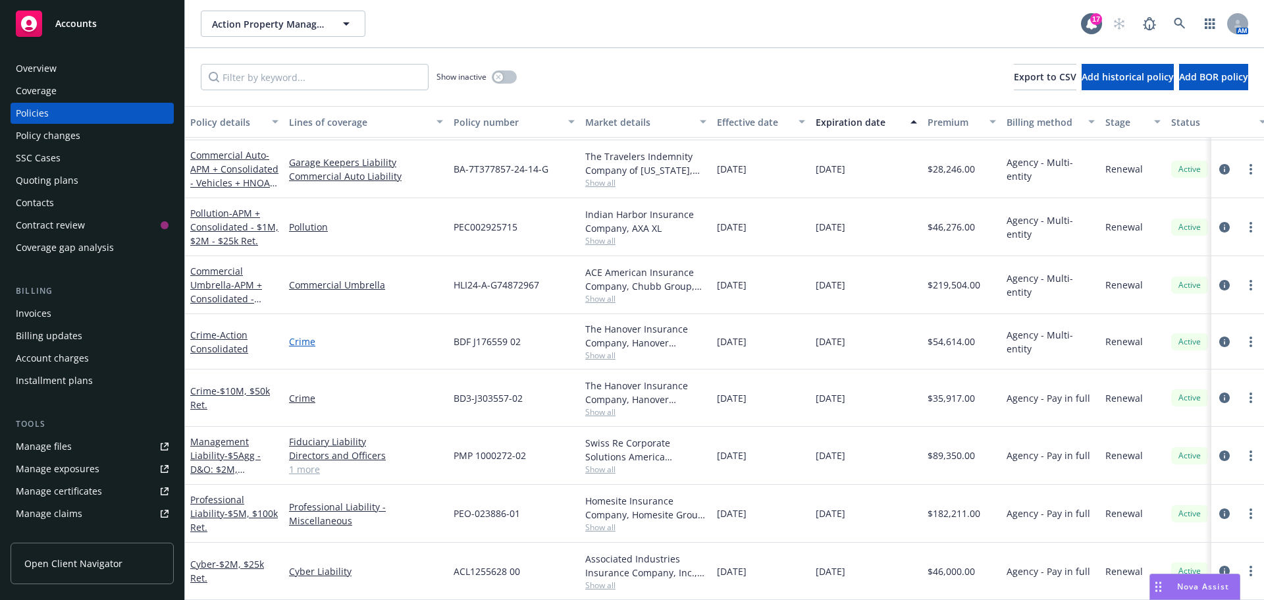
click at [305, 334] on link "Crime" at bounding box center [366, 341] width 154 height 14
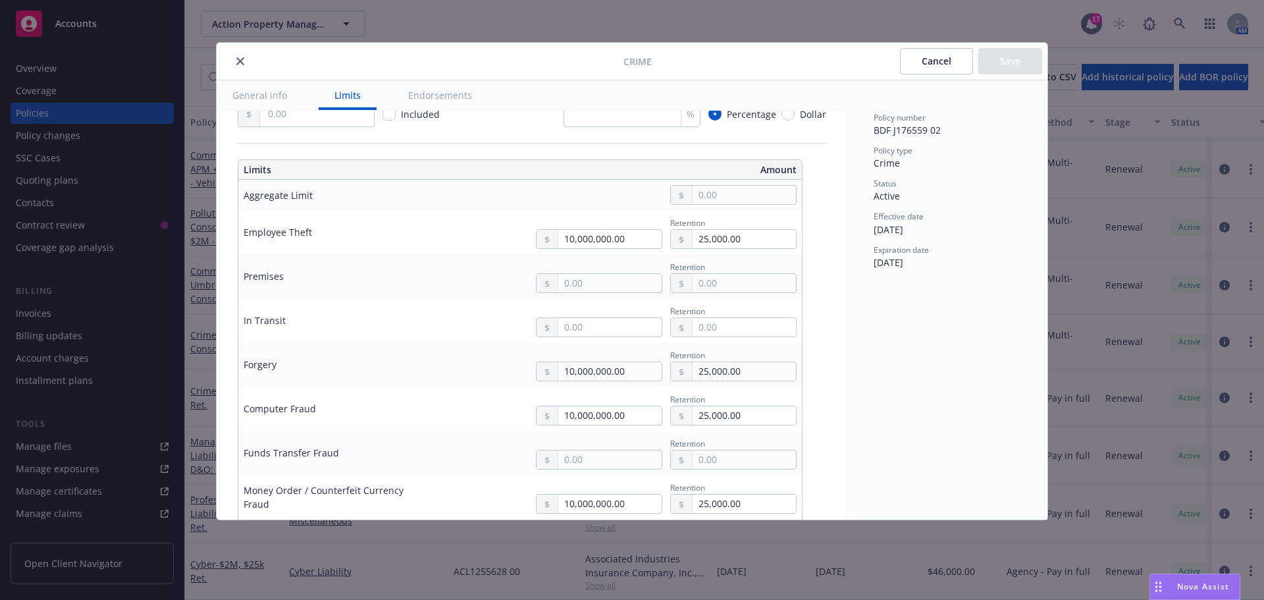
scroll to position [395, 0]
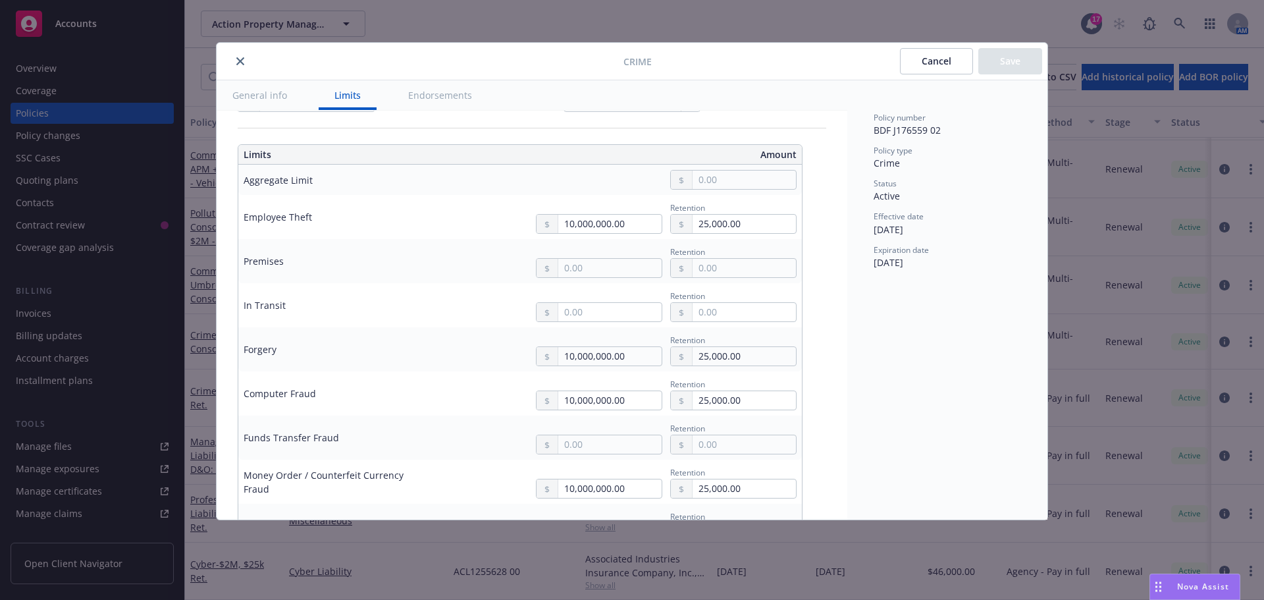
drag, startPoint x: 932, startPoint y: 358, endPoint x: 550, endPoint y: 336, distance: 383.1
click at [932, 358] on div "Policy number BDF J176559 02 Policy type Crime Status Active Effective date [DA…" at bounding box center [947, 299] width 200 height 439
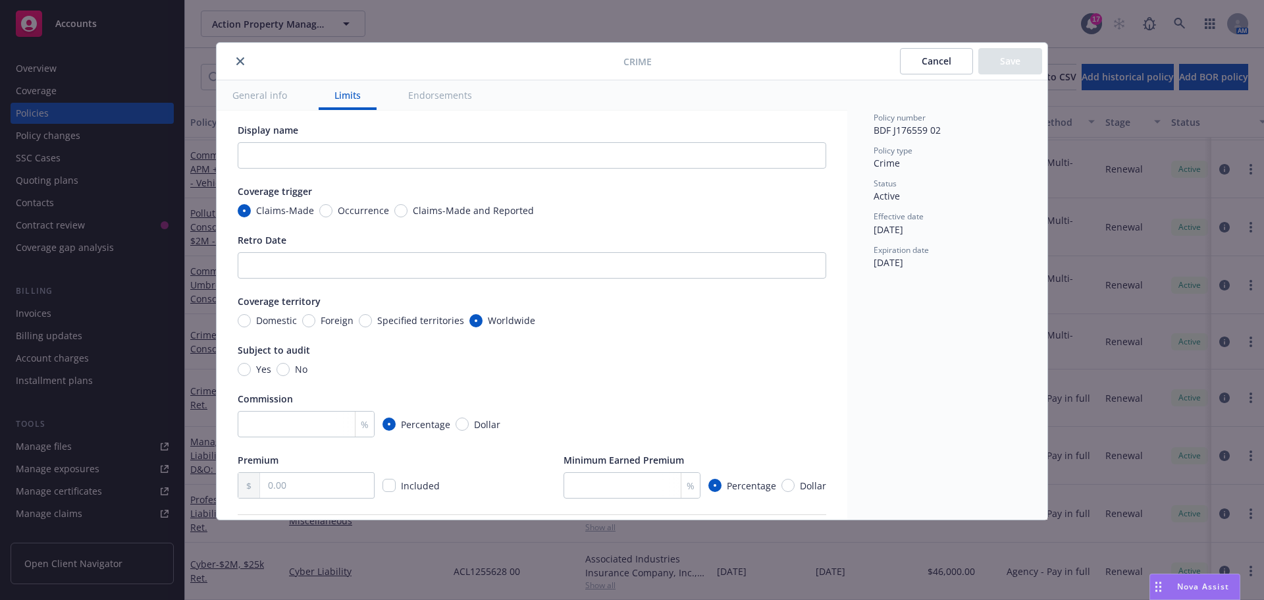
scroll to position [0, 0]
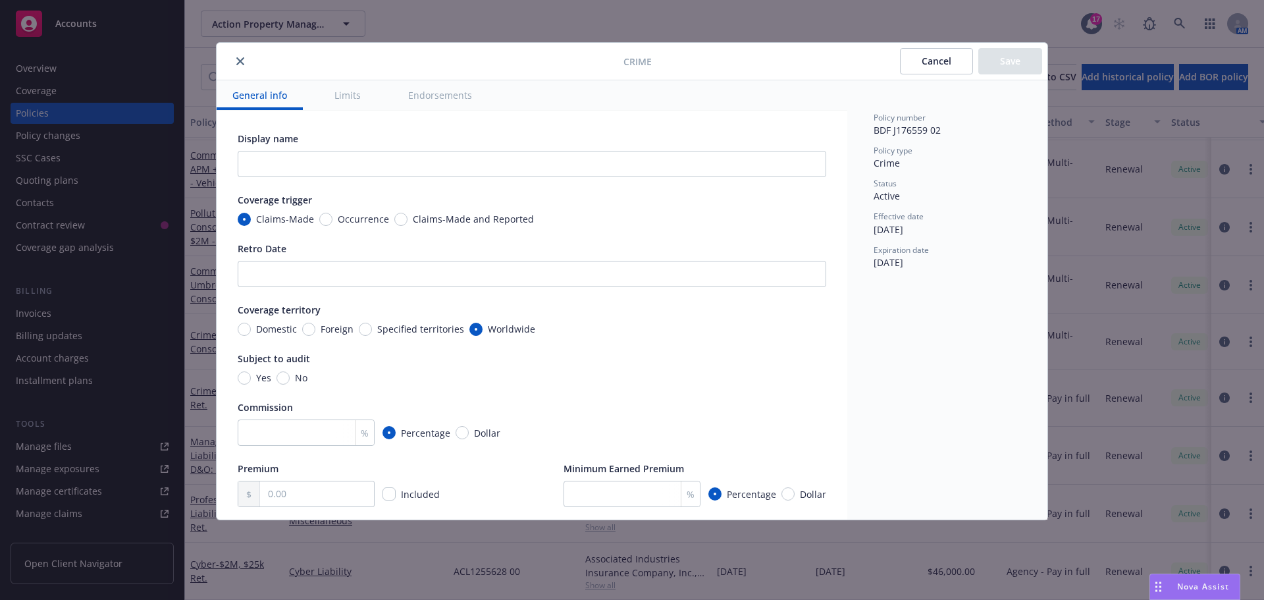
click at [240, 59] on icon "close" at bounding box center [240, 61] width 8 height 8
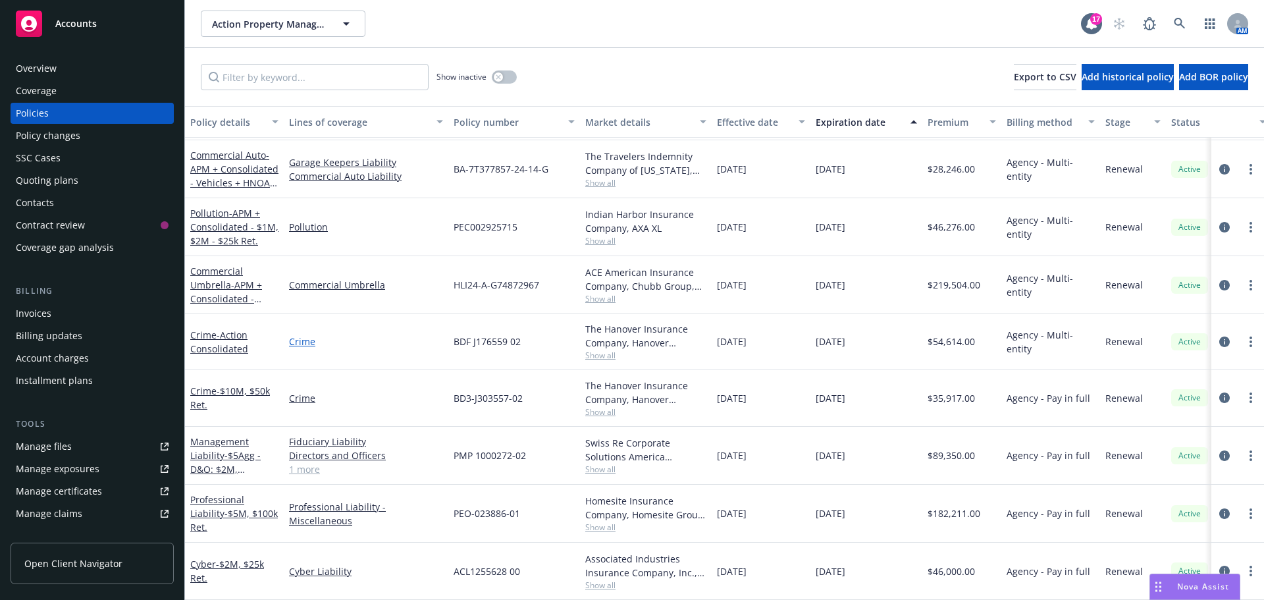
click at [309, 334] on link "Crime" at bounding box center [366, 341] width 154 height 14
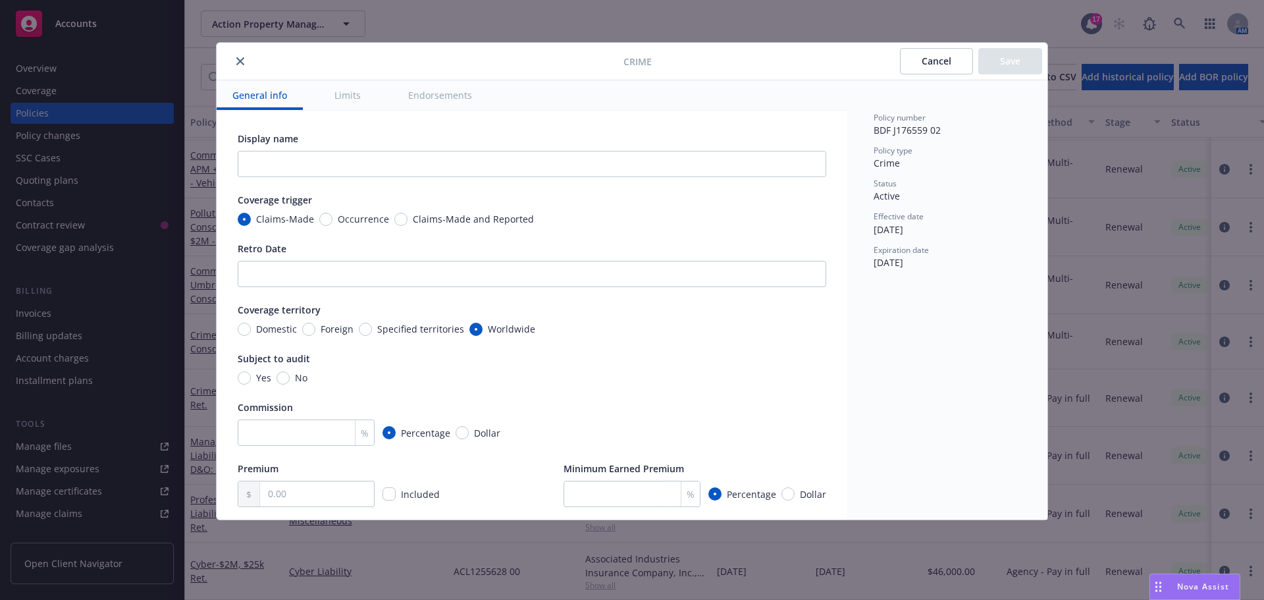
click at [240, 61] on icon "close" at bounding box center [240, 61] width 8 height 8
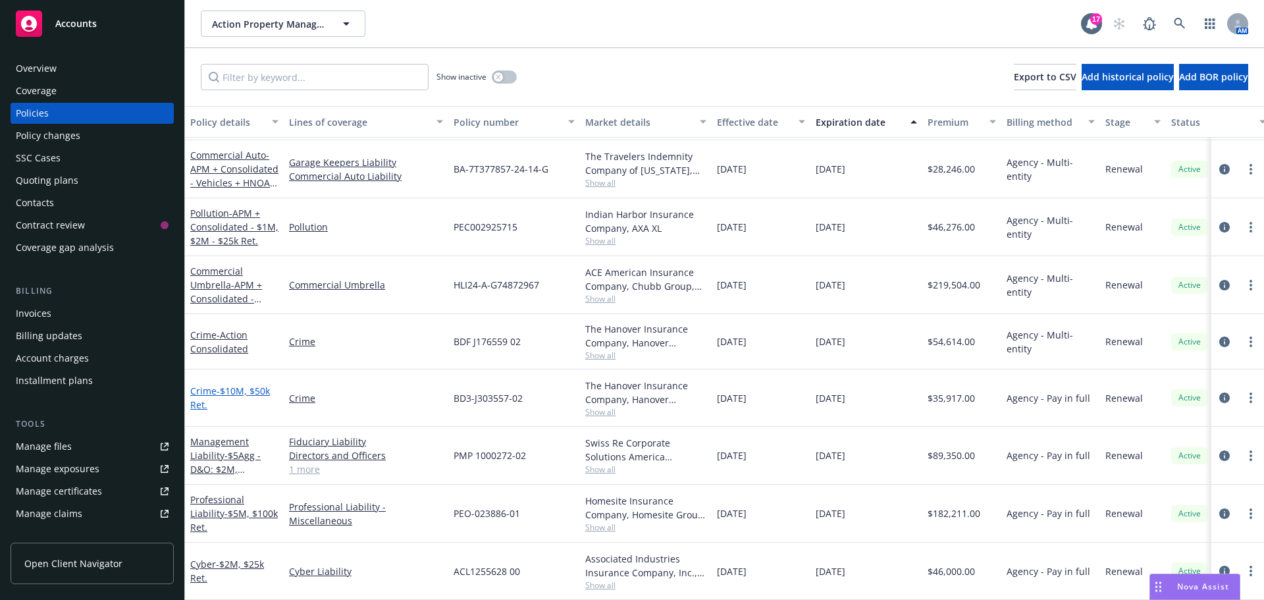
click at [250, 384] on span "- $10M, $50k Ret." at bounding box center [230, 397] width 80 height 26
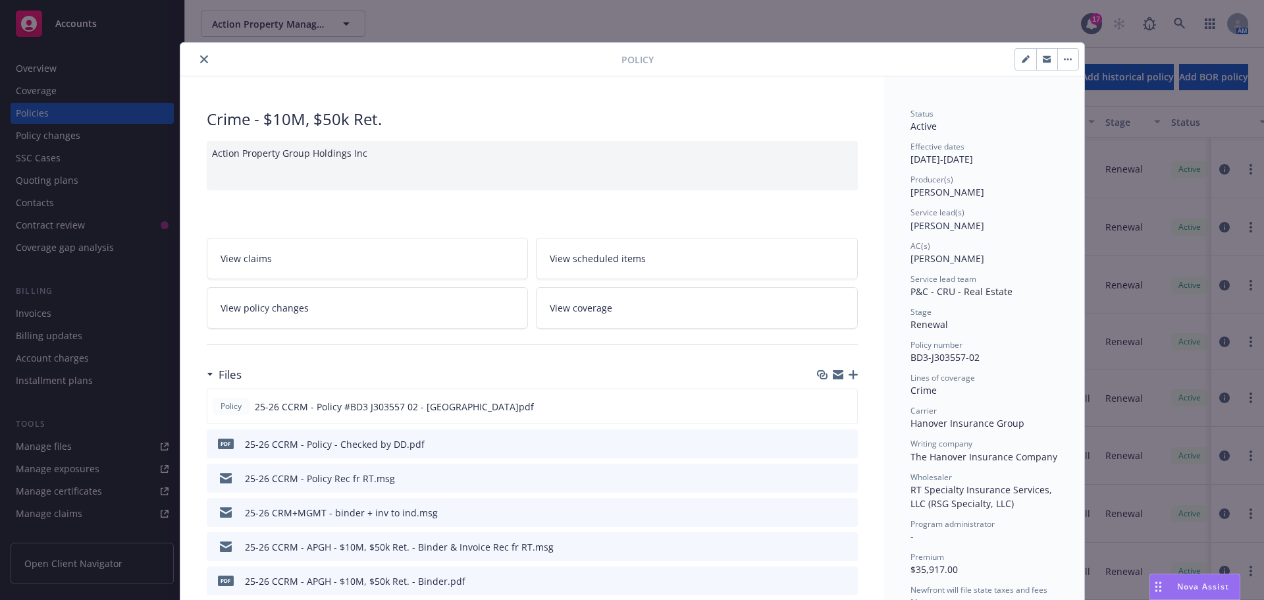
click at [197, 55] on button "close" at bounding box center [204, 59] width 16 height 16
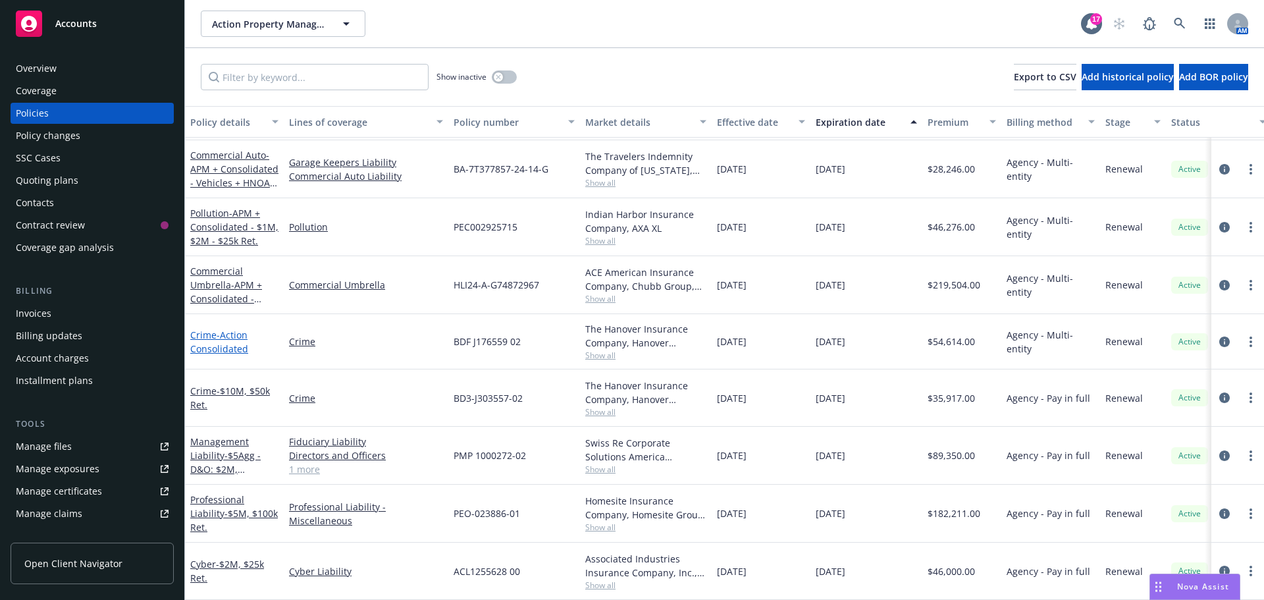
click at [235, 328] on span "- Action Consolidated" at bounding box center [219, 341] width 58 height 26
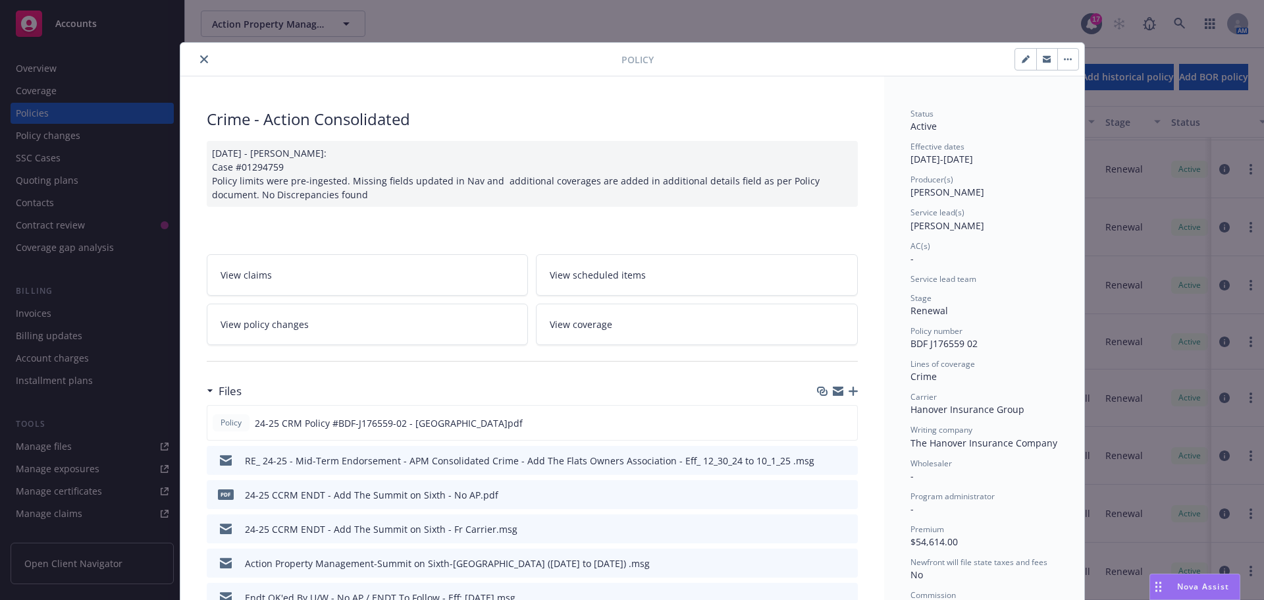
click at [203, 54] on button "close" at bounding box center [204, 59] width 16 height 16
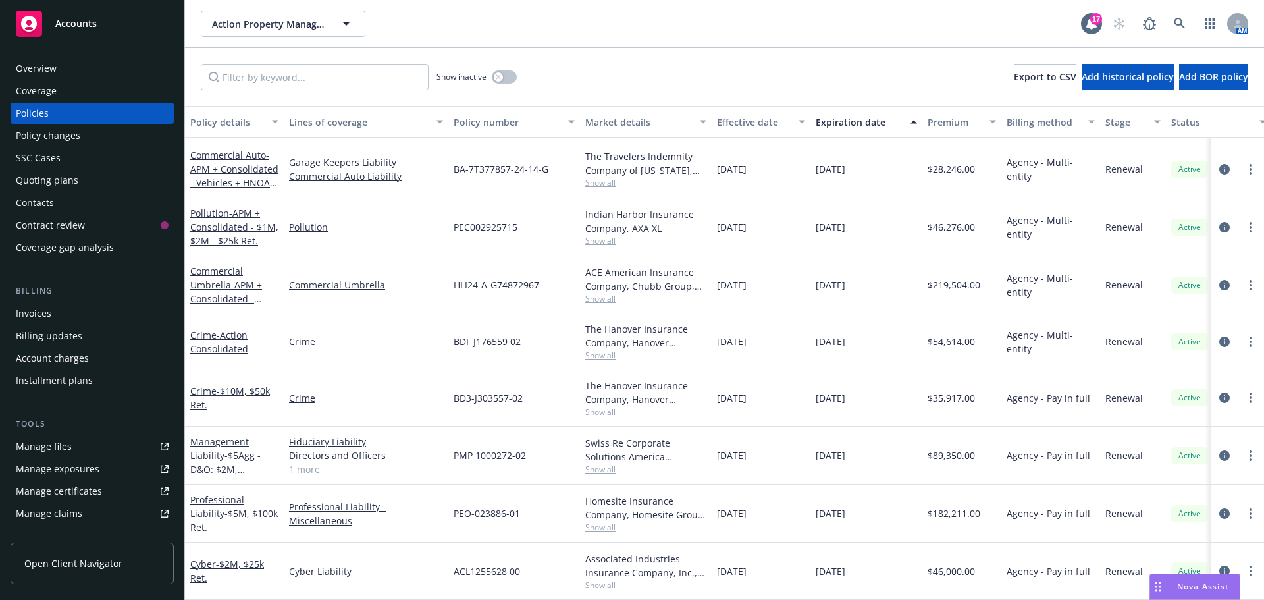
scroll to position [65, 0]
click at [215, 384] on link "Crime - $10M, $50k Ret." at bounding box center [230, 397] width 80 height 26
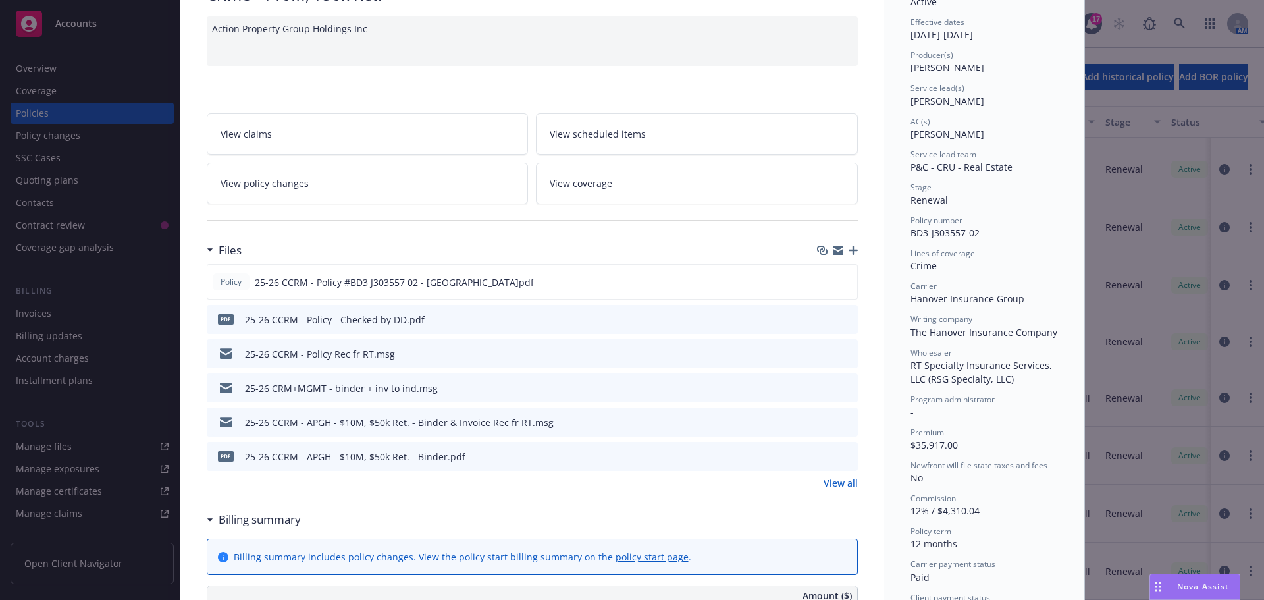
scroll to position [132, 0]
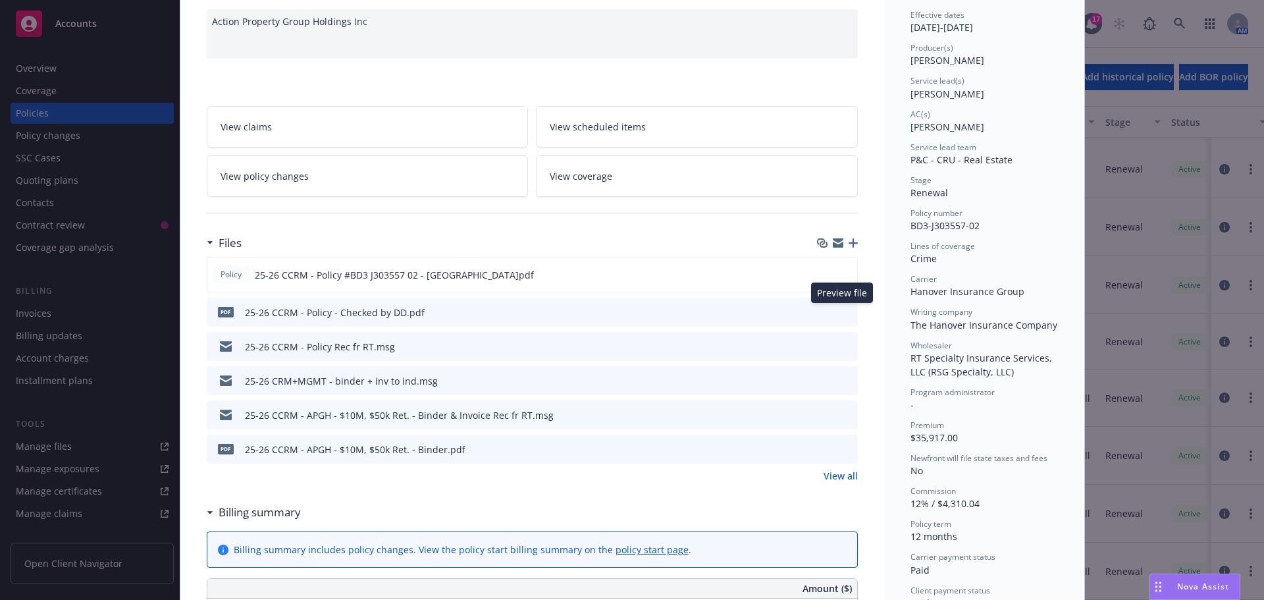
click at [843, 313] on icon "preview file" at bounding box center [845, 311] width 12 height 9
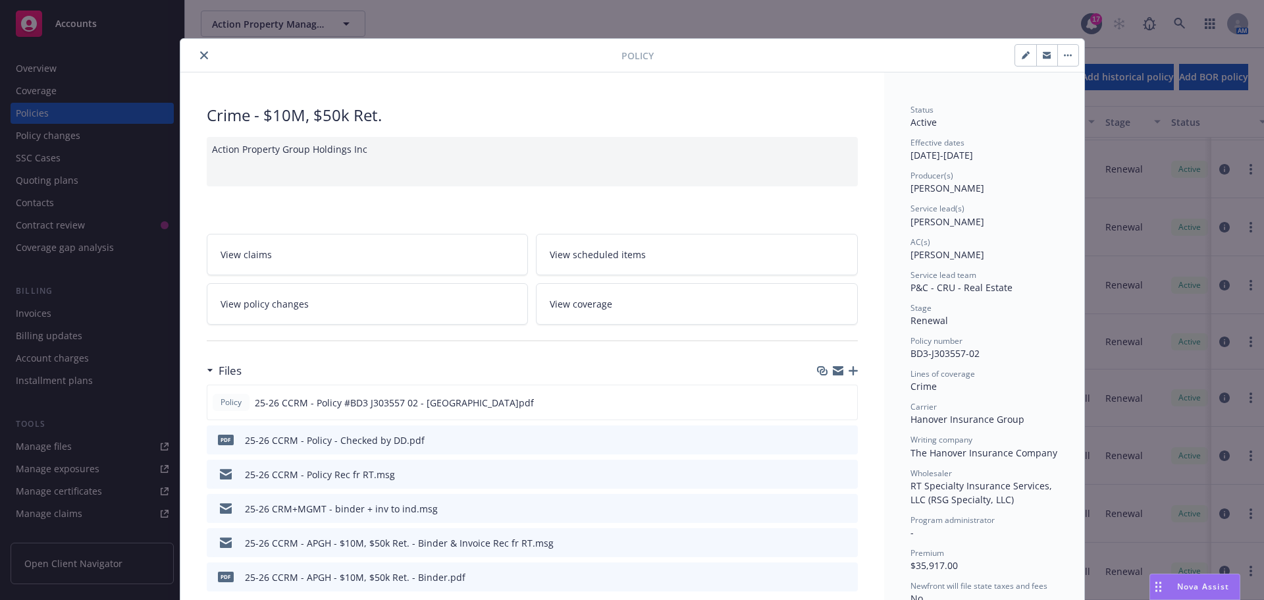
scroll to position [0, 0]
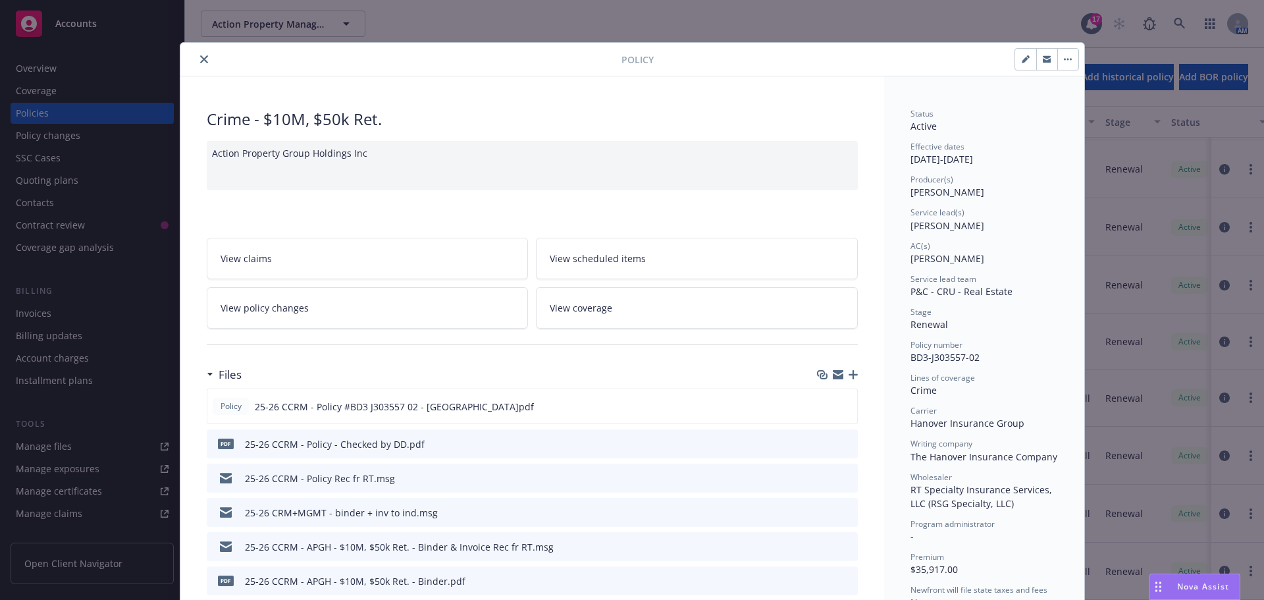
click at [201, 60] on icon "close" at bounding box center [204, 59] width 8 height 8
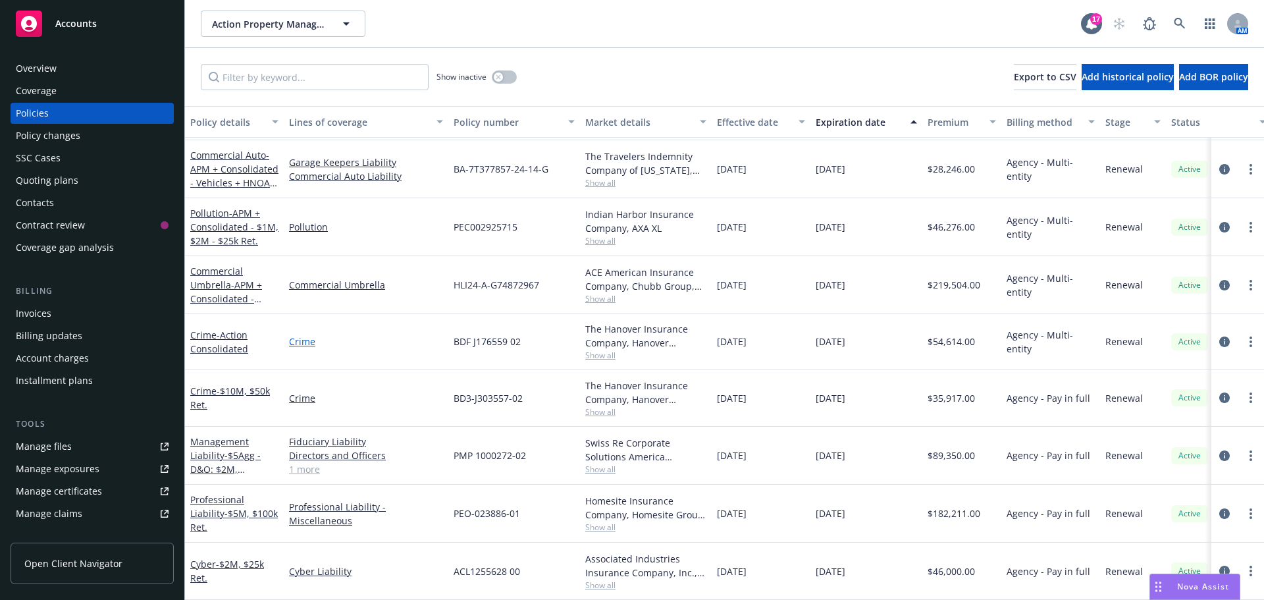
click at [311, 334] on link "Crime" at bounding box center [366, 341] width 154 height 14
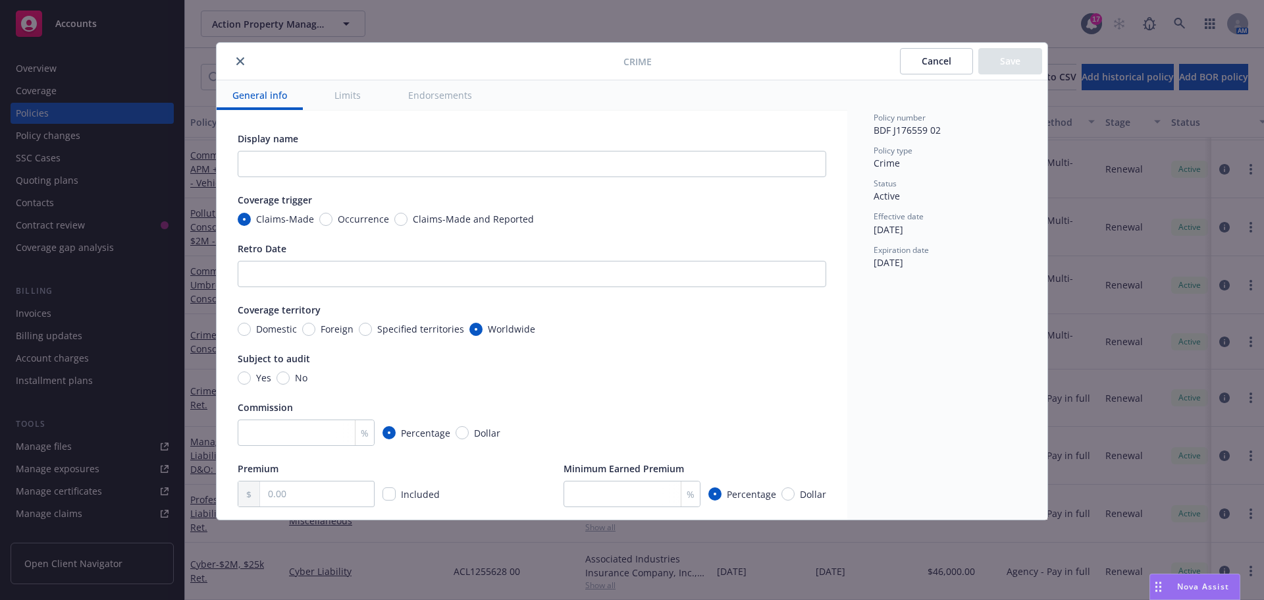
click at [240, 63] on icon "close" at bounding box center [240, 61] width 8 height 8
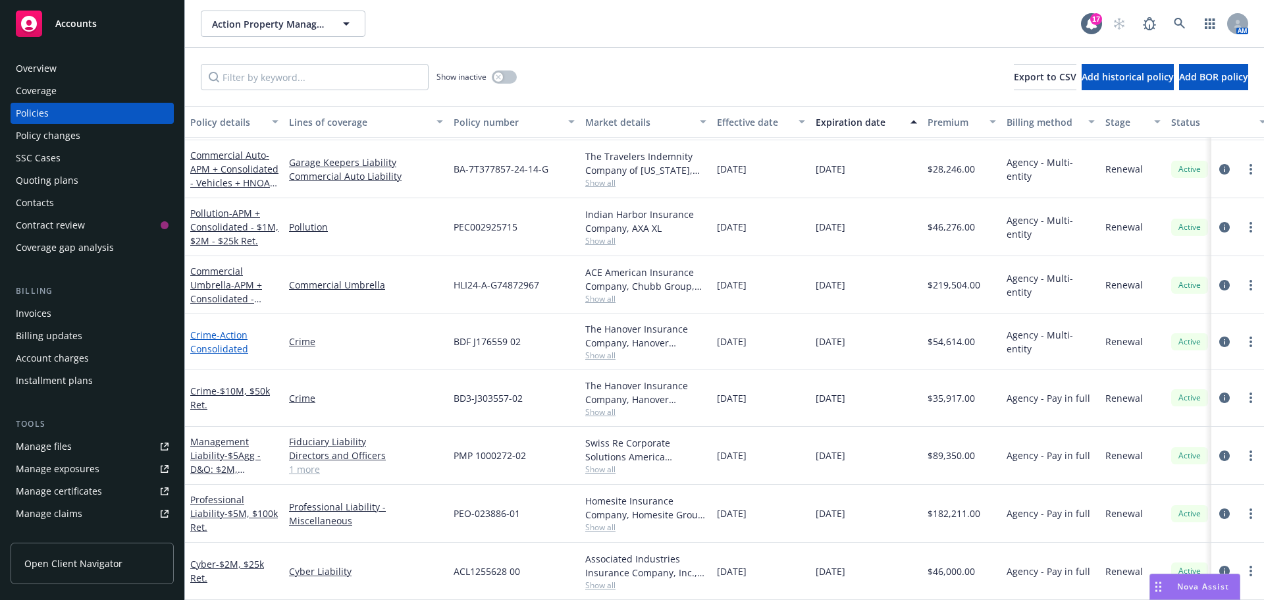
click at [219, 328] on span "- Action Consolidated" at bounding box center [219, 341] width 58 height 26
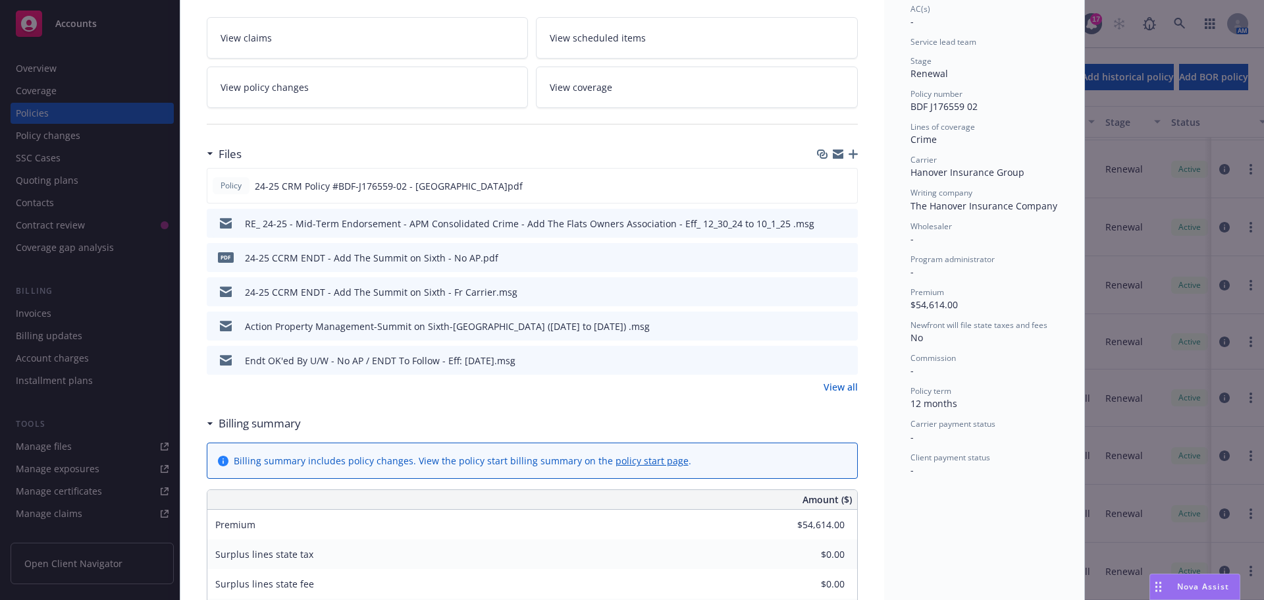
scroll to position [39, 0]
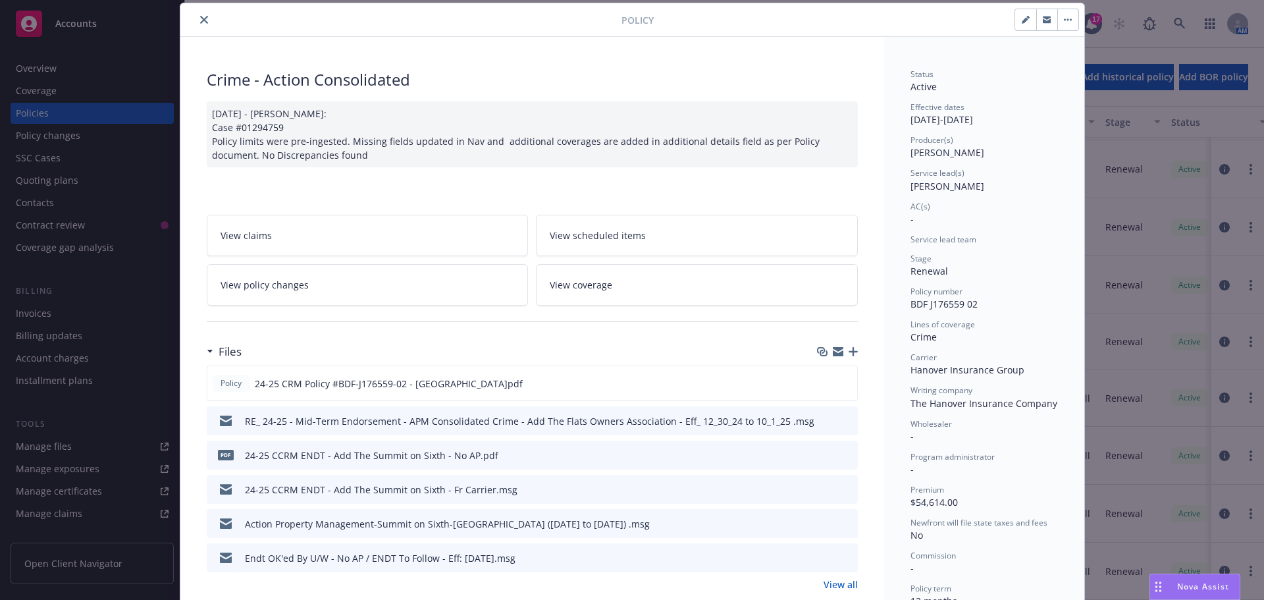
drag, startPoint x: 200, startPoint y: 16, endPoint x: 346, endPoint y: 319, distance: 335.4
click at [200, 16] on icon "close" at bounding box center [204, 20] width 8 height 8
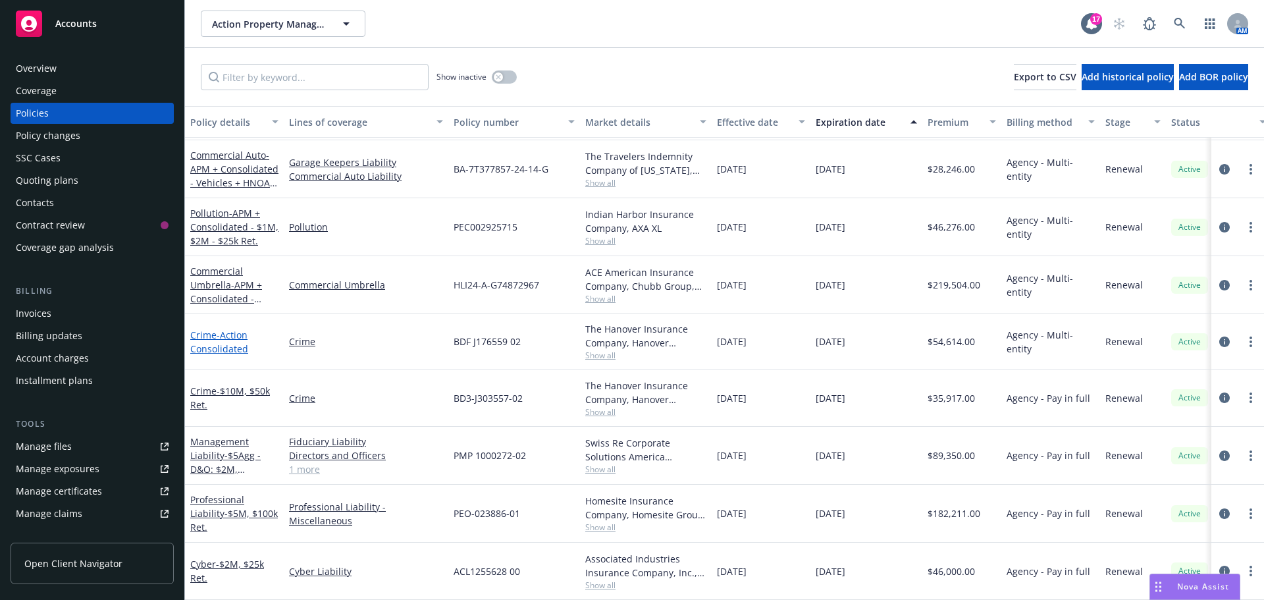
click at [238, 332] on span "- Action Consolidated" at bounding box center [219, 341] width 58 height 26
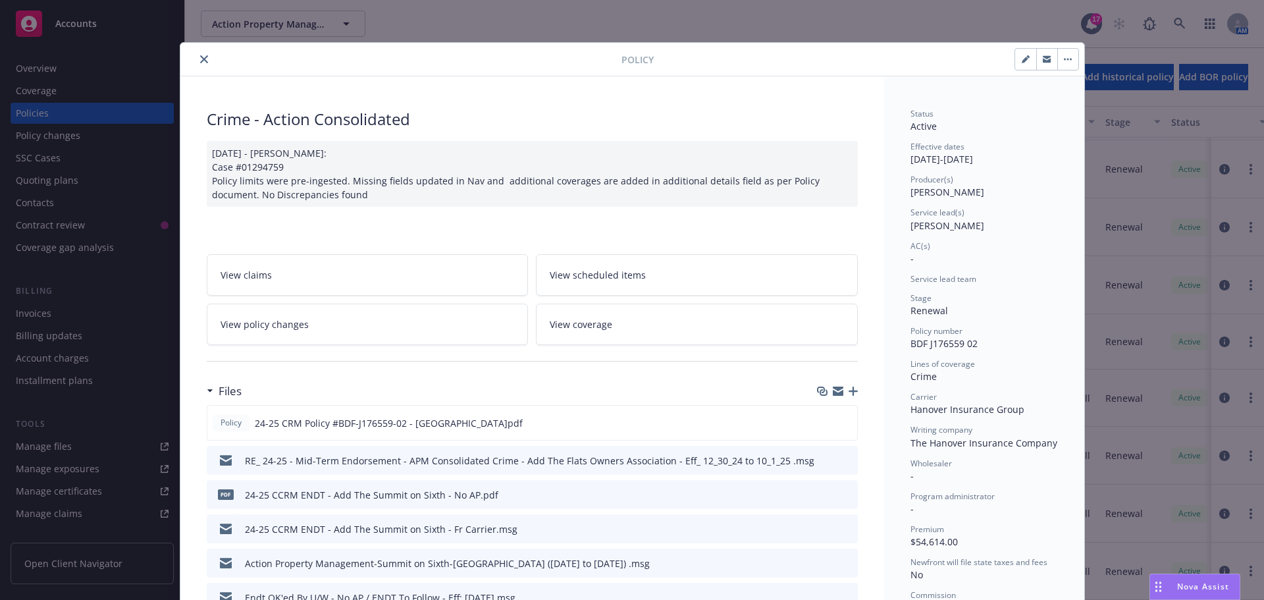
scroll to position [39, 0]
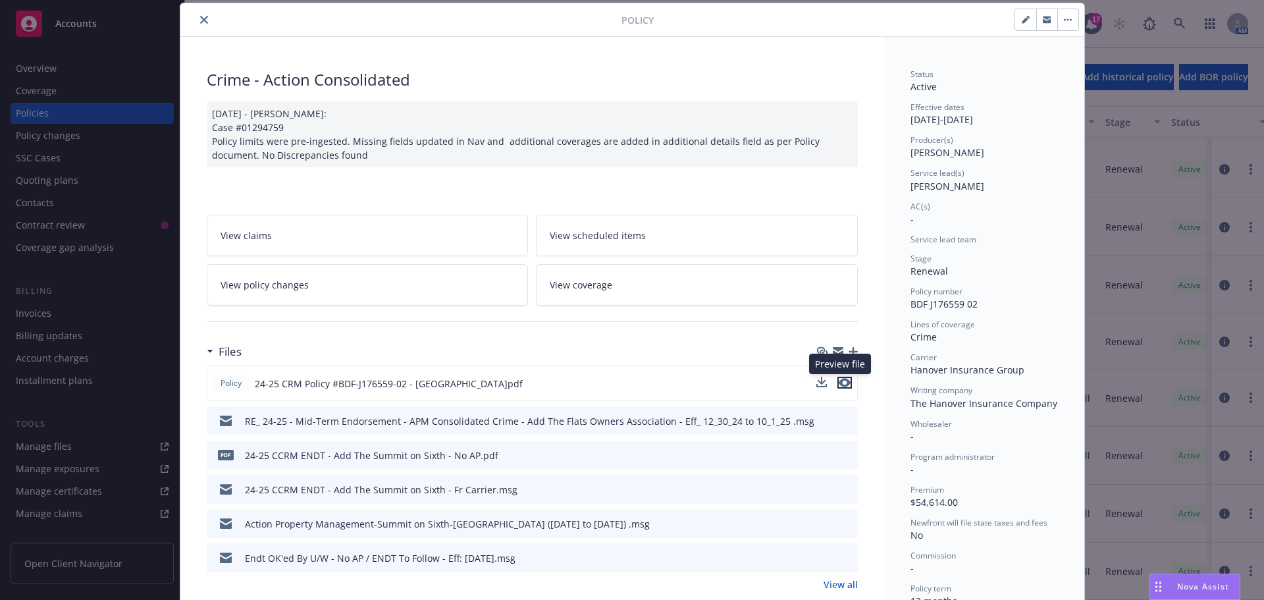
click at [841, 384] on icon "preview file" at bounding box center [845, 382] width 12 height 9
drag, startPoint x: 201, startPoint y: 18, endPoint x: 266, endPoint y: 74, distance: 85.9
click at [201, 18] on icon "close" at bounding box center [204, 20] width 8 height 8
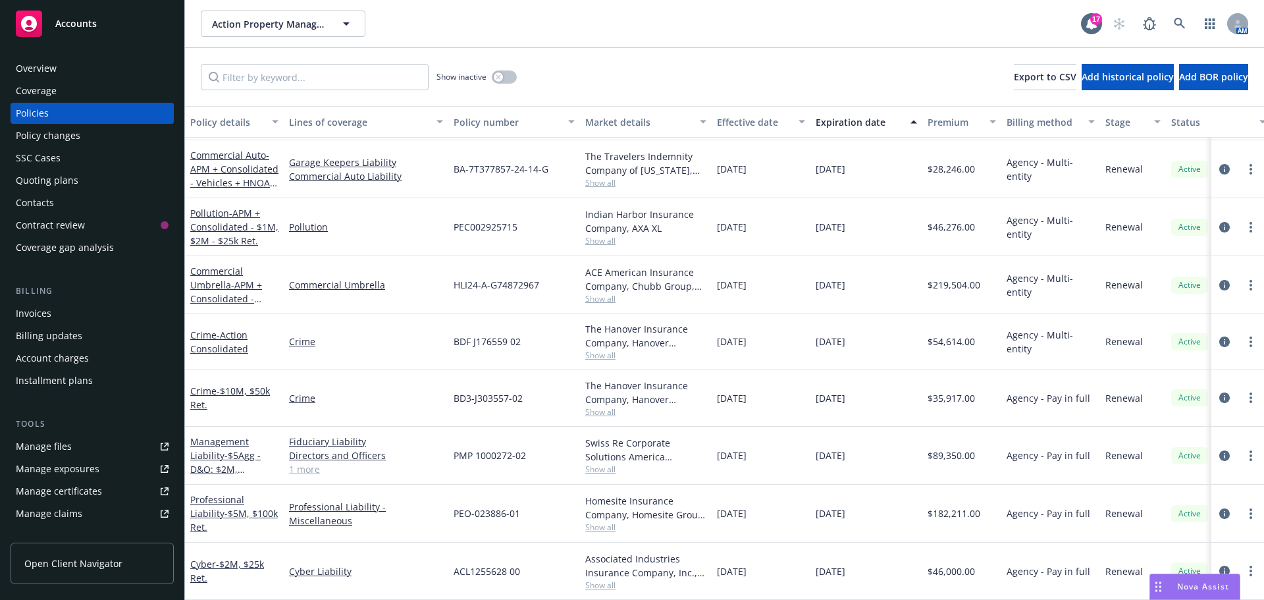
click at [601, 350] on span "Show all" at bounding box center [645, 355] width 121 height 11
click at [380, 402] on div "Crime" at bounding box center [366, 397] width 165 height 57
click at [613, 406] on span "Show all" at bounding box center [645, 411] width 121 height 11
click at [404, 262] on div "Commercial Umbrella" at bounding box center [366, 285] width 165 height 58
click at [372, 278] on link "Commercial Umbrella" at bounding box center [366, 285] width 154 height 14
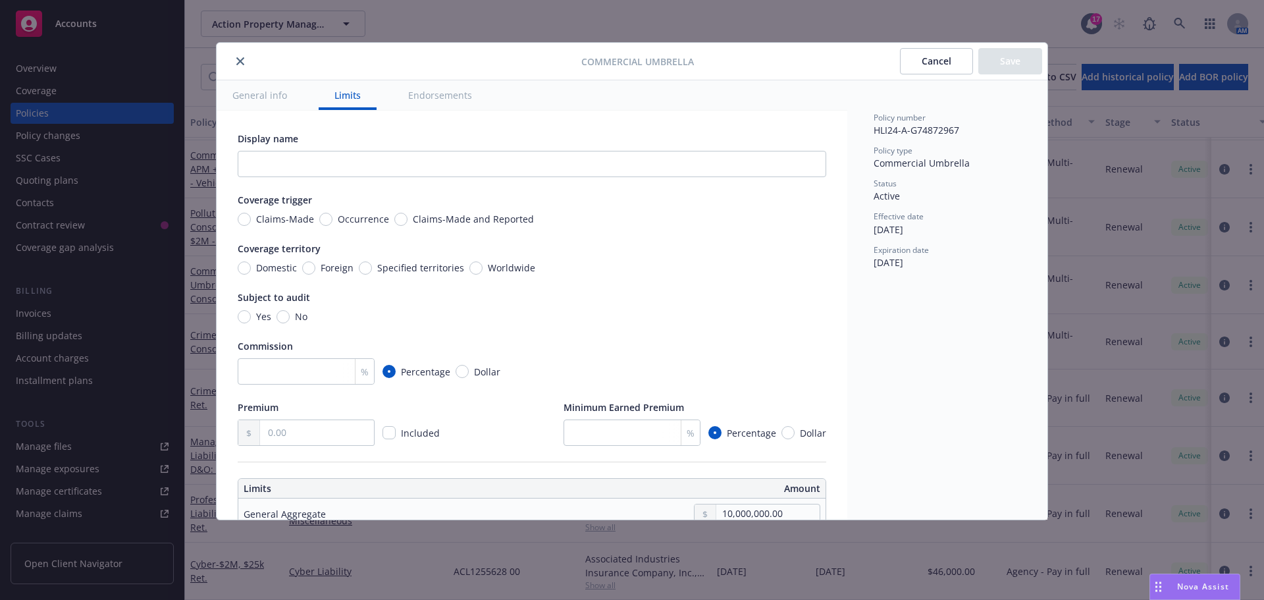
click at [417, 99] on button "Endorsements" at bounding box center [439, 95] width 95 height 30
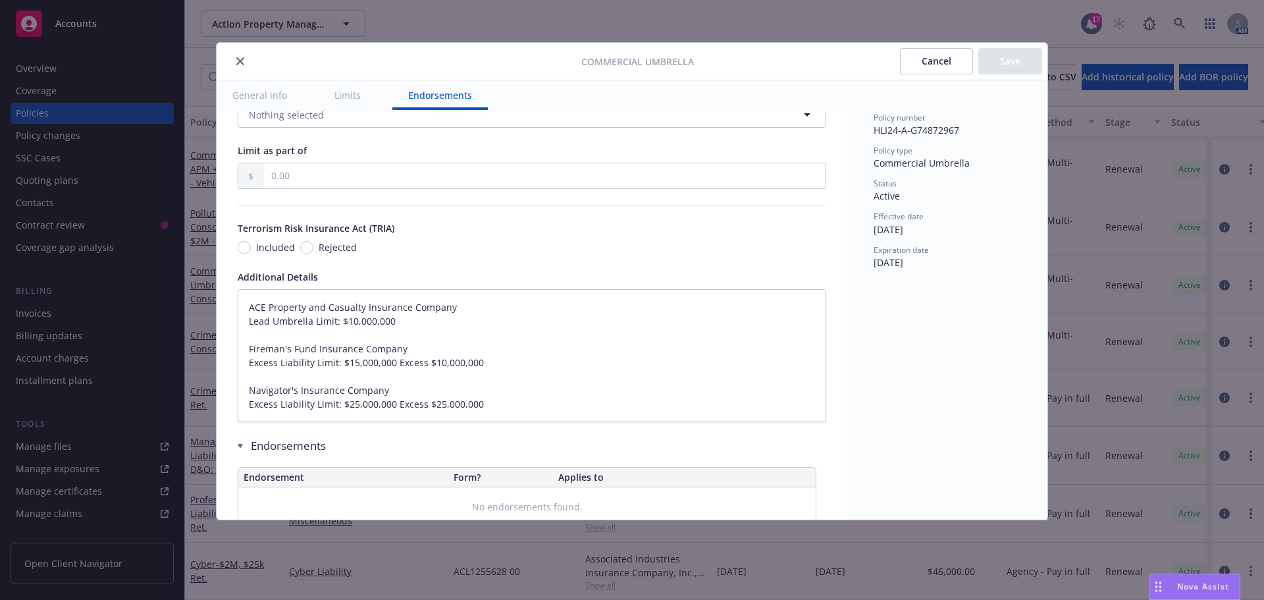
scroll to position [827, 0]
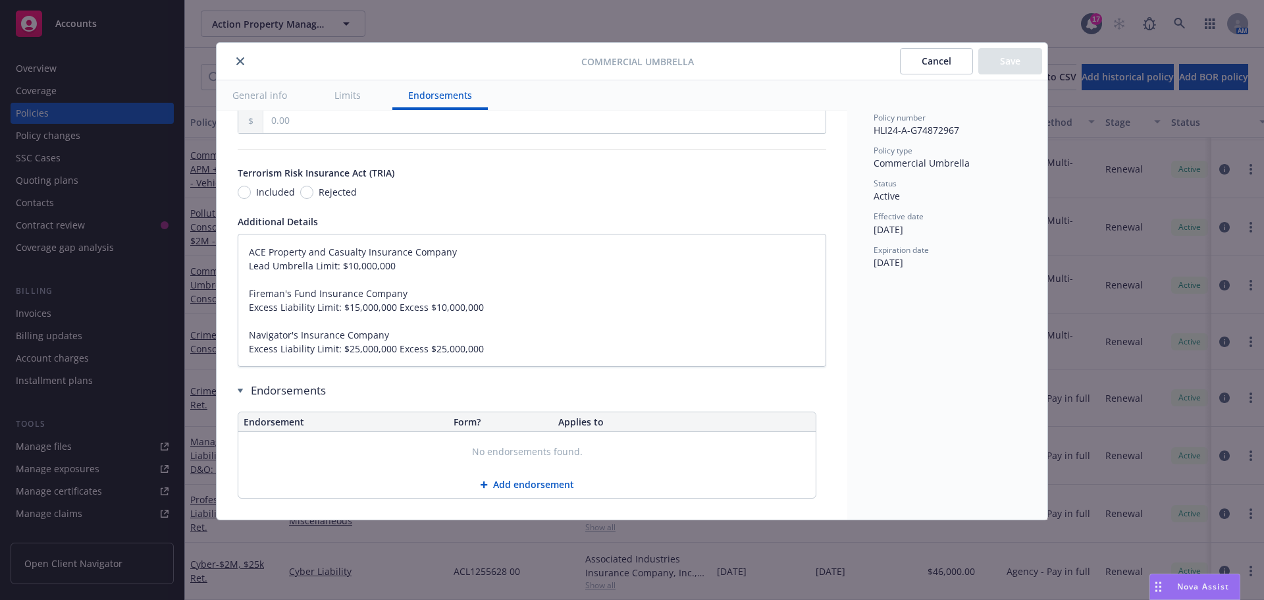
click at [242, 61] on icon "close" at bounding box center [240, 61] width 8 height 8
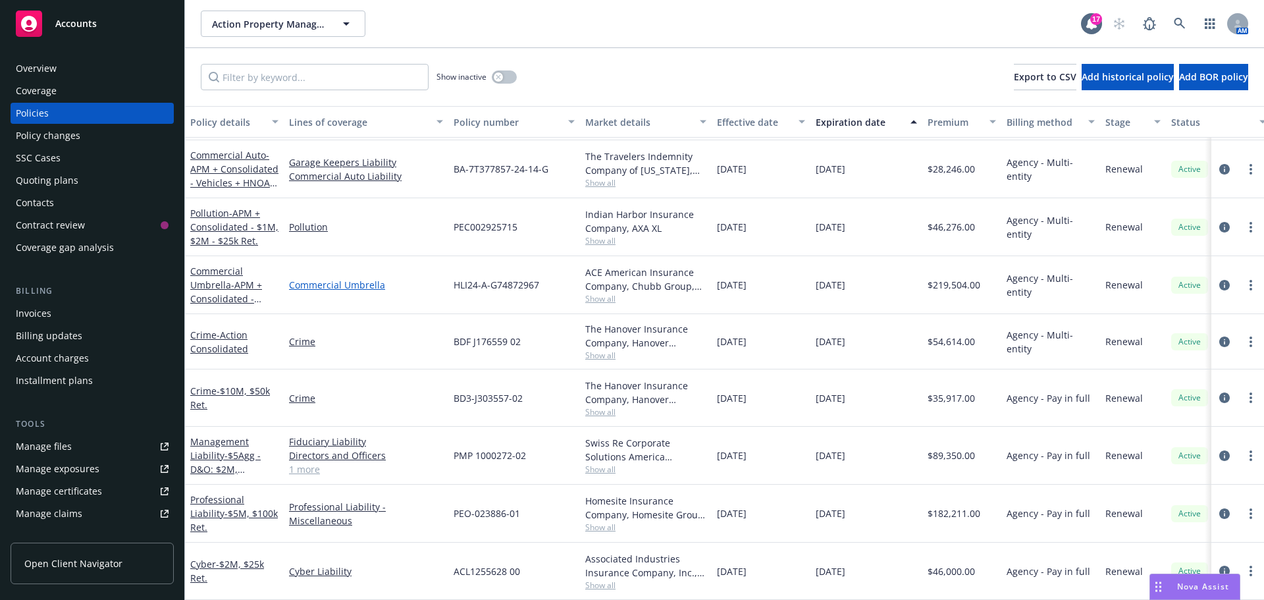
click at [352, 278] on link "Commercial Umbrella" at bounding box center [366, 285] width 154 height 14
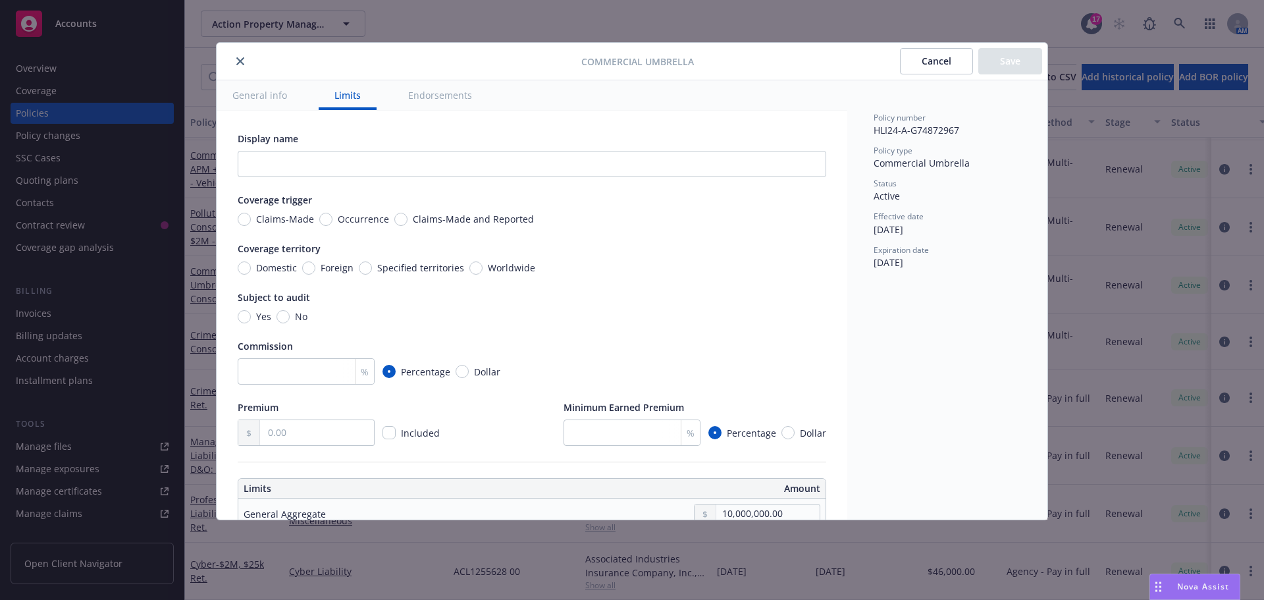
click at [278, 99] on button "General info" at bounding box center [260, 95] width 86 height 30
click at [257, 90] on button "General info" at bounding box center [260, 95] width 86 height 30
click at [262, 92] on button "General info" at bounding box center [260, 95] width 86 height 30
click at [446, 91] on button "Endorsements" at bounding box center [439, 95] width 95 height 30
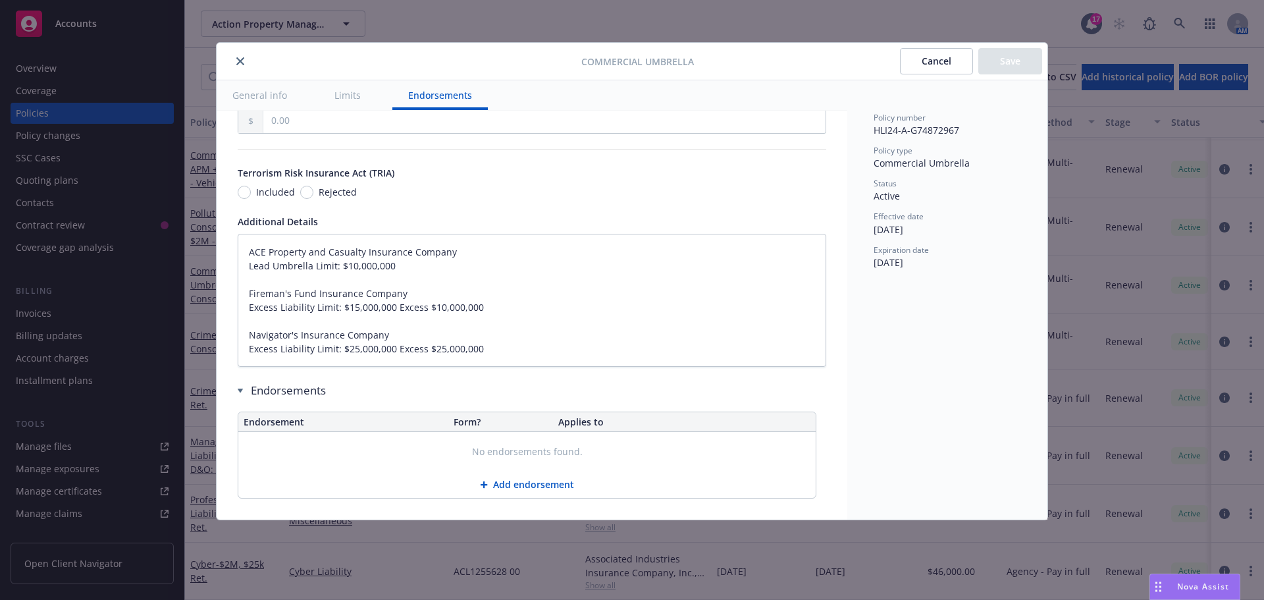
scroll to position [843, 0]
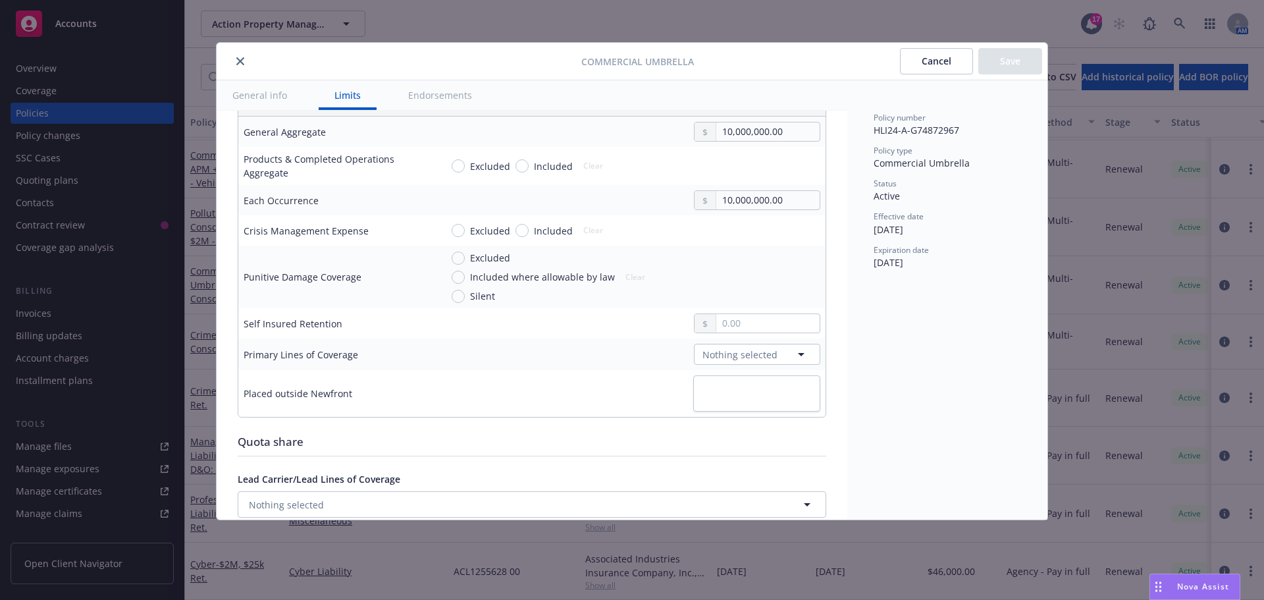
type textarea "x"
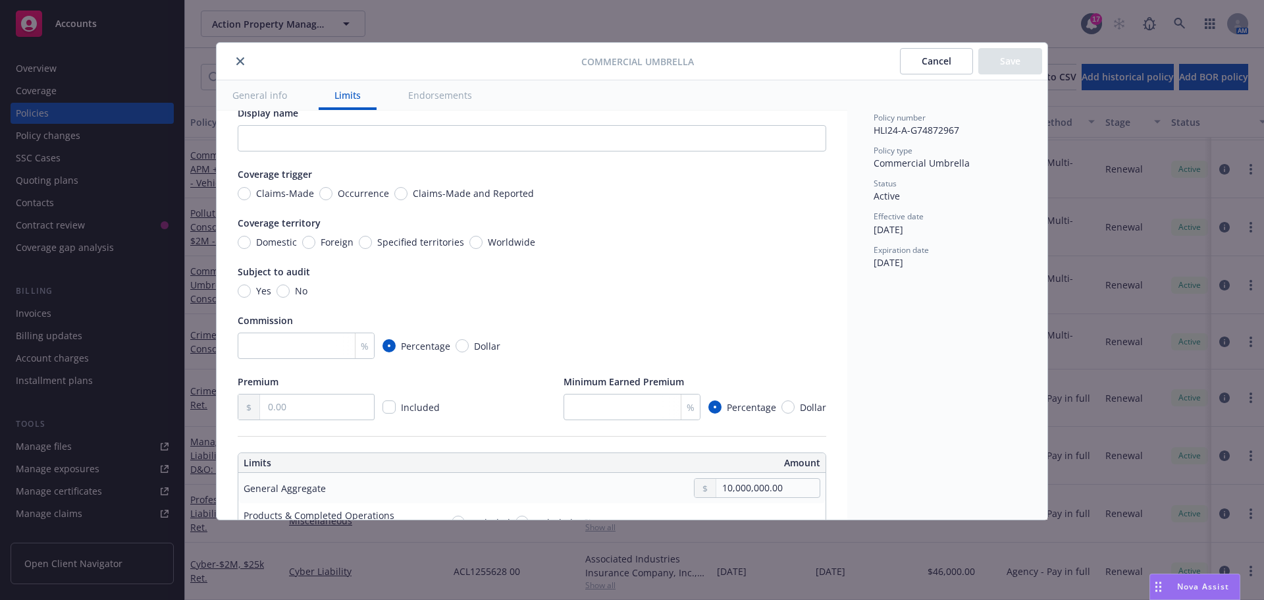
scroll to position [0, 0]
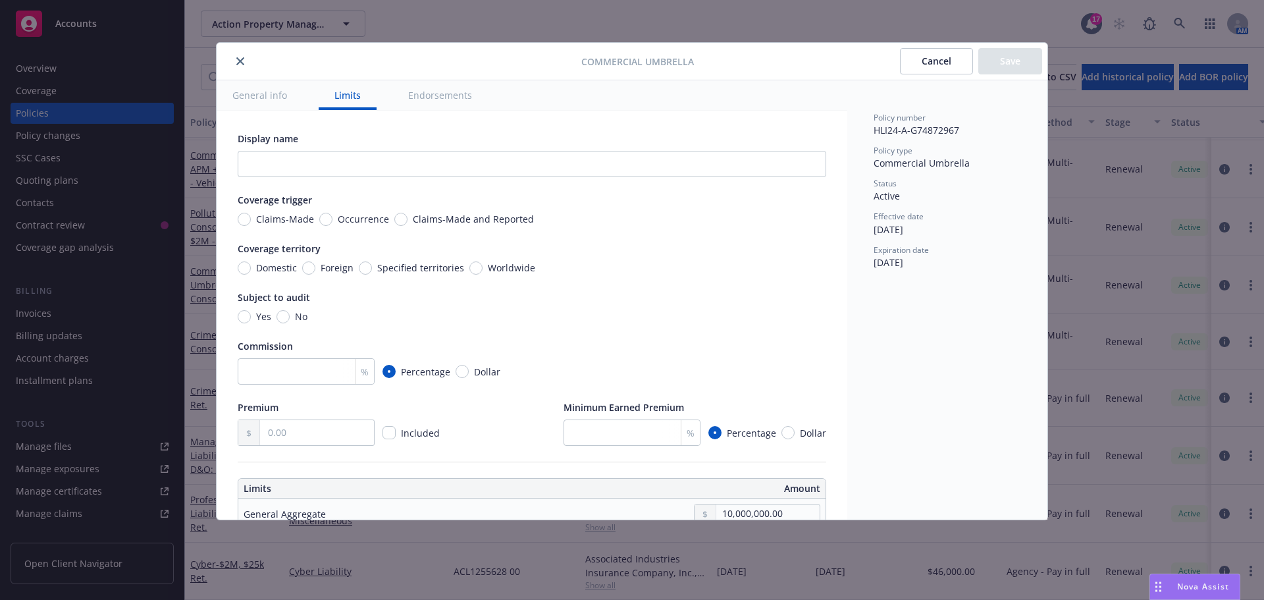
click at [242, 57] on button "close" at bounding box center [240, 61] width 16 height 16
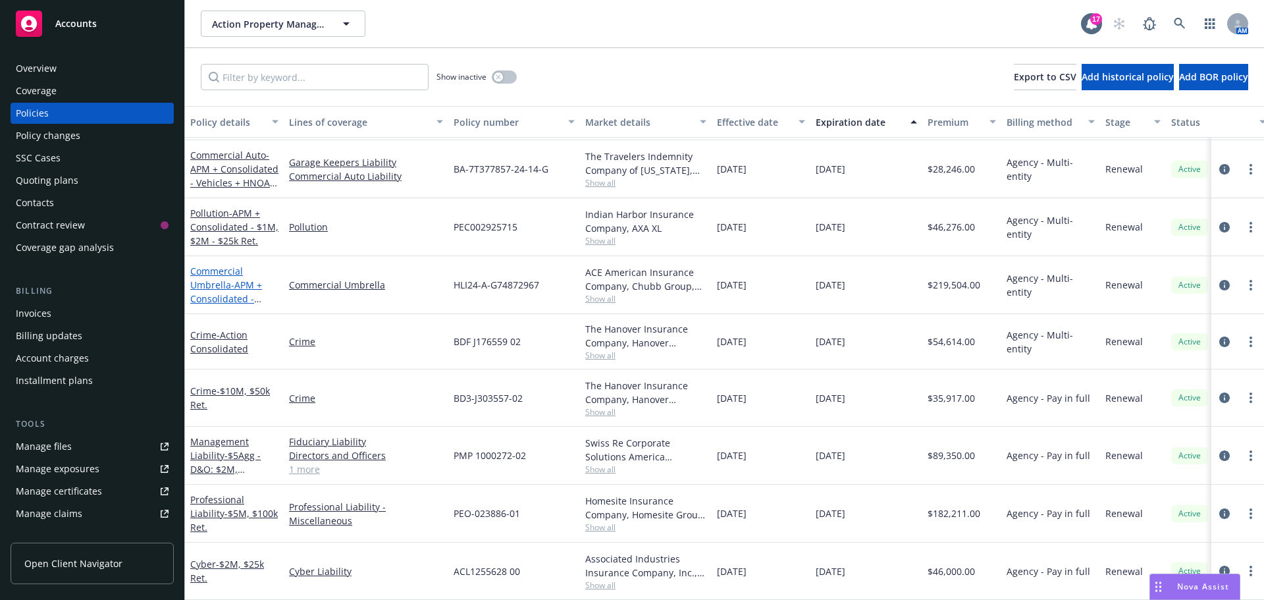
click at [214, 271] on link "Commercial Umbrella - APM + Consolidated - $50M" at bounding box center [226, 292] width 72 height 54
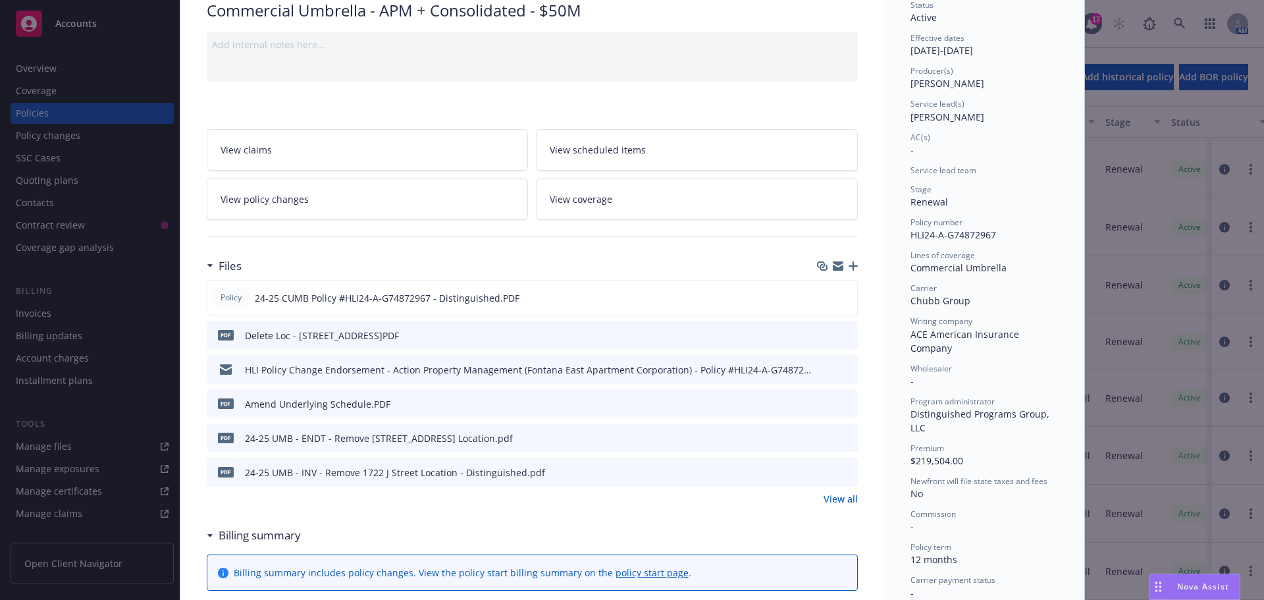
scroll to position [132, 0]
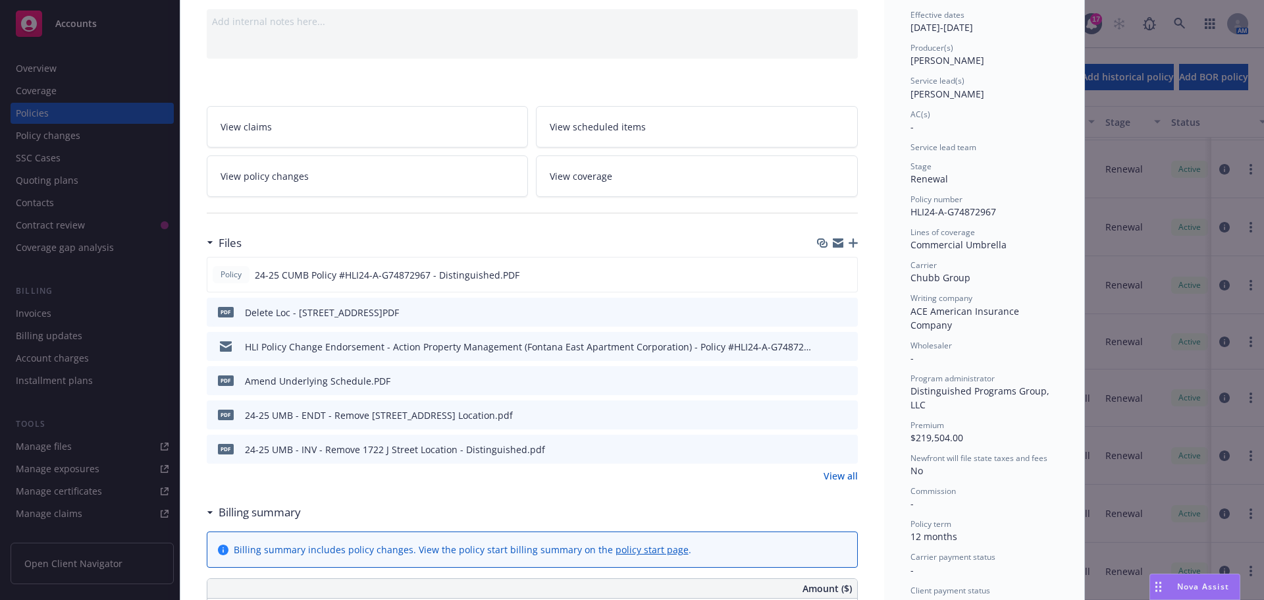
click at [844, 380] on icon "preview file" at bounding box center [845, 379] width 12 height 9
click at [843, 275] on icon "preview file" at bounding box center [845, 273] width 12 height 9
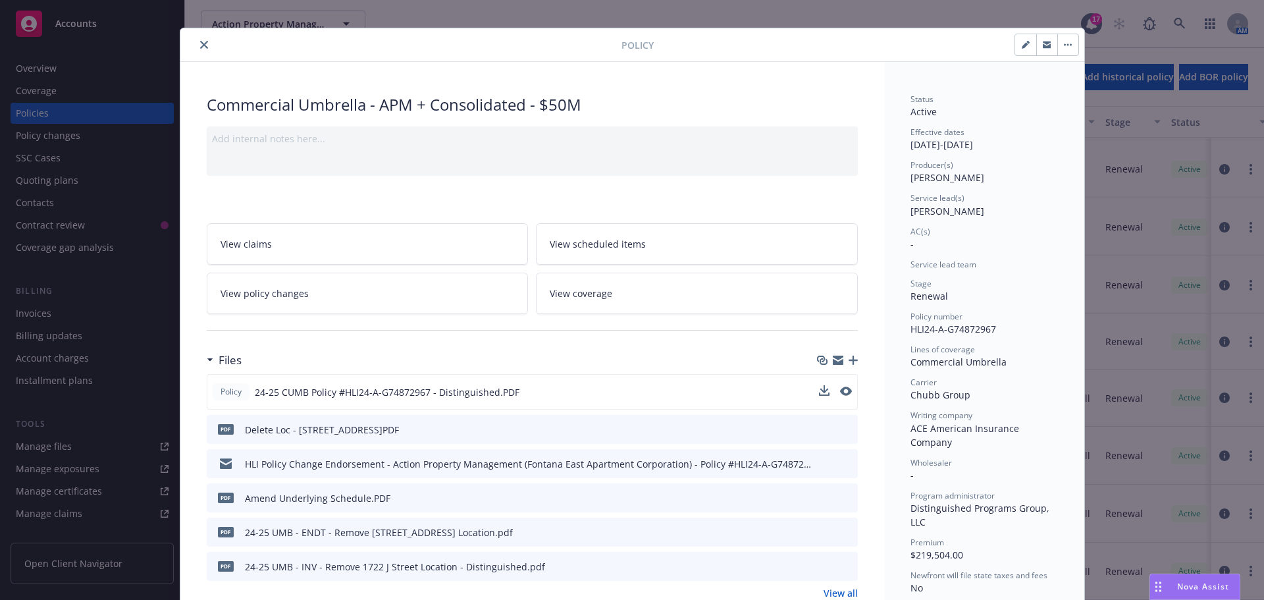
scroll to position [0, 0]
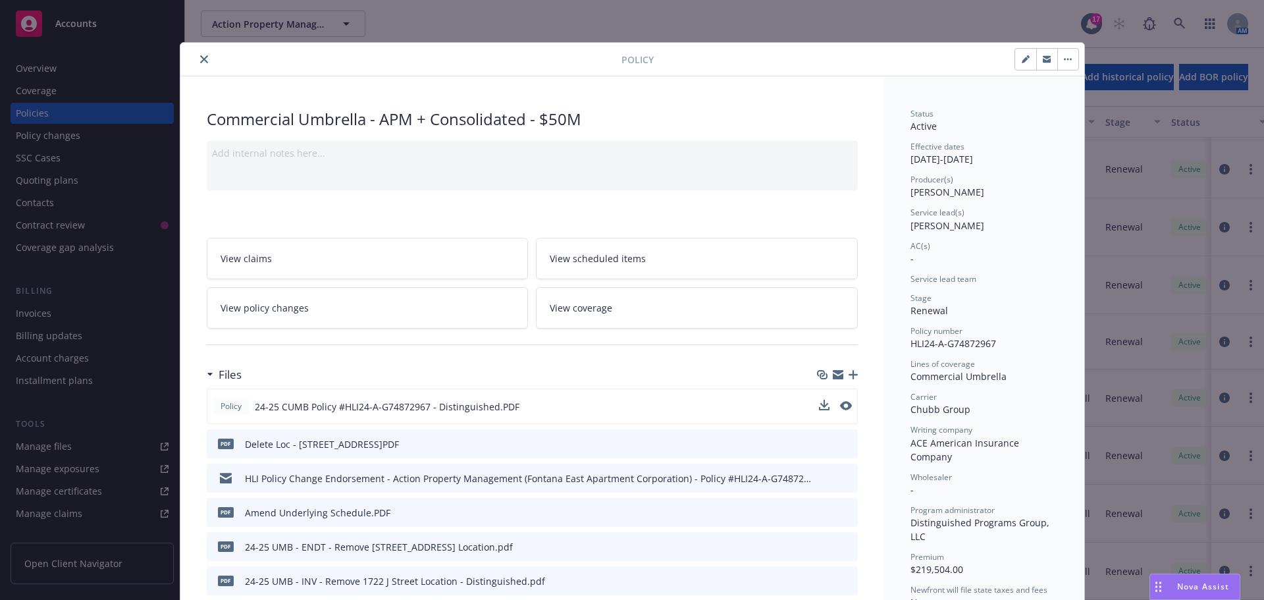
click at [196, 60] on button "close" at bounding box center [204, 59] width 16 height 16
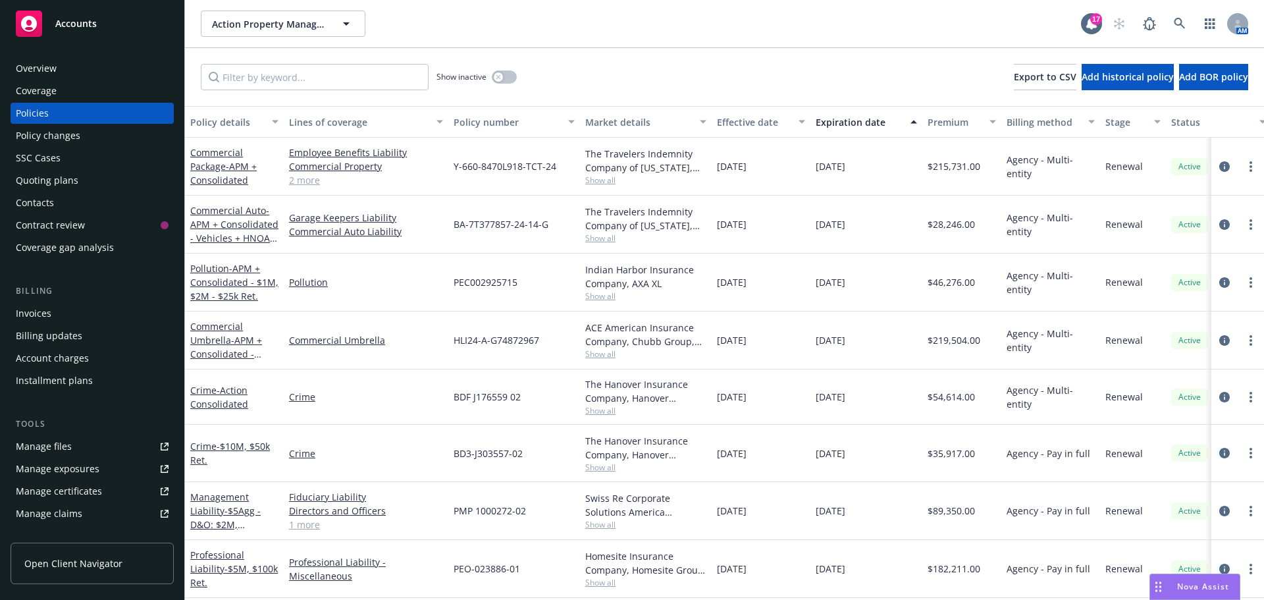
scroll to position [65, 0]
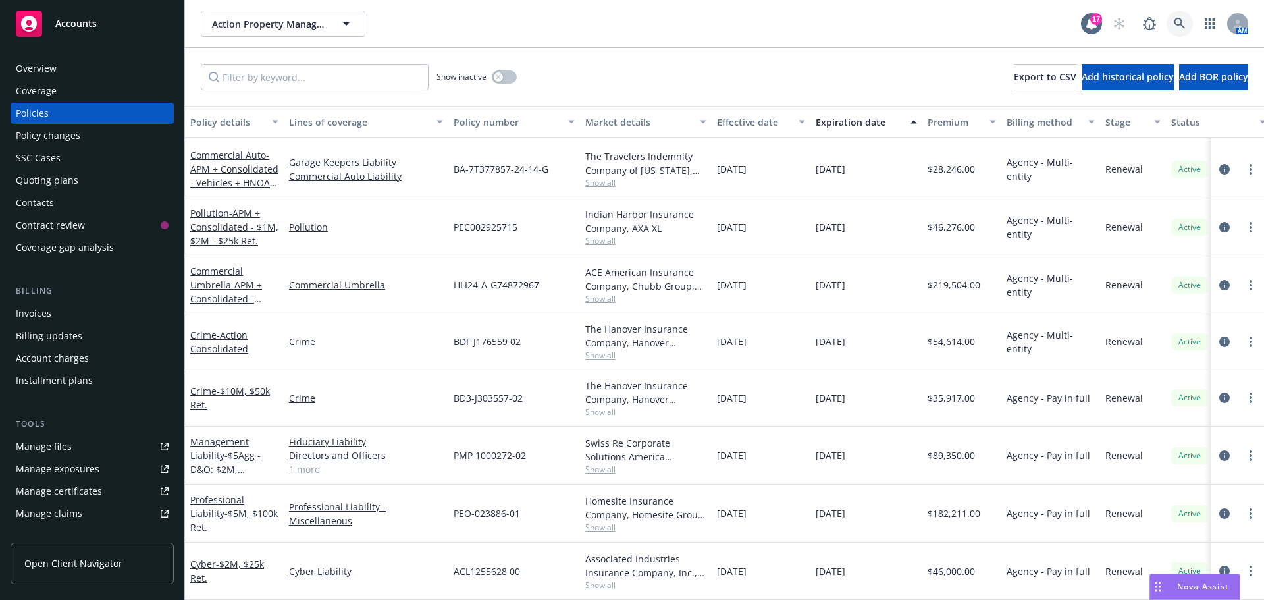
click at [1180, 22] on icon at bounding box center [1180, 24] width 12 height 12
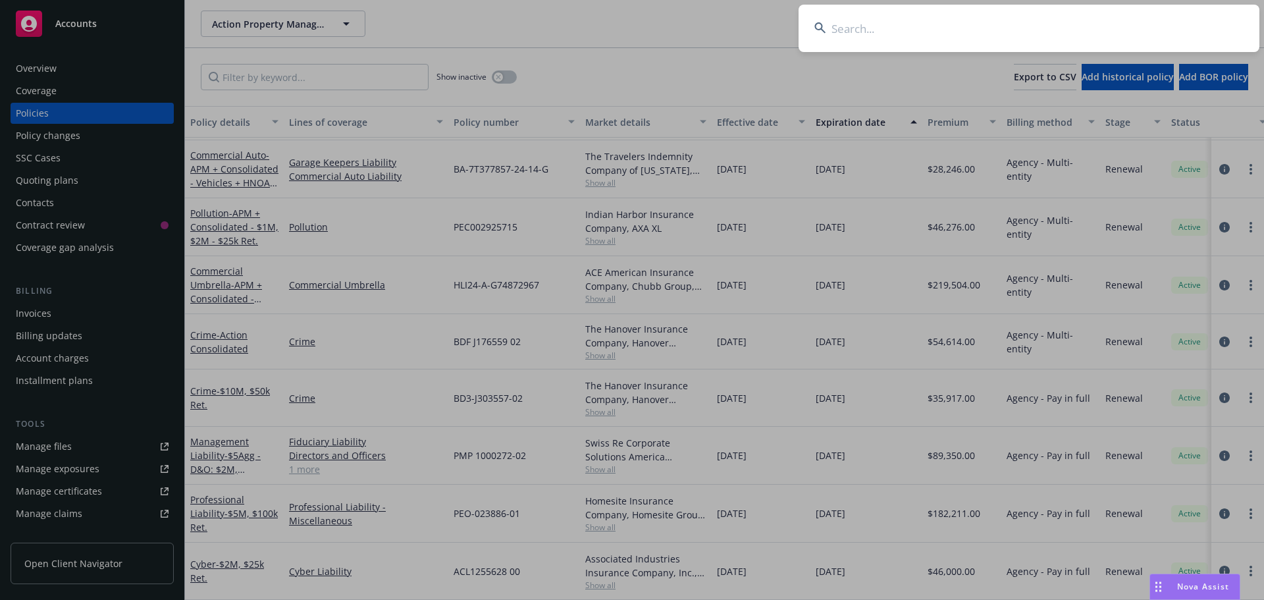
click at [868, 35] on input at bounding box center [1029, 28] width 461 height 47
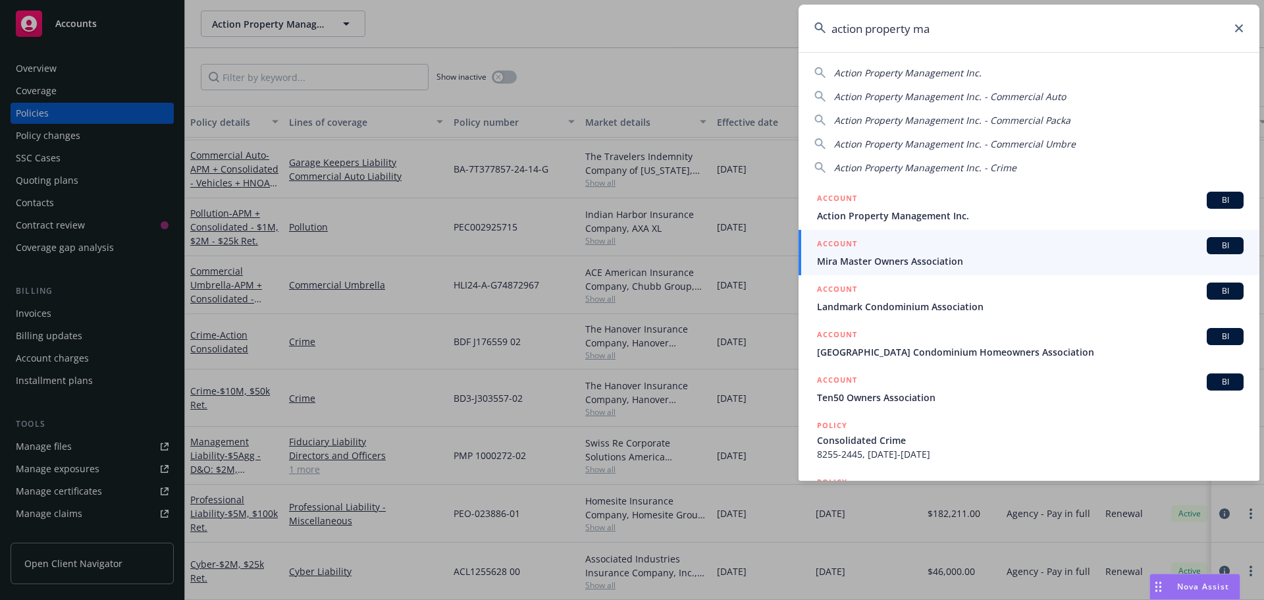
click at [943, 117] on span "Action Property Management Inc. - Commercial Packa" at bounding box center [952, 120] width 236 height 13
type input "Action Property Management Inc. - Commercial Packa"
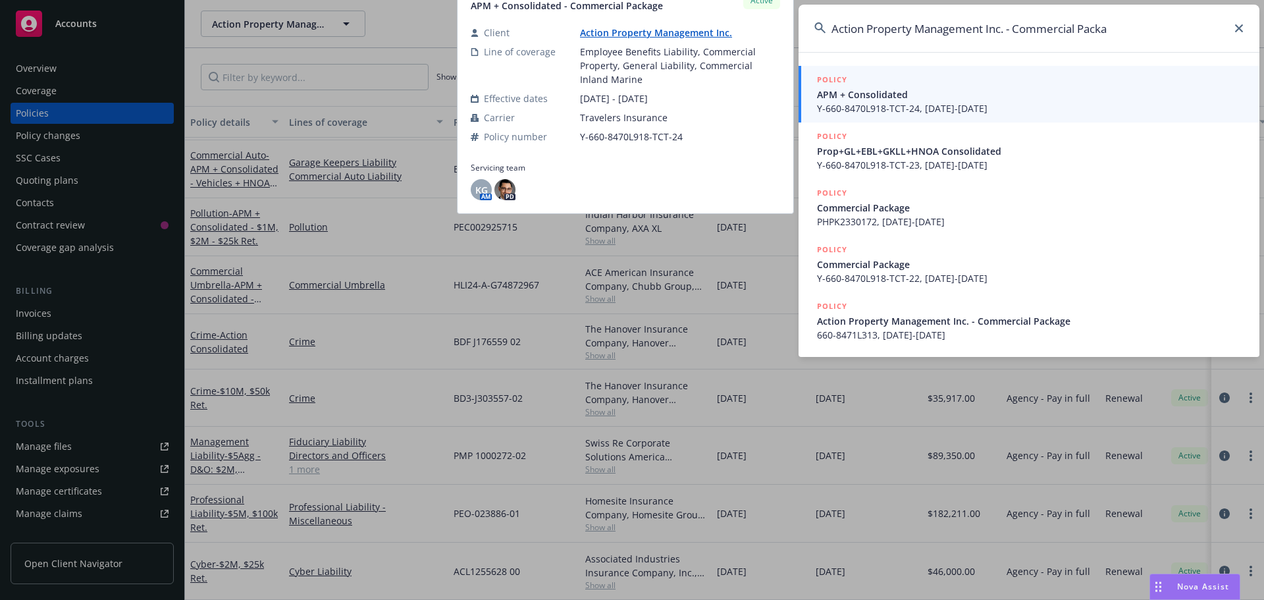
click at [900, 98] on span "APM + Consolidated" at bounding box center [1030, 95] width 427 height 14
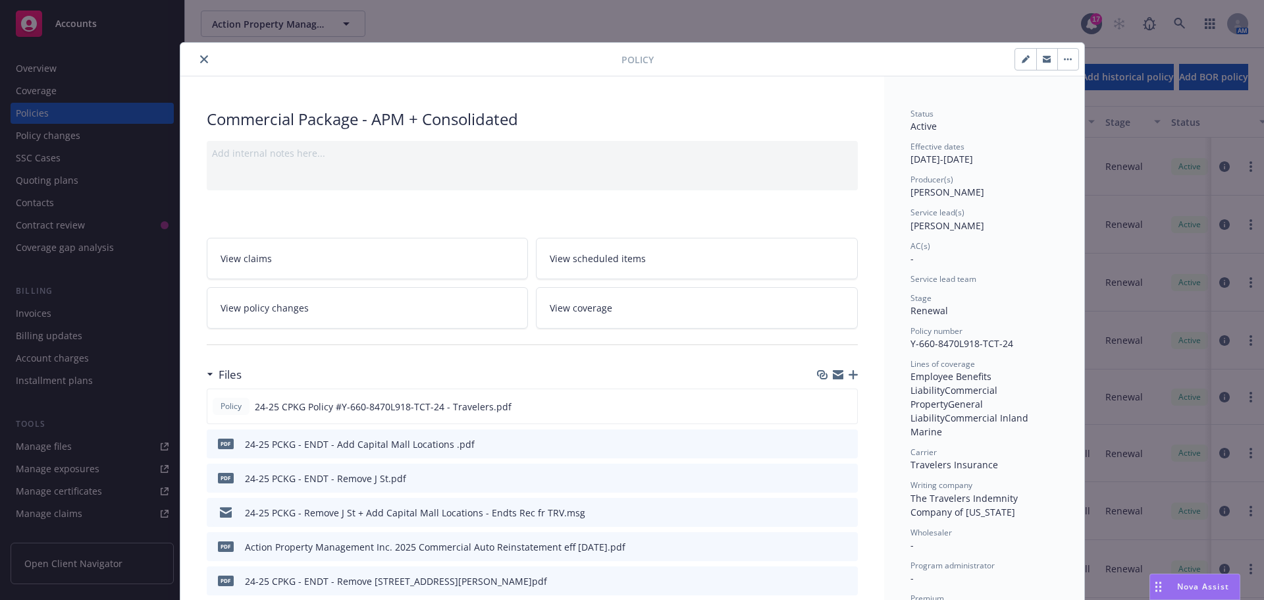
click at [205, 59] on button "close" at bounding box center [204, 59] width 16 height 16
